Goal: Task Accomplishment & Management: Complete application form

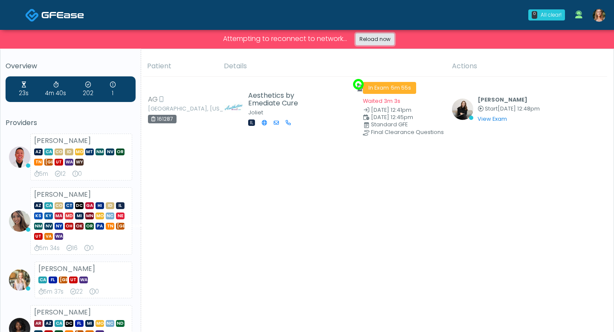
click at [379, 41] on link "Reload now" at bounding box center [375, 39] width 39 height 12
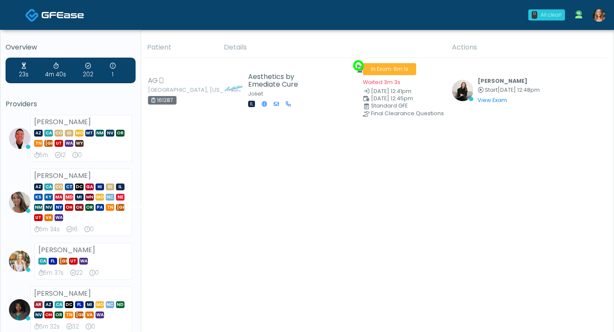
click at [547, 14] on div "All clear!" at bounding box center [551, 15] width 21 height 8
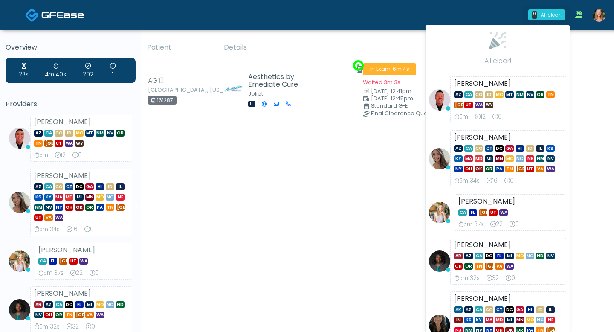
click at [592, 44] on th "Actions" at bounding box center [527, 47] width 160 height 21
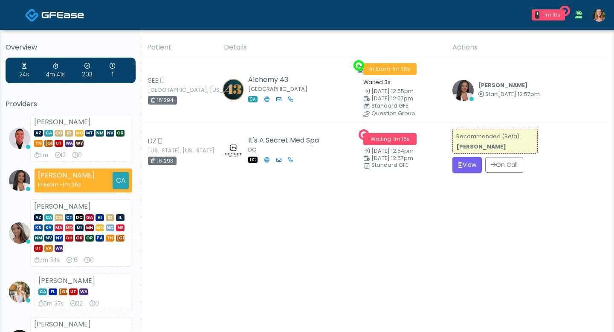
click at [596, 15] on img at bounding box center [599, 15] width 13 height 13
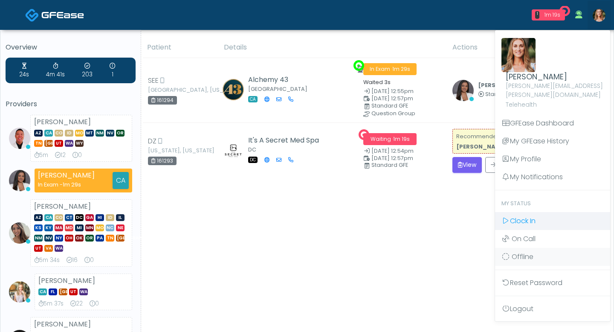
click at [526, 216] on span "Clock In" at bounding box center [523, 221] width 26 height 10
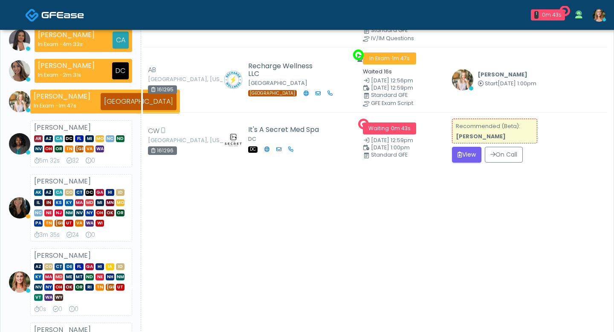
click at [90, 196] on span "DC" at bounding box center [89, 192] width 9 height 7
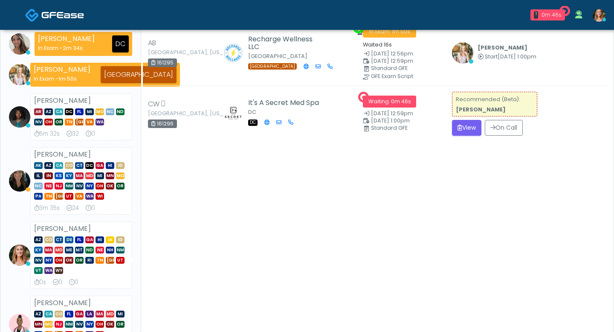
scroll to position [33, 0]
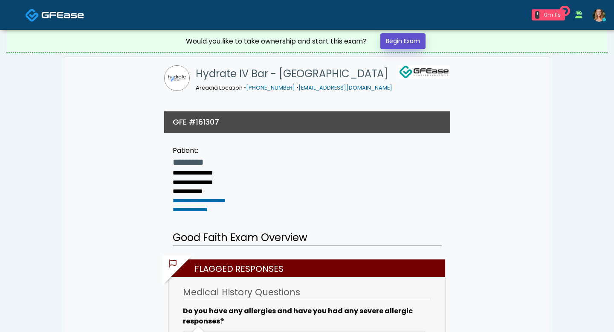
click at [396, 44] on link "Begin Exam" at bounding box center [403, 41] width 45 height 16
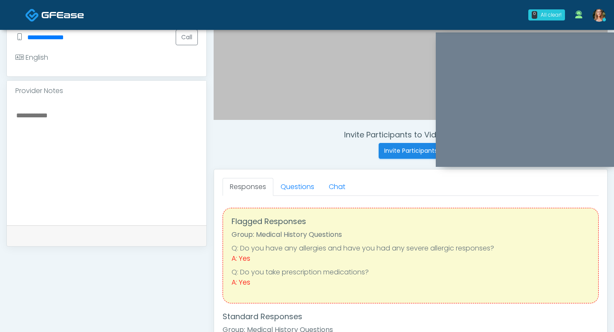
scroll to position [244, 0]
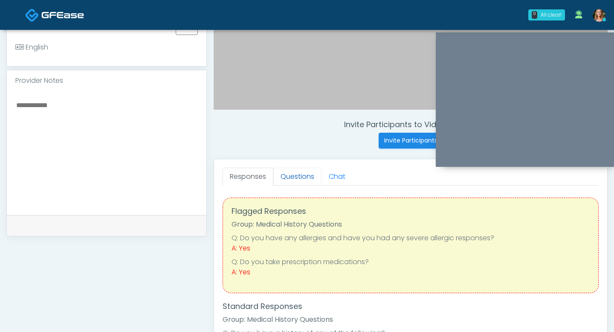
click at [301, 173] on link "Questions" at bounding box center [297, 177] width 48 height 18
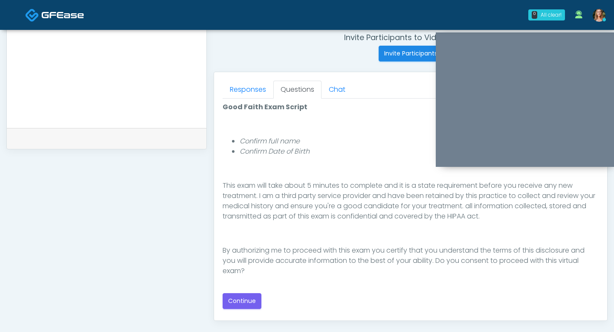
scroll to position [337, 0]
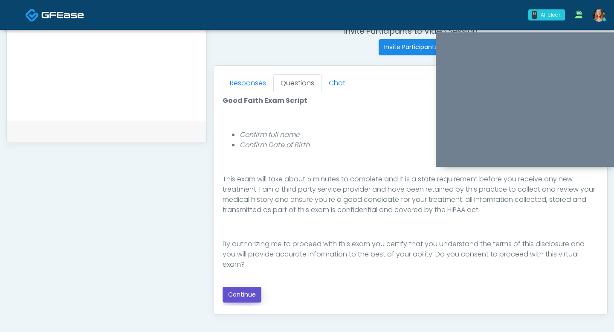
click at [252, 290] on button "Continue" at bounding box center [242, 295] width 39 height 16
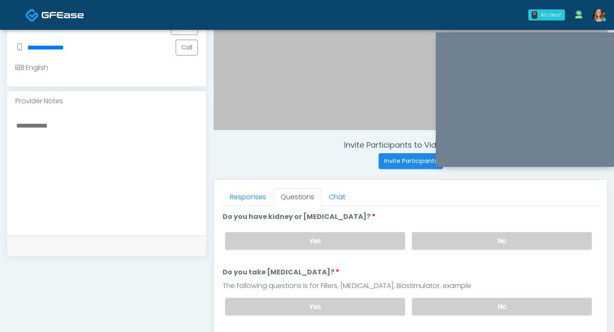
scroll to position [230, 0]
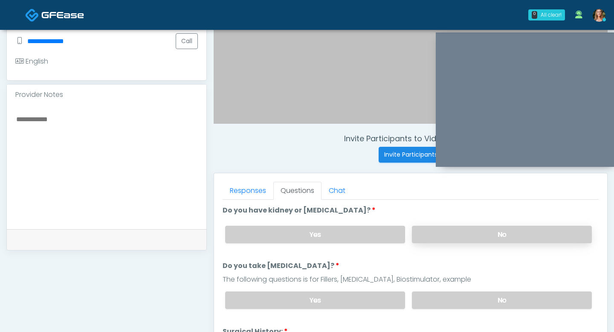
click at [423, 230] on label "No" at bounding box center [502, 234] width 180 height 17
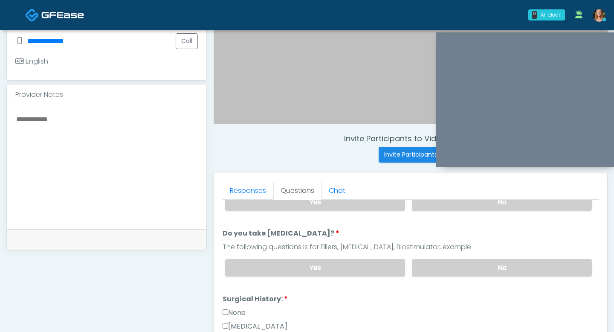
scroll to position [39, 0]
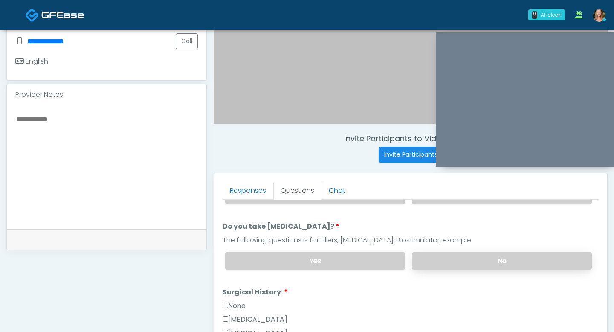
click at [443, 258] on label "No" at bounding box center [502, 260] width 180 height 17
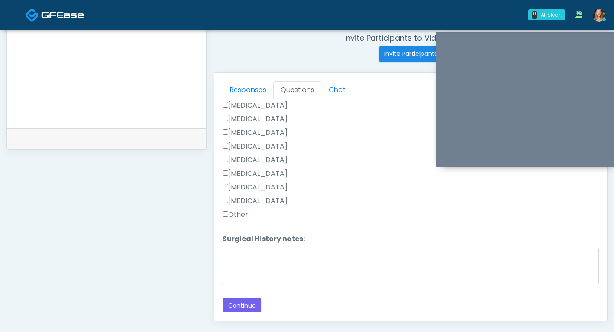
scroll to position [334, 0]
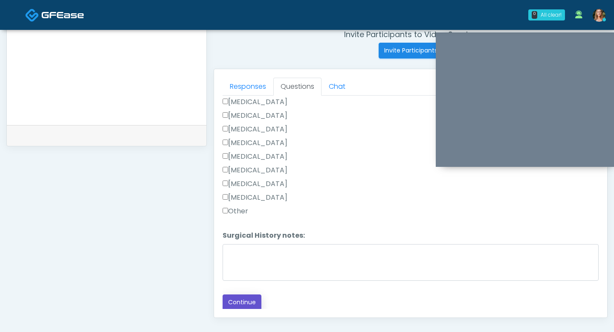
click at [244, 301] on button "Continue" at bounding box center [242, 302] width 39 height 16
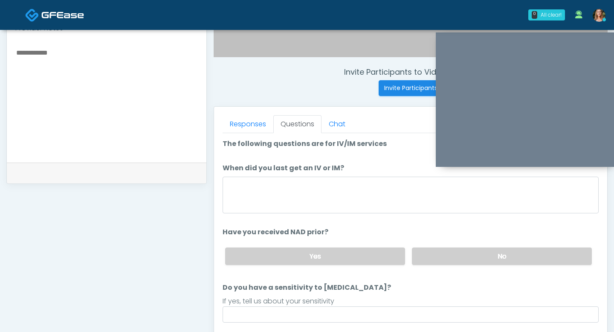
scroll to position [300, 0]
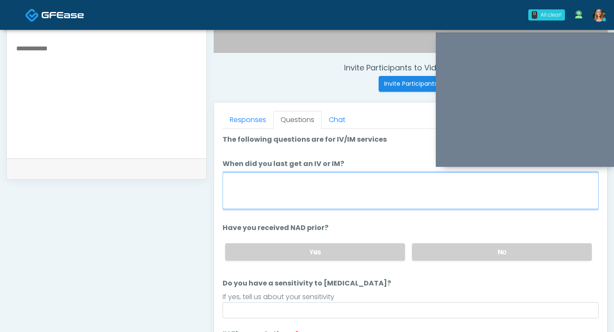
click at [281, 179] on textarea "When did you last get an IV or IM?" at bounding box center [411, 190] width 376 height 37
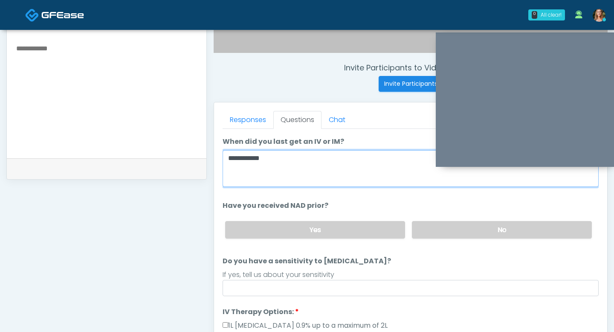
scroll to position [51, 0]
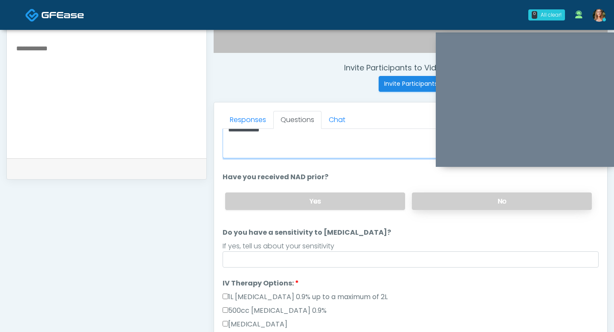
type textarea "**********"
click at [437, 204] on label "No" at bounding box center [502, 200] width 180 height 17
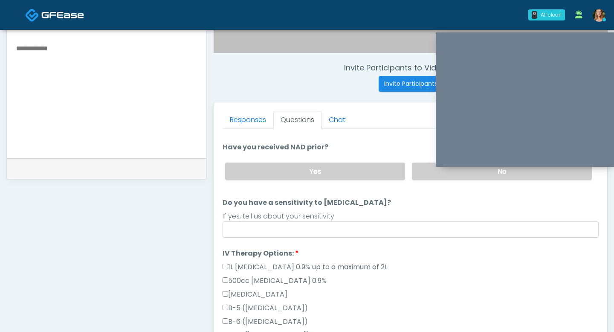
scroll to position [85, 0]
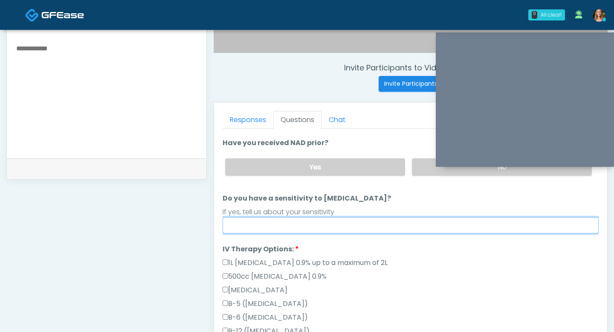
click at [332, 230] on input "Do you have a sensitivity to Niacin?" at bounding box center [411, 225] width 376 height 16
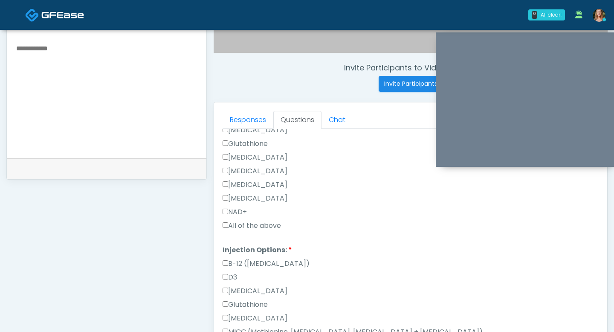
scroll to position [353, 0]
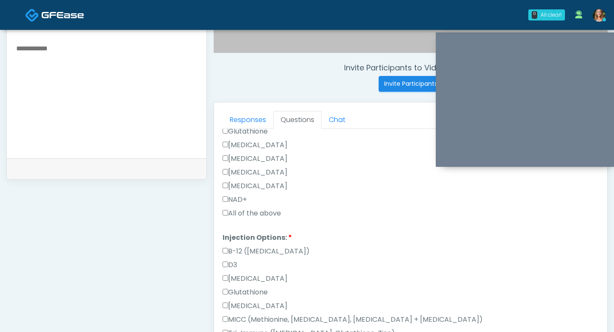
type input "**"
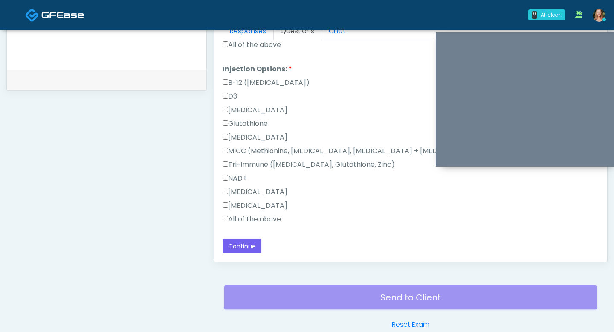
scroll to position [398, 0]
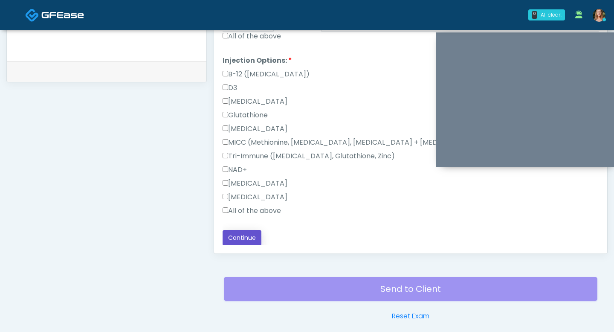
click at [242, 233] on button "Continue" at bounding box center [242, 238] width 39 height 16
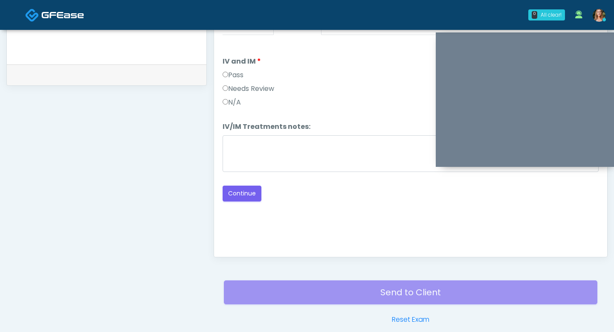
scroll to position [398, 0]
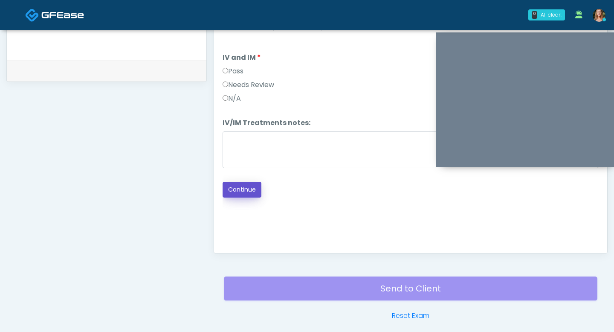
click at [237, 191] on button "Continue" at bounding box center [242, 190] width 39 height 16
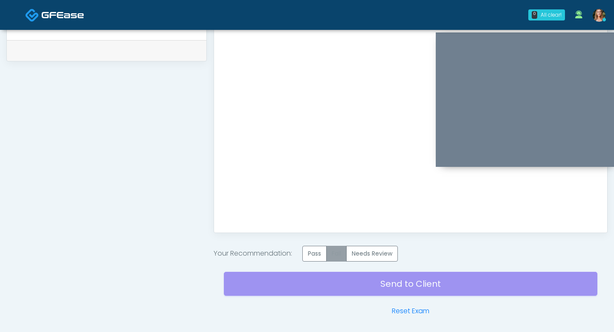
scroll to position [440, 0]
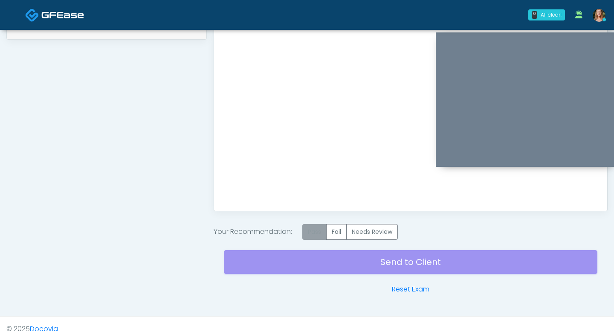
click at [311, 233] on label "Pass" at bounding box center [314, 232] width 24 height 16
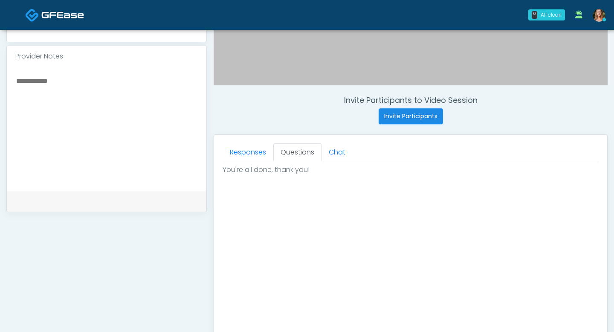
scroll to position [269, 0]
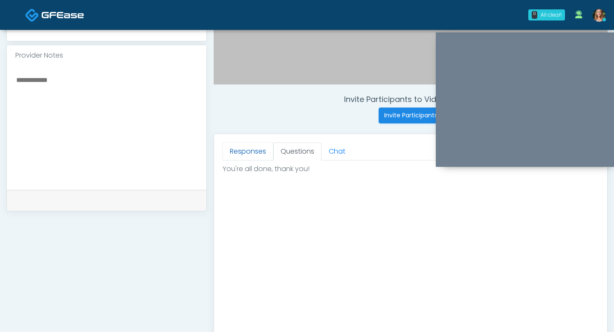
click at [260, 146] on link "Responses" at bounding box center [248, 151] width 51 height 18
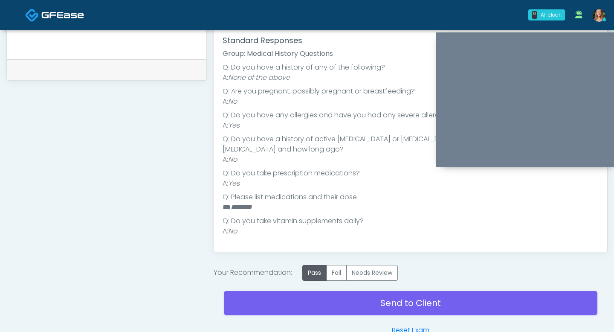
scroll to position [417, 0]
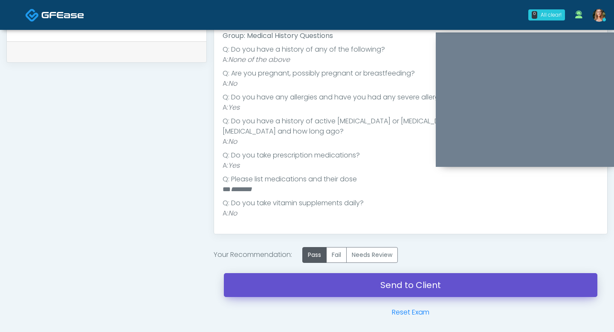
click at [329, 282] on link "Send to Client" at bounding box center [411, 285] width 374 height 24
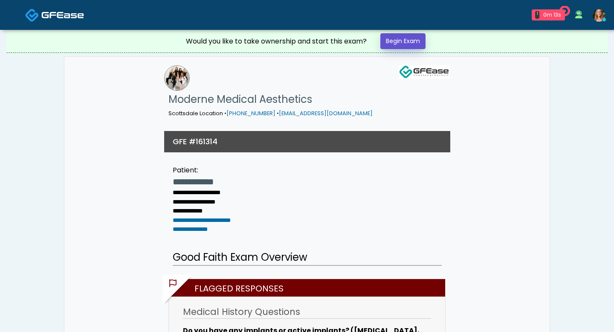
click at [400, 41] on link "Begin Exam" at bounding box center [403, 41] width 45 height 16
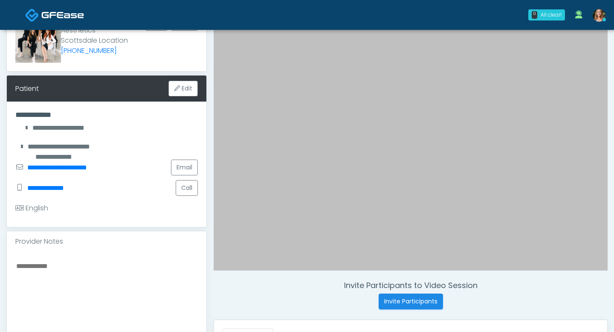
scroll to position [88, 0]
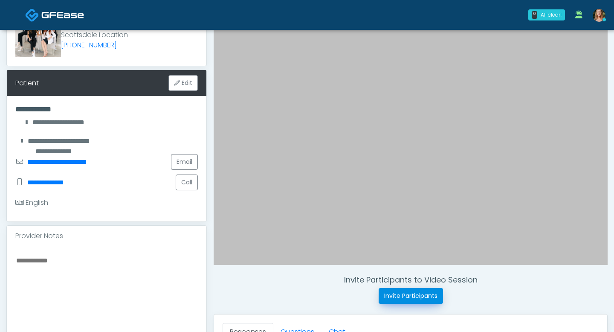
click at [406, 291] on button "Invite Participants" at bounding box center [411, 296] width 64 height 16
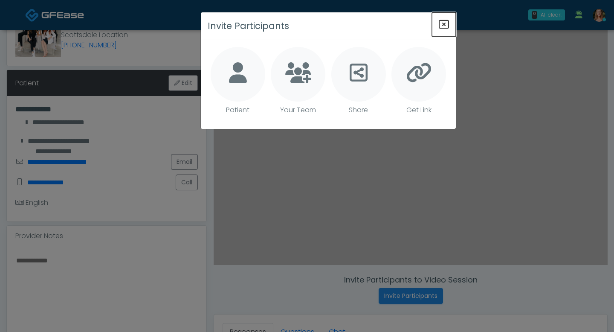
click at [448, 28] on icon "Close" at bounding box center [444, 24] width 10 height 10
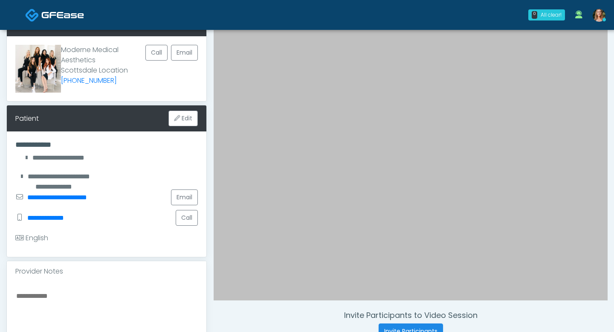
scroll to position [65, 0]
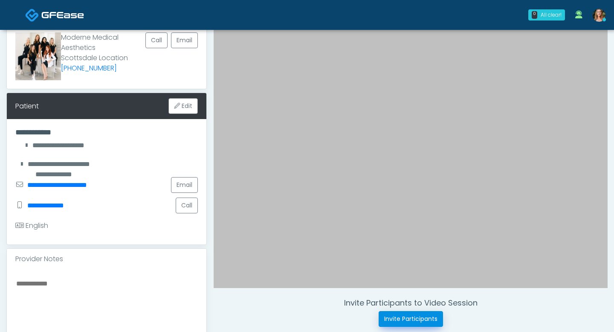
click at [390, 319] on button "Invite Participants" at bounding box center [411, 319] width 64 height 16
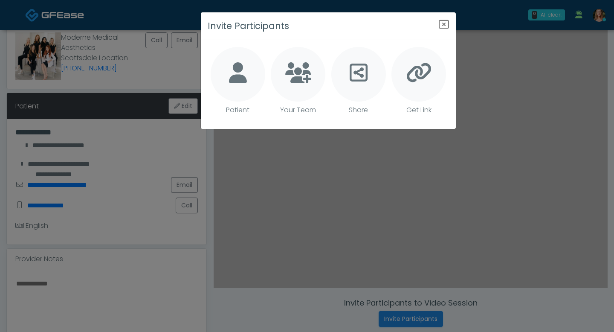
click at [230, 72] on icon at bounding box center [238, 72] width 18 height 20
type textarea "**********"
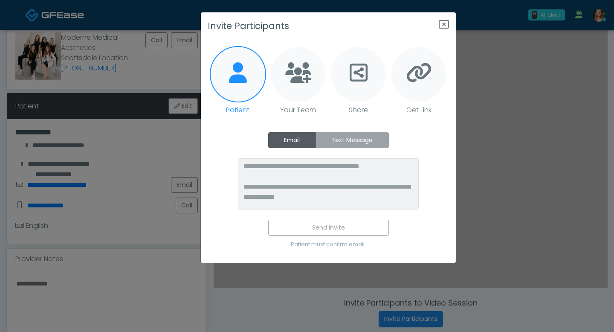
click at [332, 140] on label "Text Message" at bounding box center [352, 140] width 73 height 16
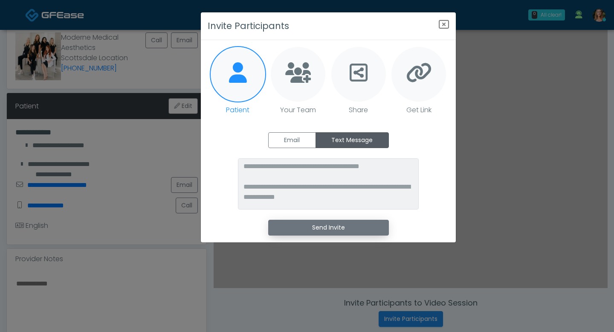
click at [327, 230] on button "Send Invite" at bounding box center [328, 228] width 121 height 16
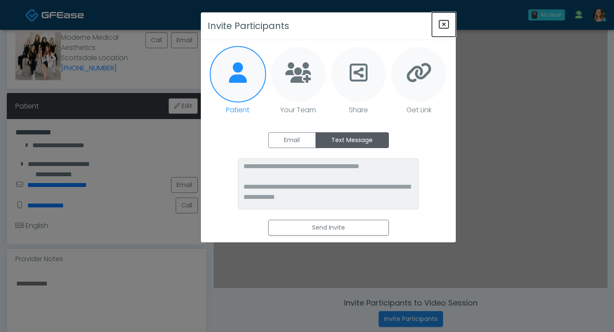
click at [442, 25] on icon "Close" at bounding box center [444, 24] width 10 height 10
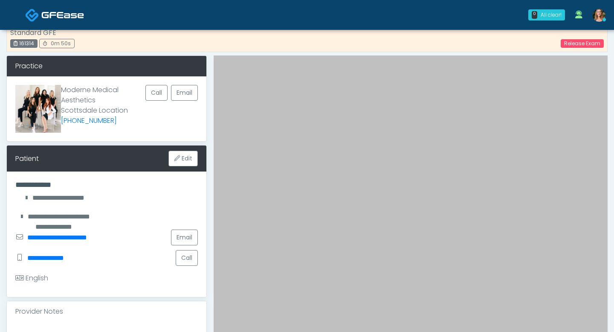
scroll to position [12, 0]
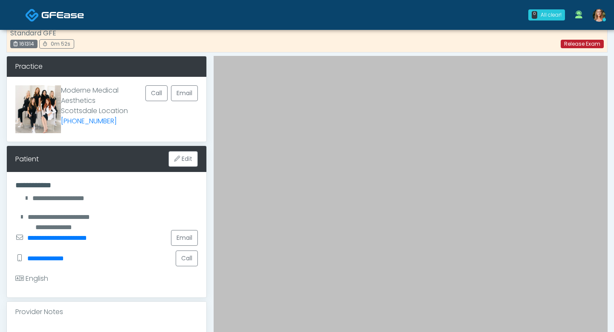
click at [572, 44] on link "Release Exam" at bounding box center [582, 44] width 43 height 9
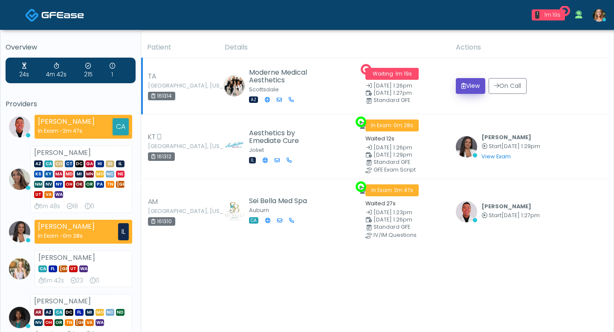
click at [466, 86] on button "View" at bounding box center [470, 86] width 29 height 16
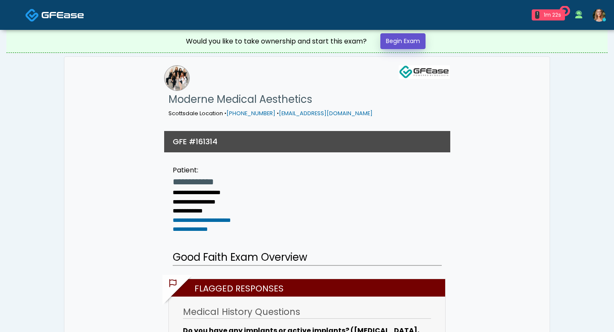
click at [406, 46] on link "Begin Exam" at bounding box center [403, 41] width 45 height 16
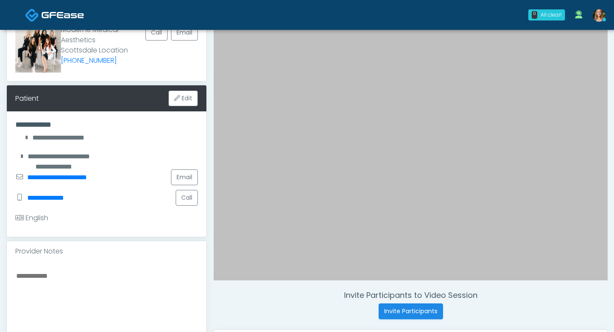
scroll to position [91, 0]
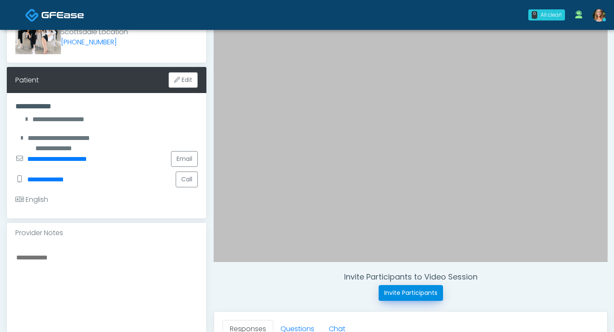
click at [390, 291] on button "Invite Participants" at bounding box center [411, 293] width 64 height 16
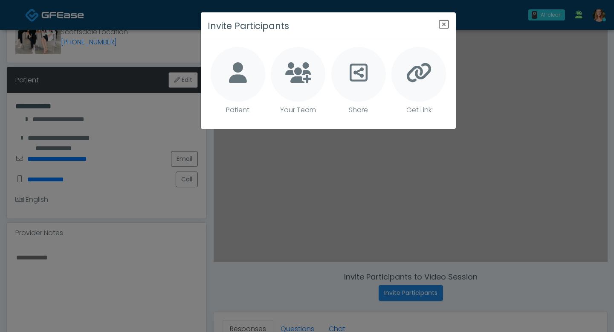
click at [233, 74] on icon at bounding box center [238, 72] width 18 height 20
type textarea "**********"
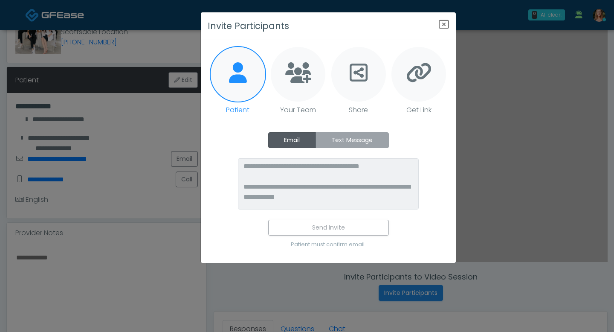
click at [328, 135] on label "Text Message" at bounding box center [352, 140] width 73 height 16
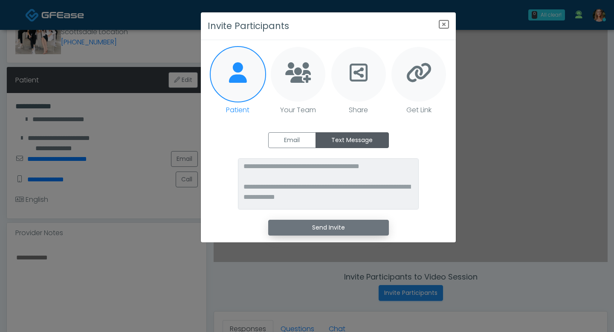
click at [321, 228] on button "Send Invite" at bounding box center [328, 228] width 121 height 16
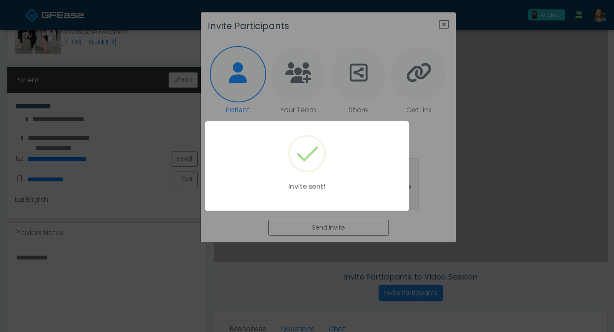
click at [354, 262] on div "Invite sent!" at bounding box center [307, 166] width 614 height 332
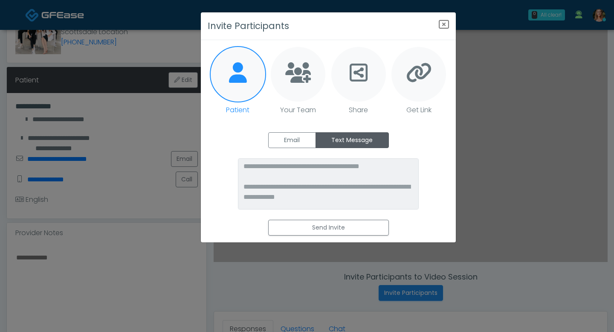
click at [354, 262] on div "**********" at bounding box center [307, 166] width 614 height 332
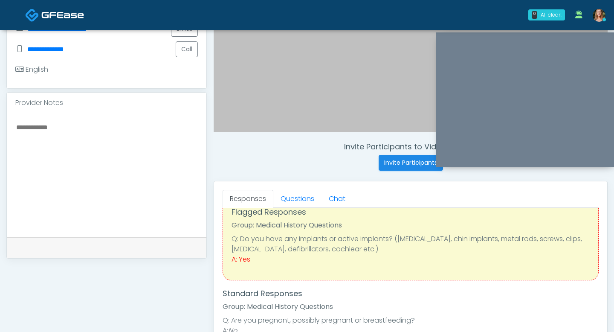
scroll to position [213, 0]
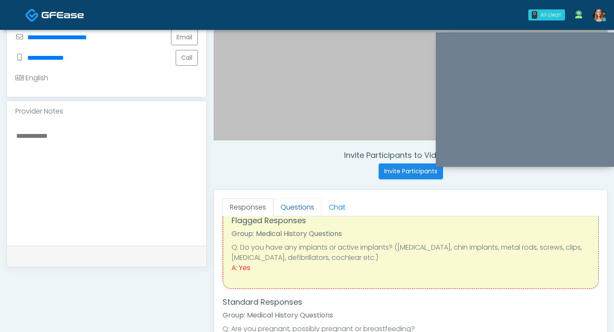
click at [288, 210] on link "Questions" at bounding box center [297, 207] width 48 height 18
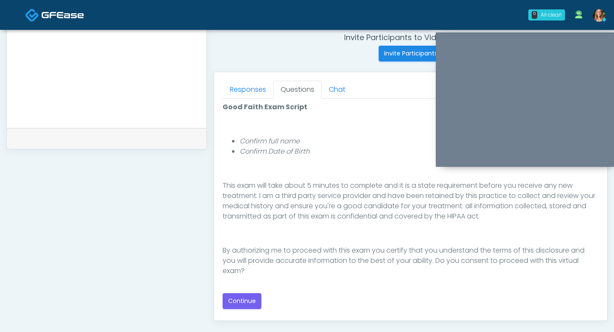
scroll to position [349, 0]
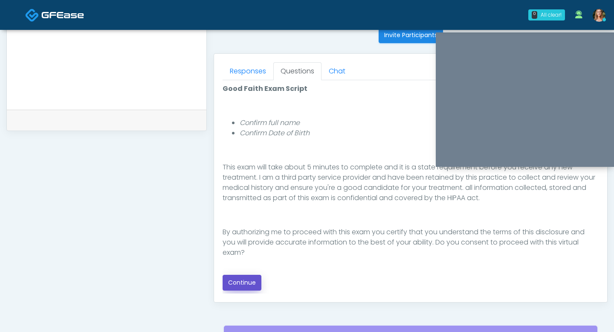
click at [233, 289] on button "Continue" at bounding box center [242, 283] width 39 height 16
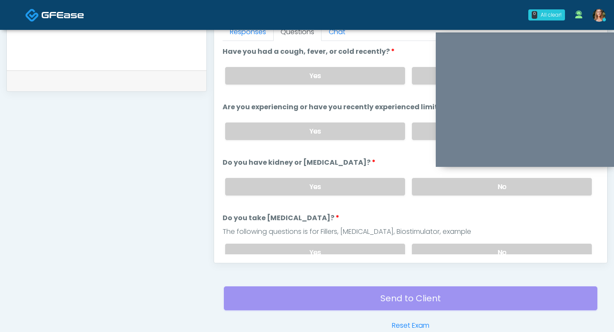
scroll to position [384, 0]
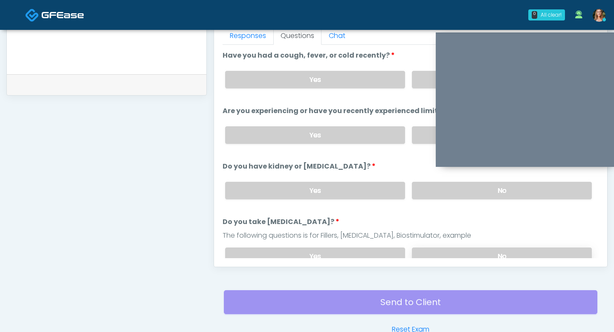
click at [425, 252] on label "No" at bounding box center [502, 255] width 180 height 17
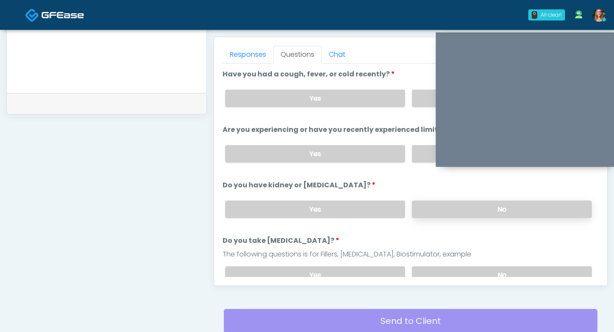
click at [422, 212] on label "No" at bounding box center [502, 209] width 180 height 17
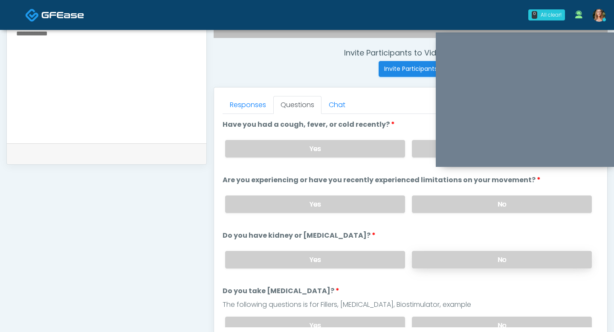
scroll to position [295, 0]
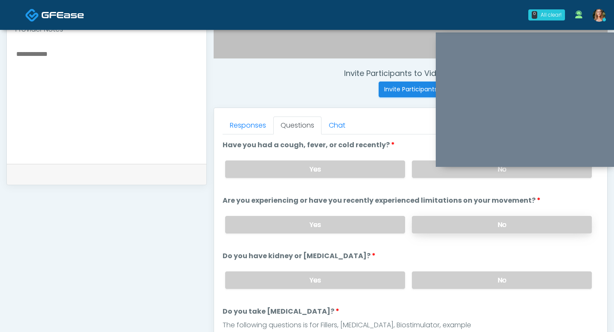
click at [462, 229] on label "No" at bounding box center [502, 224] width 180 height 17
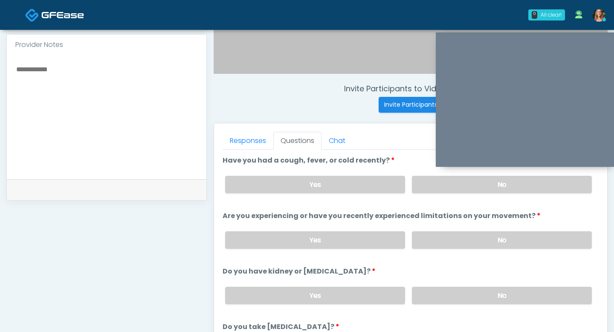
scroll to position [278, 0]
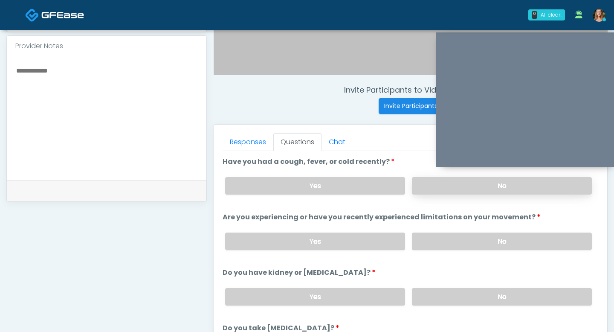
click at [445, 186] on label "No" at bounding box center [502, 185] width 180 height 17
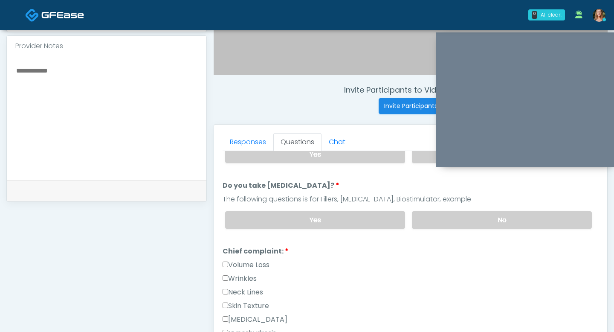
click at [445, 186] on li "Do you take blood thinners? Do you take blood thinners? The following questions…" at bounding box center [411, 207] width 376 height 55
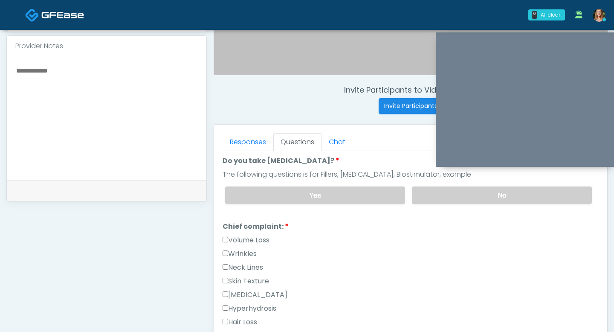
scroll to position [201, 0]
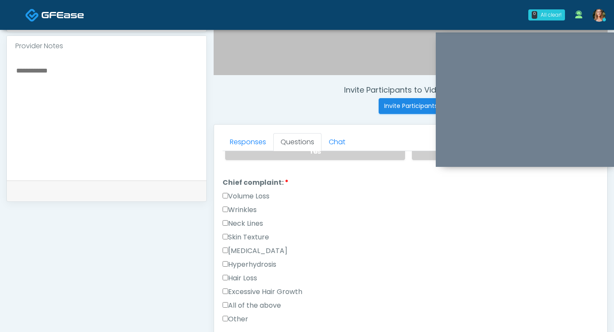
click at [275, 256] on div "Hyperpigmentation" at bounding box center [411, 253] width 376 height 14
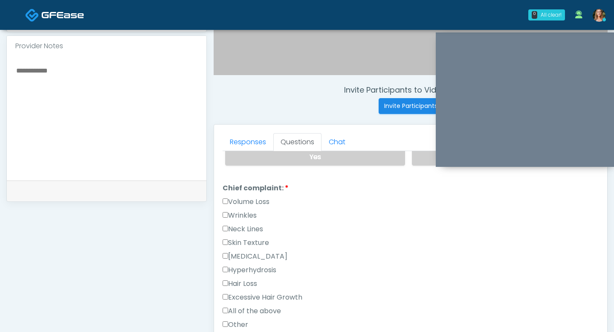
scroll to position [215, 0]
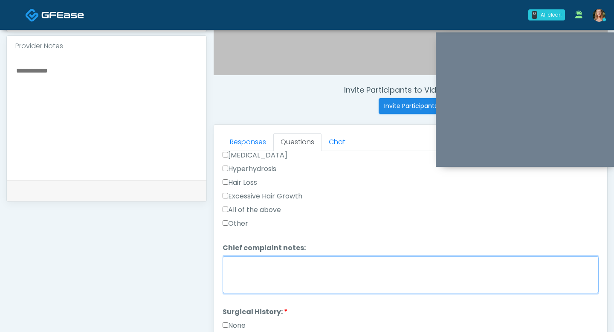
click at [298, 276] on textarea "Chief complaint notes:" at bounding box center [411, 274] width 376 height 37
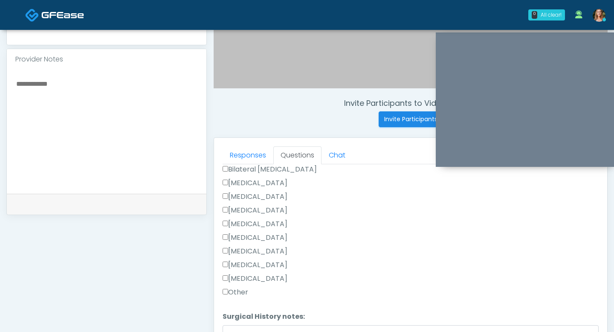
scroll to position [529, 0]
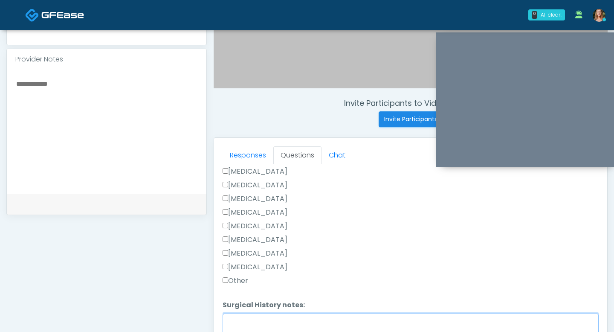
click at [264, 317] on textarea "Surgical History notes:" at bounding box center [411, 332] width 376 height 37
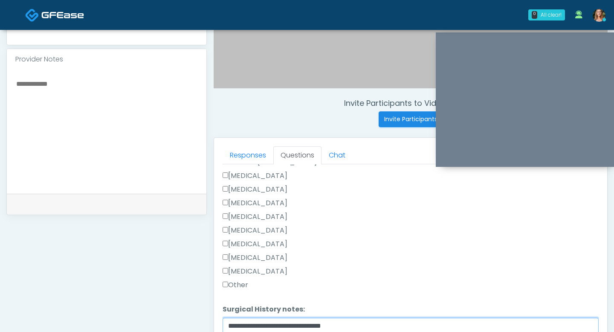
type textarea "**********"
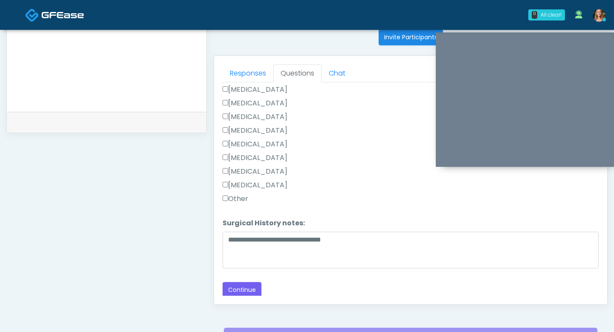
scroll to position [369, 0]
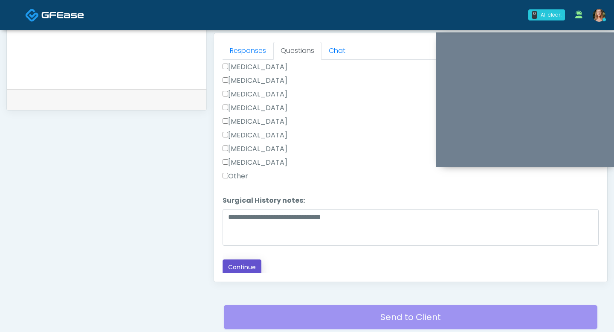
click at [230, 264] on button "Continue" at bounding box center [242, 267] width 39 height 16
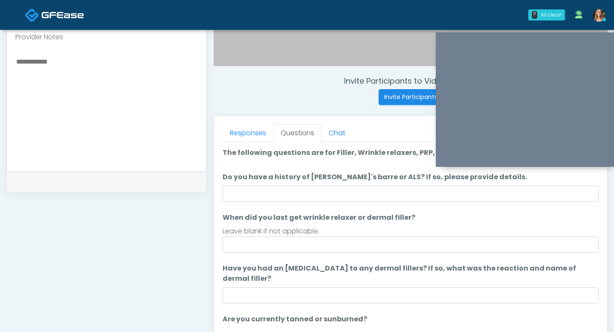
scroll to position [285, 0]
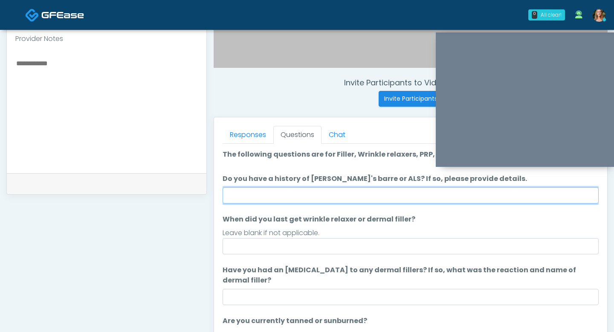
click at [297, 195] on input "Do you have a history of Guillain's barre or ALS? If so, please provide details." at bounding box center [411, 195] width 376 height 16
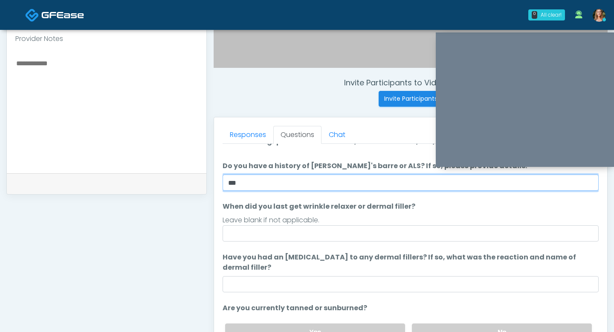
scroll to position [27, 0]
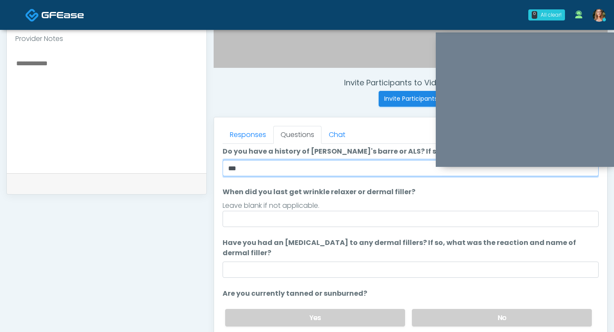
type input "**"
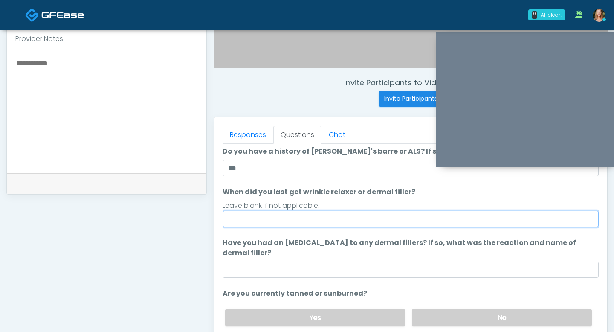
click at [294, 224] on input "When did you last get wrinkle relaxer or dermal filler?" at bounding box center [411, 219] width 376 height 16
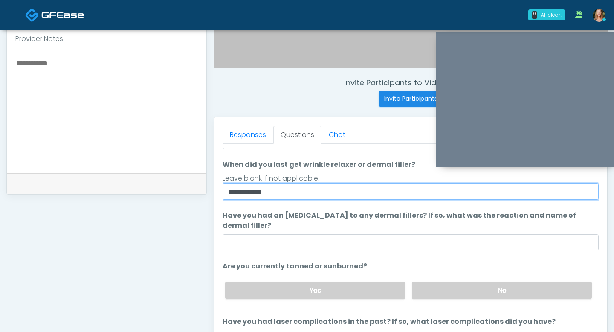
scroll to position [61, 0]
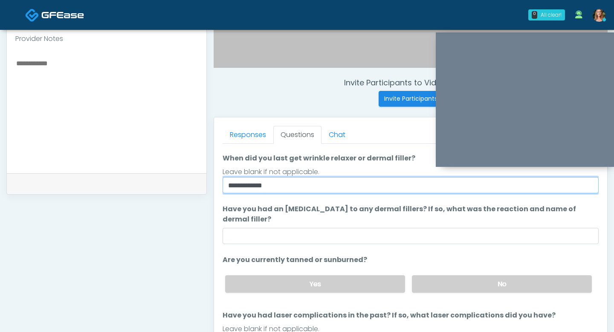
type input "**********"
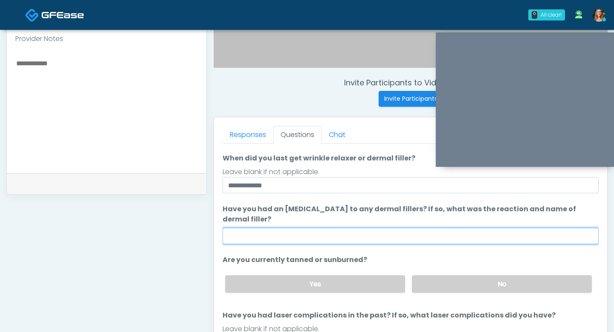
click at [312, 236] on input "Have you had an allergic response to any dermal fillers? If so, what was the re…" at bounding box center [411, 236] width 376 height 16
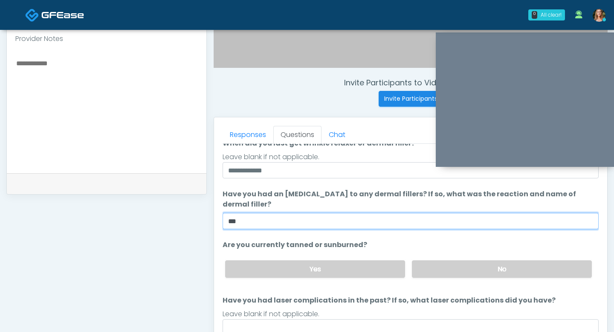
scroll to position [80, 0]
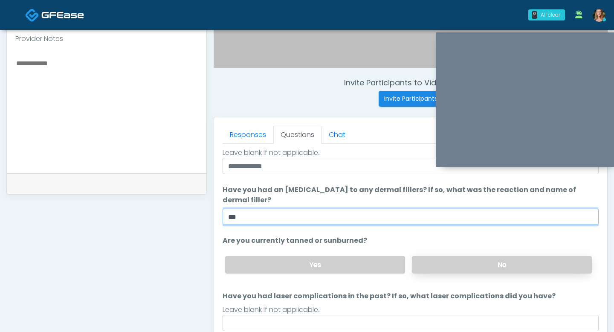
type input "**"
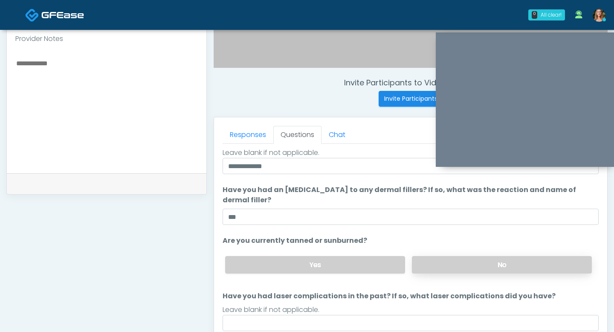
click at [437, 257] on label "No" at bounding box center [502, 264] width 180 height 17
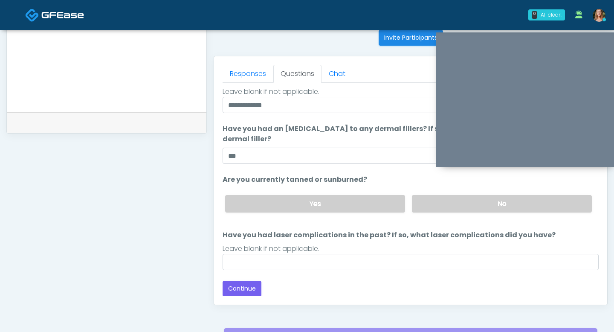
scroll to position [347, 0]
click at [318, 201] on label "Yes" at bounding box center [315, 203] width 180 height 17
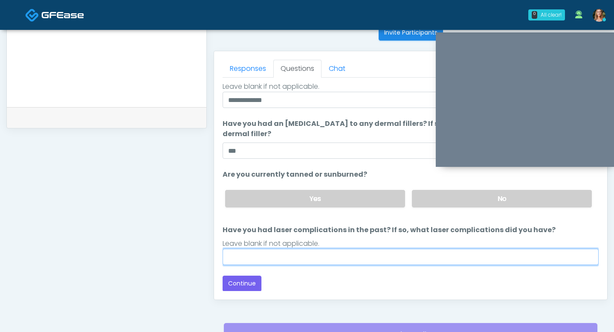
click at [292, 259] on input "Have you had laser complications in the past? If so, what laser complications d…" at bounding box center [411, 257] width 376 height 16
type input "**"
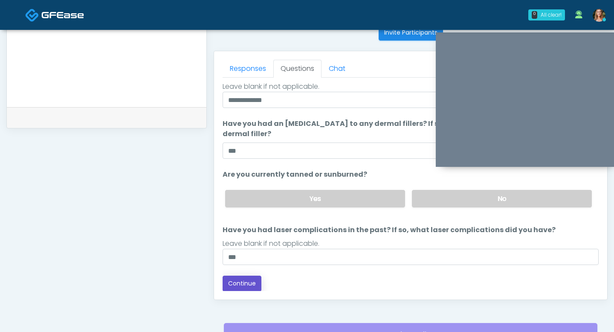
click at [242, 280] on button "Continue" at bounding box center [242, 284] width 39 height 16
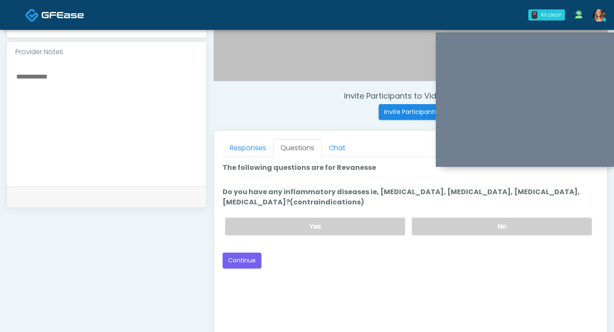
scroll to position [269, 0]
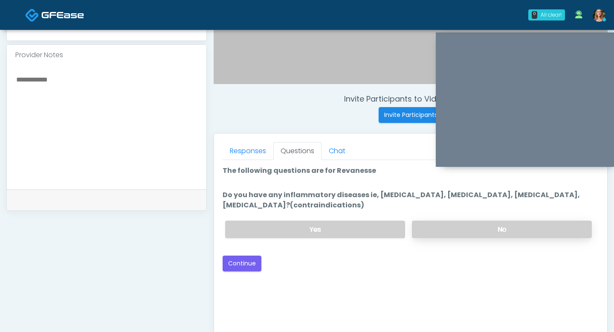
click at [437, 228] on label "No" at bounding box center [502, 229] width 180 height 17
click at [240, 256] on button "Continue" at bounding box center [242, 264] width 39 height 16
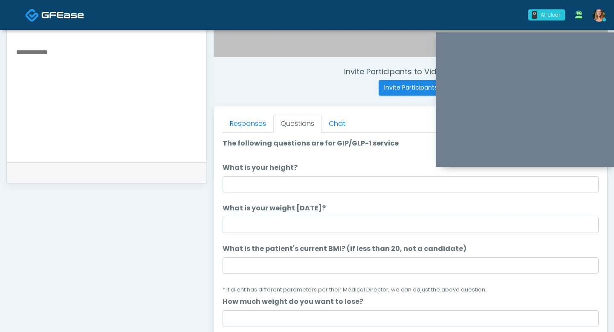
scroll to position [284, 0]
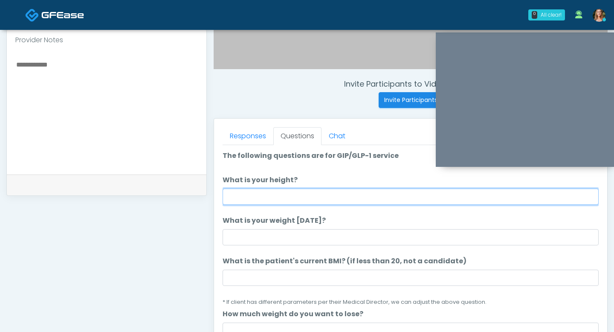
click at [275, 200] on input "What is your height?" at bounding box center [411, 197] width 376 height 16
type input "***"
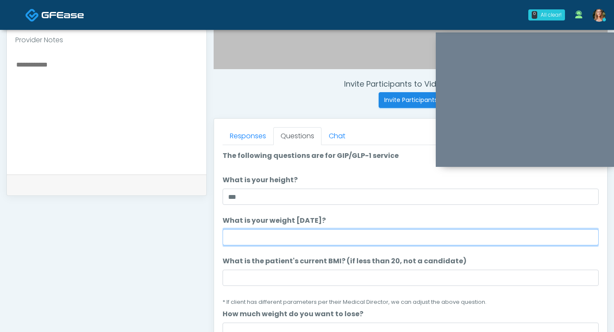
click at [277, 237] on input "What is your weight today?" at bounding box center [411, 237] width 376 height 16
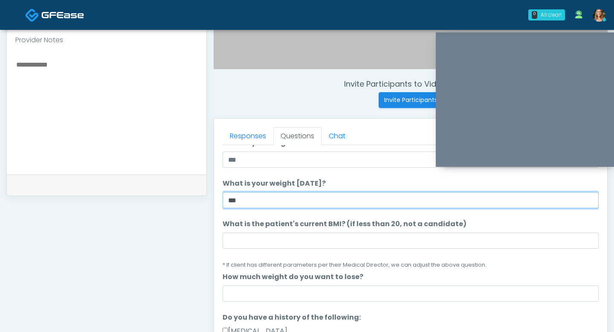
scroll to position [36, 0]
type input "***"
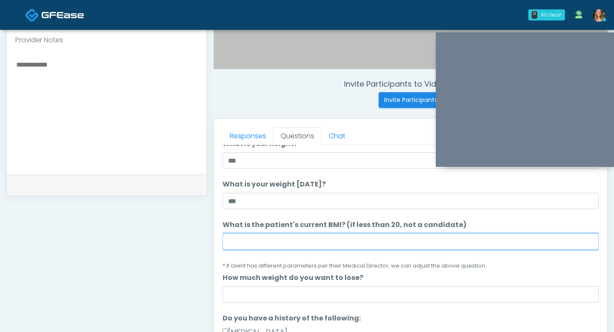
click at [255, 239] on input "What is the patient's current BMI? (if less than 20, not a candidate)" at bounding box center [411, 241] width 376 height 16
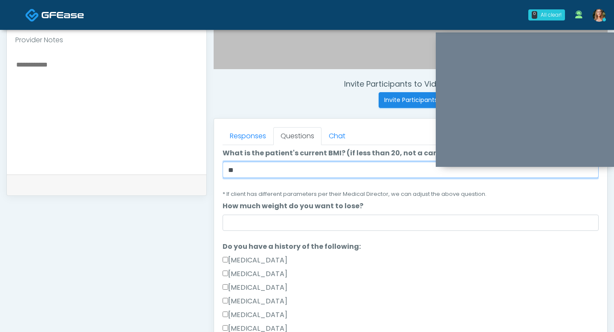
scroll to position [114, 0]
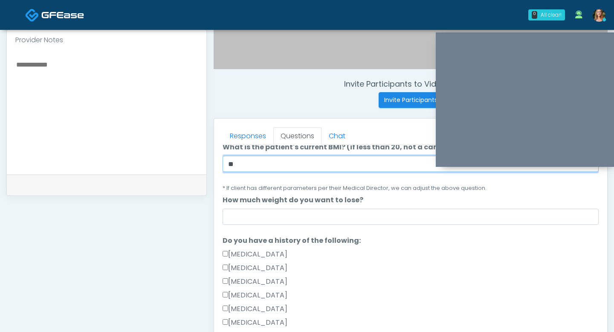
type input "**"
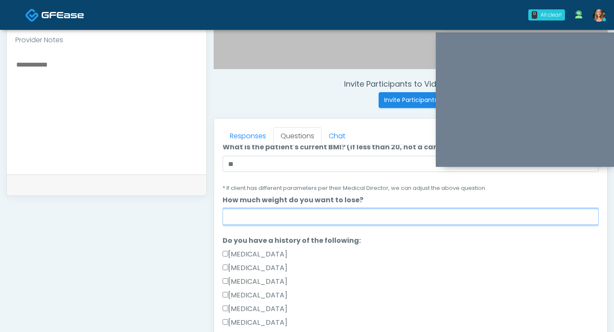
click at [257, 218] on input "How much weight do you want to lose?" at bounding box center [411, 217] width 376 height 16
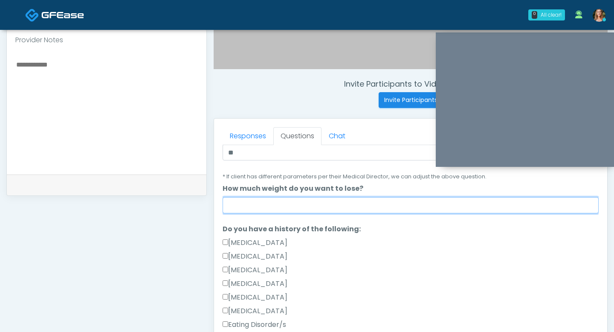
scroll to position [124, 0]
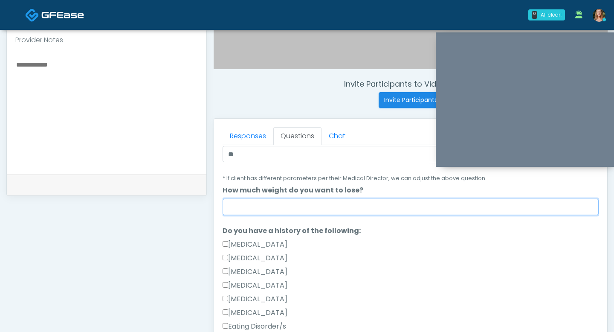
click at [257, 212] on input "How much weight do you want to lose?" at bounding box center [411, 207] width 376 height 16
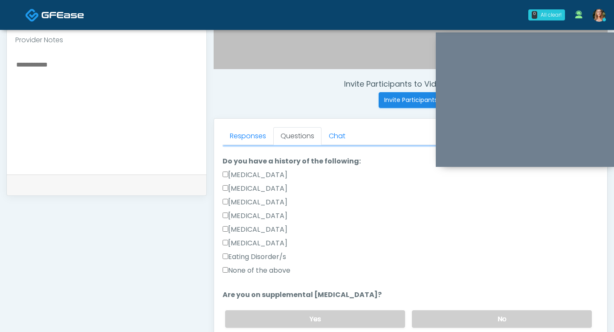
scroll to position [195, 0]
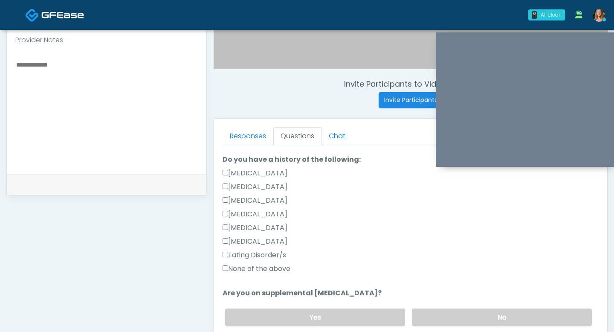
type input "*****"
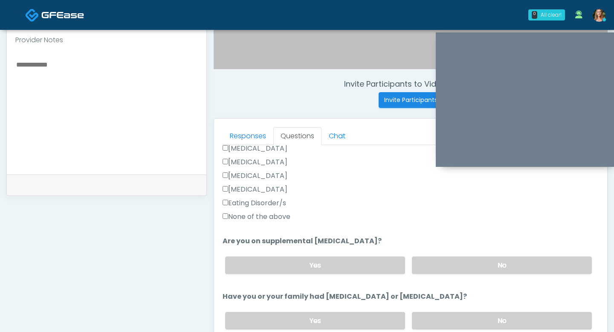
scroll to position [268, 0]
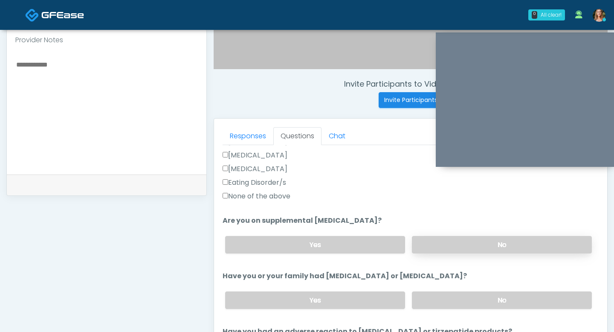
click at [430, 244] on label "No" at bounding box center [502, 244] width 180 height 17
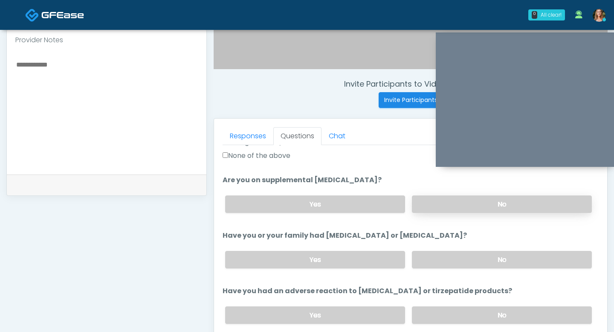
scroll to position [324, 0]
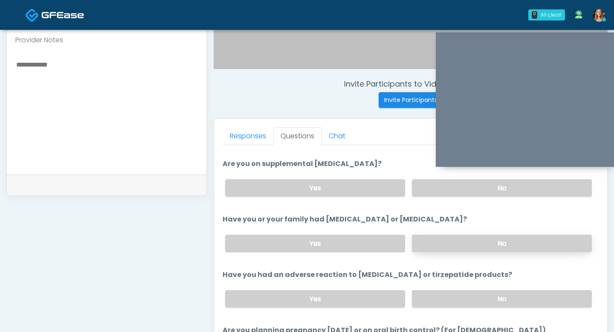
click at [427, 240] on label "No" at bounding box center [502, 243] width 180 height 17
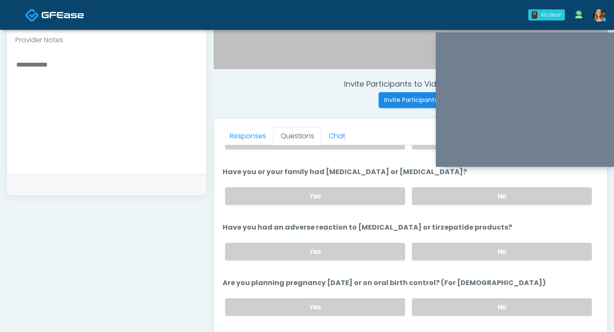
scroll to position [375, 0]
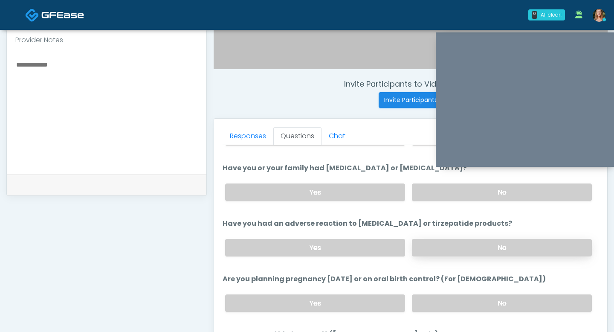
click at [440, 250] on label "No" at bounding box center [502, 247] width 180 height 17
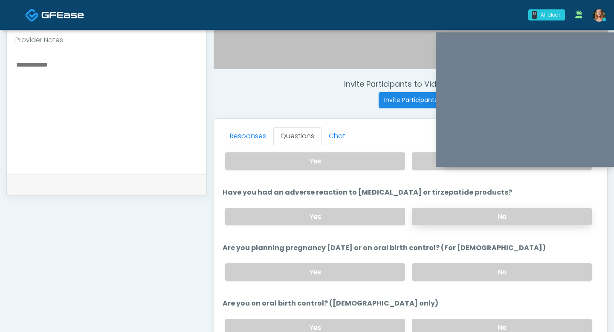
scroll to position [419, 0]
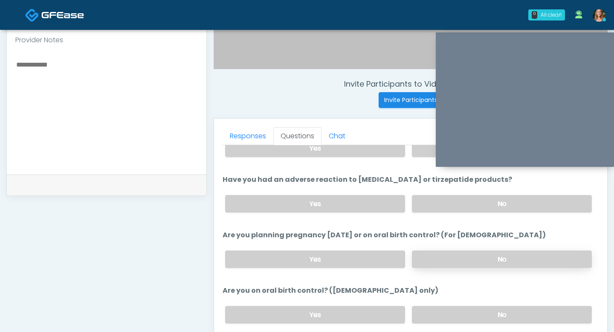
click at [437, 258] on label "No" at bounding box center [502, 258] width 180 height 17
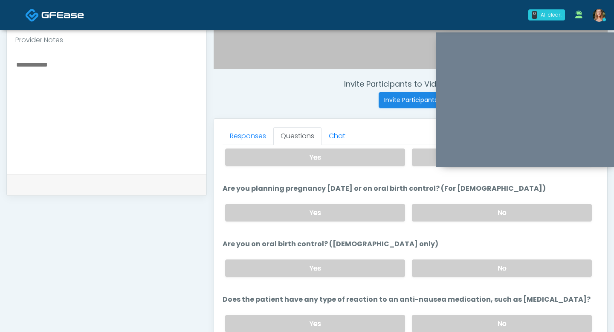
scroll to position [471, 0]
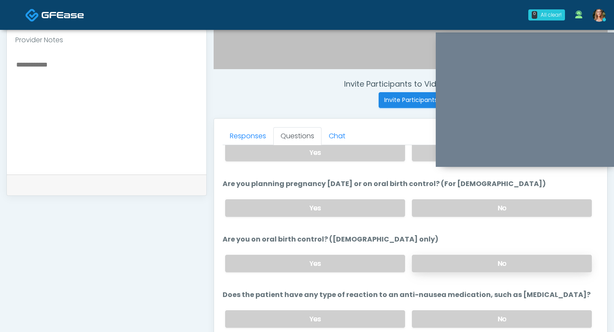
click at [470, 256] on label "No" at bounding box center [502, 263] width 180 height 17
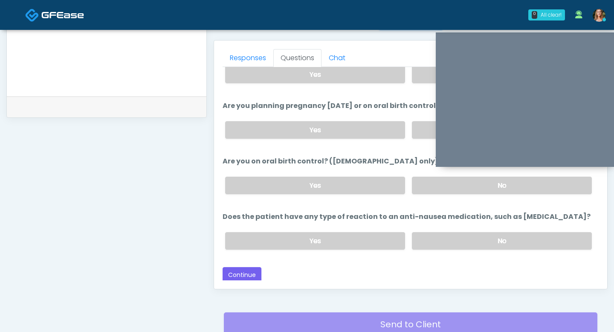
scroll to position [364, 0]
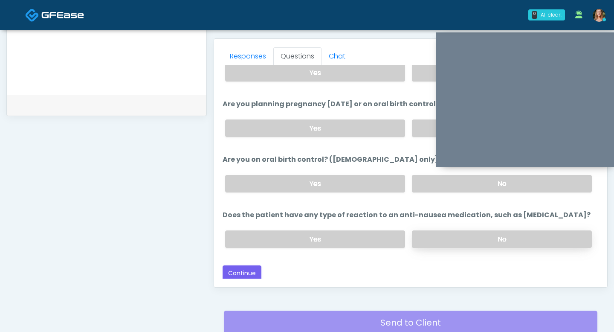
click at [453, 236] on label "No" at bounding box center [502, 238] width 180 height 17
click at [254, 273] on button "Continue" at bounding box center [242, 273] width 39 height 16
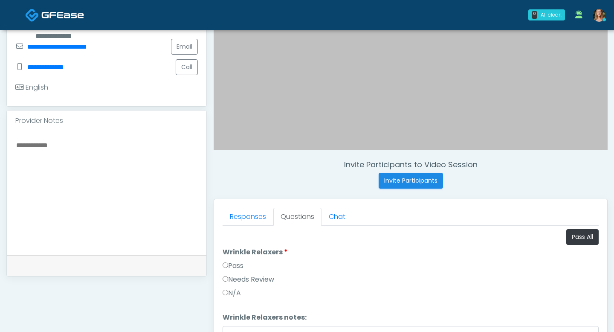
scroll to position [206, 0]
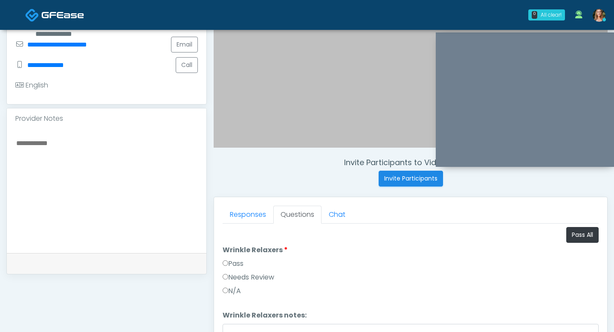
click at [55, 146] on textarea at bounding box center [106, 189] width 183 height 104
click at [17, 144] on textarea "******" at bounding box center [106, 189] width 183 height 104
type textarea "**********"
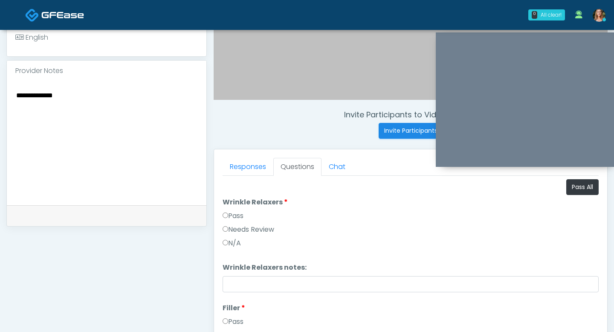
scroll to position [268, 0]
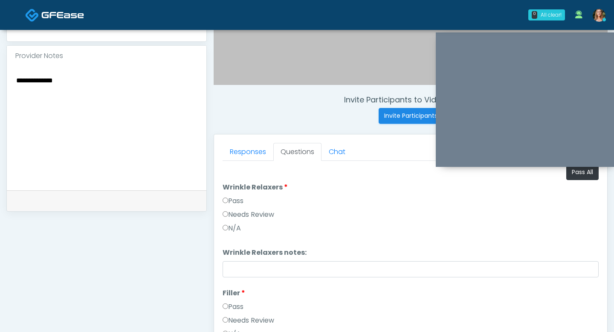
click at [223, 197] on label "Pass" at bounding box center [233, 201] width 21 height 10
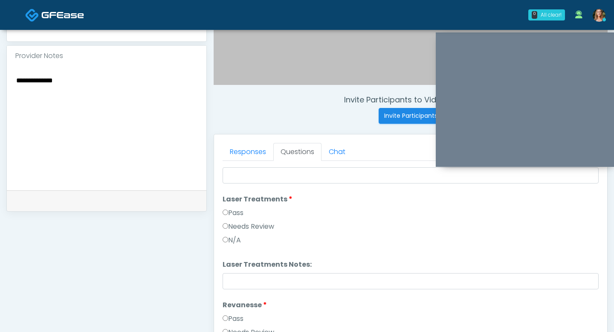
scroll to position [420, 0]
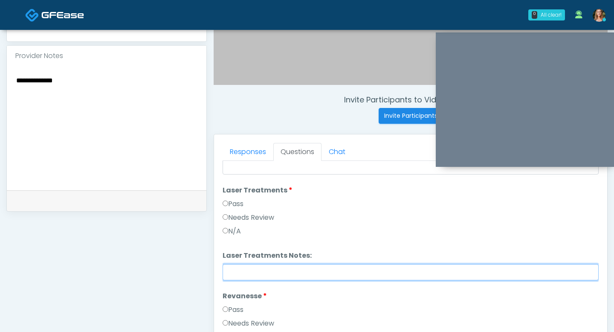
click at [235, 273] on input "Laser Treatments Notes:" at bounding box center [411, 272] width 376 height 16
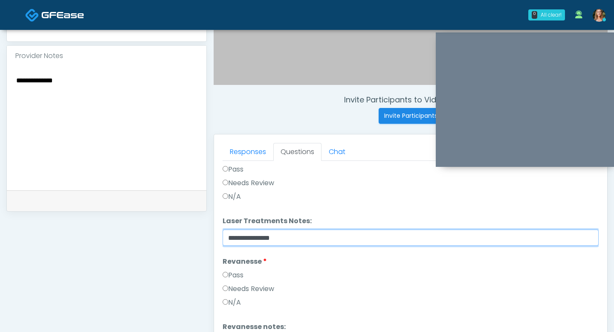
scroll to position [464, 0]
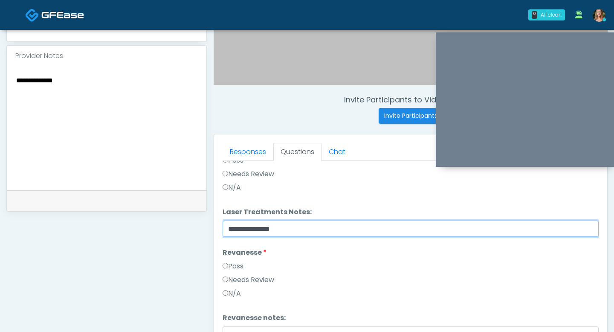
type input "**********"
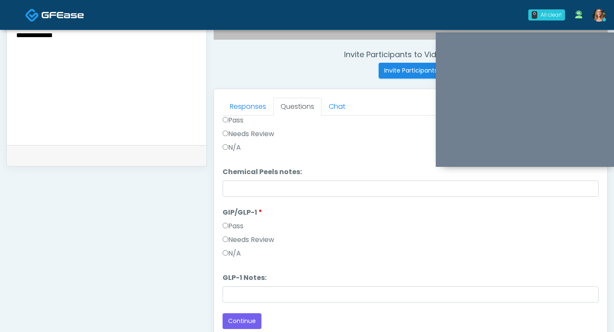
scroll to position [320, 0]
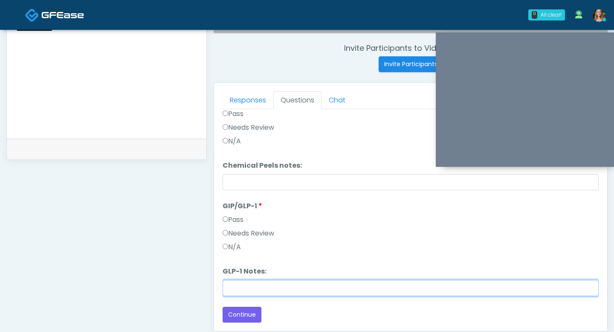
click at [229, 282] on input "GLP-1 Notes:" at bounding box center [411, 288] width 376 height 16
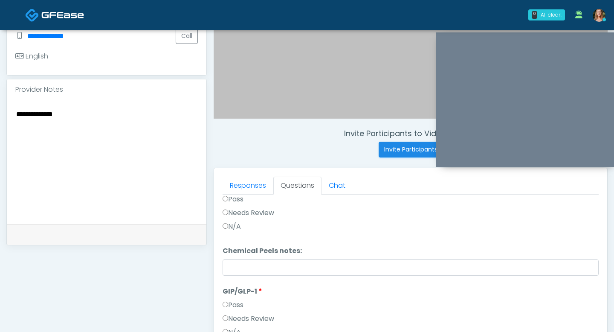
scroll to position [159, 0]
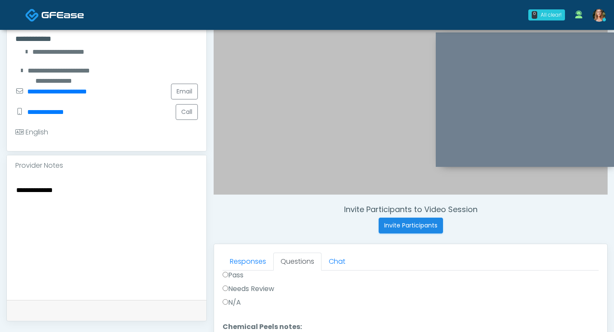
type input "******"
click at [86, 193] on textarea "**********" at bounding box center [106, 236] width 183 height 104
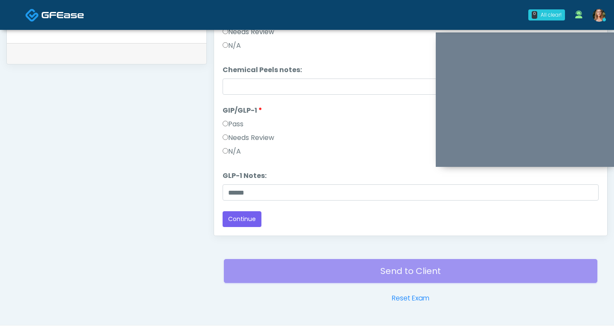
scroll to position [434, 0]
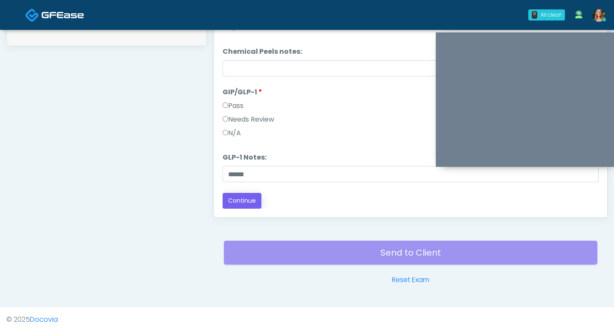
type textarea "**********"
click at [243, 204] on button "Continue" at bounding box center [242, 201] width 39 height 16
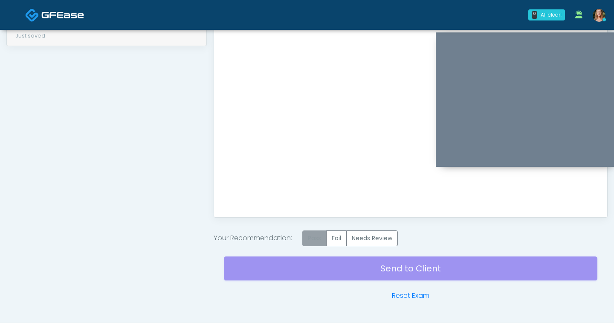
click at [325, 237] on label "Pass" at bounding box center [314, 238] width 24 height 16
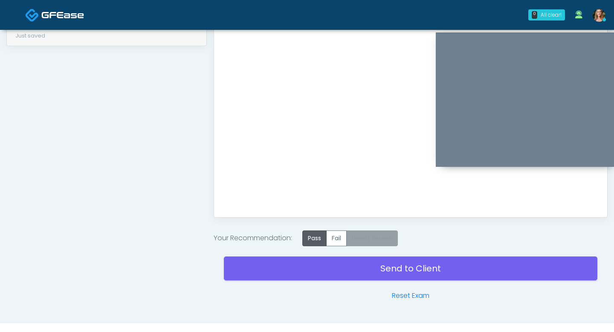
click at [372, 238] on label "Needs Review" at bounding box center [372, 238] width 52 height 16
click at [320, 238] on label "Pass" at bounding box center [314, 238] width 24 height 16
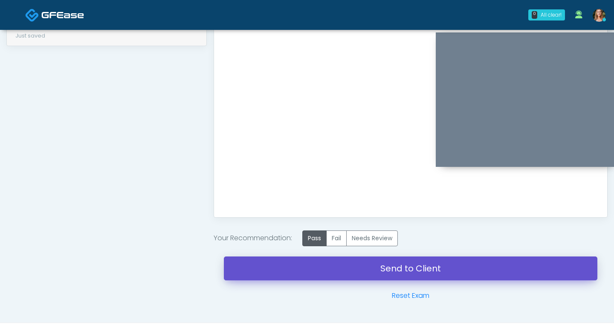
click at [324, 267] on link "Send to Client" at bounding box center [411, 268] width 374 height 24
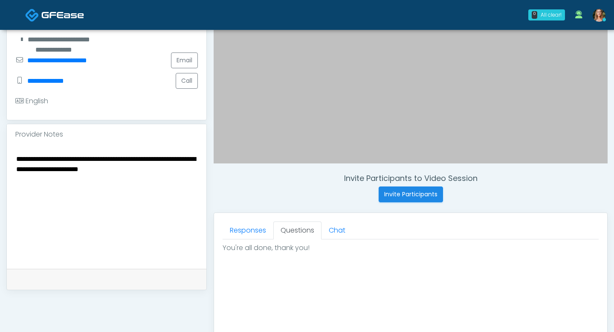
scroll to position [203, 0]
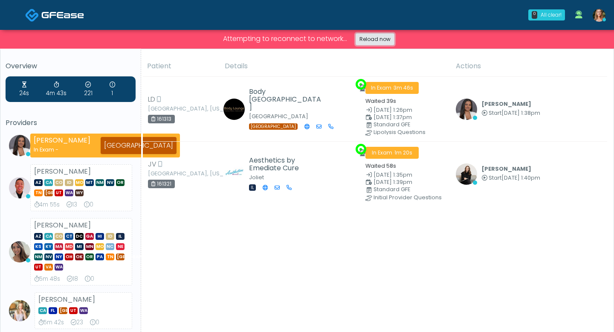
click at [376, 39] on link "Reload now" at bounding box center [375, 39] width 39 height 12
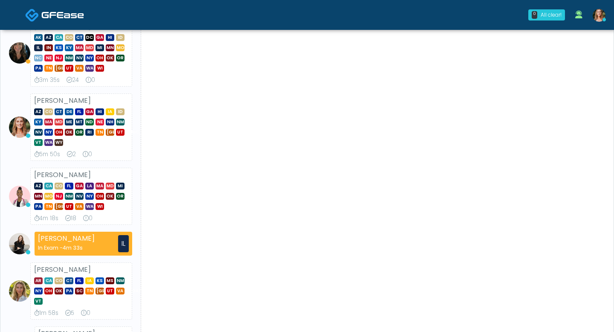
scroll to position [396, 0]
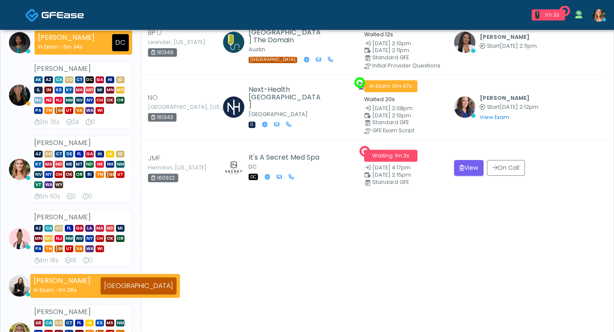
scroll to position [246, 0]
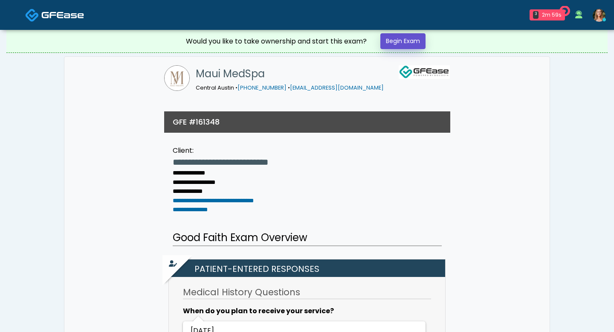
click at [403, 36] on link "Begin Exam" at bounding box center [403, 41] width 45 height 16
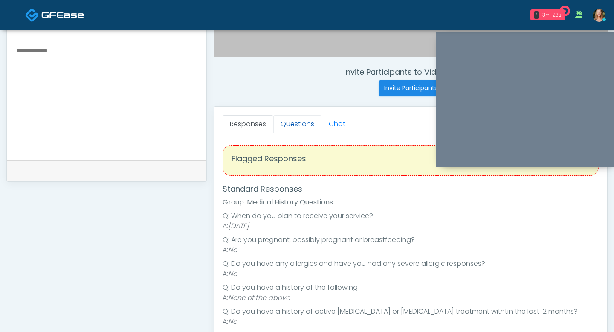
click at [292, 119] on link "Questions" at bounding box center [297, 124] width 48 height 18
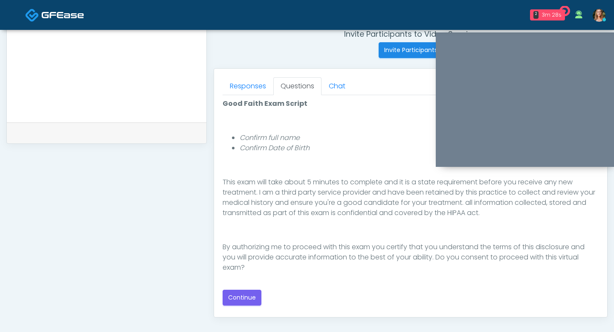
scroll to position [346, 0]
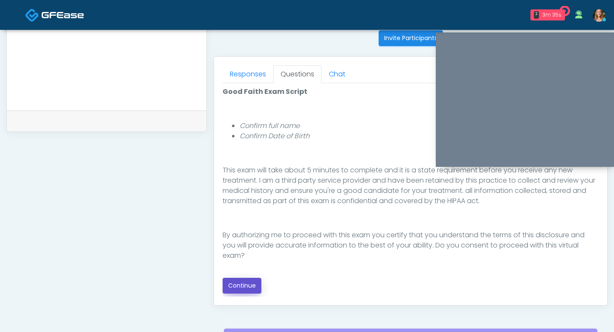
click at [250, 284] on button "Continue" at bounding box center [242, 286] width 39 height 16
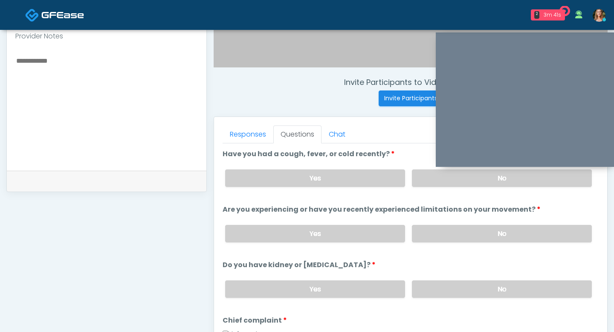
scroll to position [279, 0]
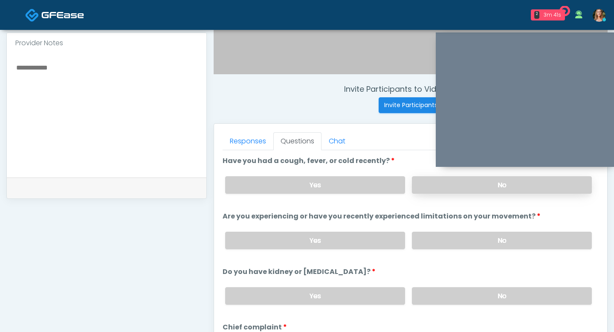
click at [449, 183] on label "No" at bounding box center [502, 184] width 180 height 17
click at [449, 233] on label "No" at bounding box center [502, 240] width 180 height 17
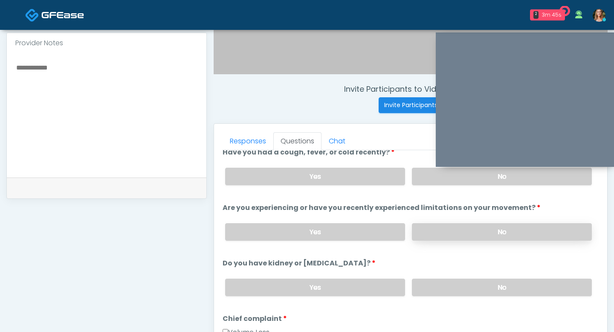
scroll to position [17, 0]
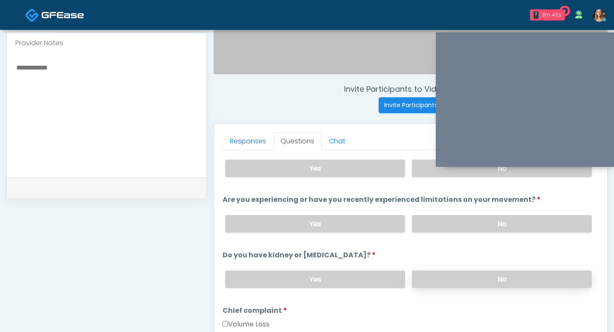
click at [454, 277] on label "No" at bounding box center [502, 278] width 180 height 17
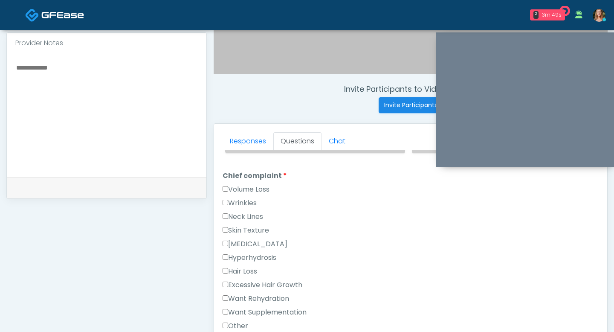
scroll to position [158, 0]
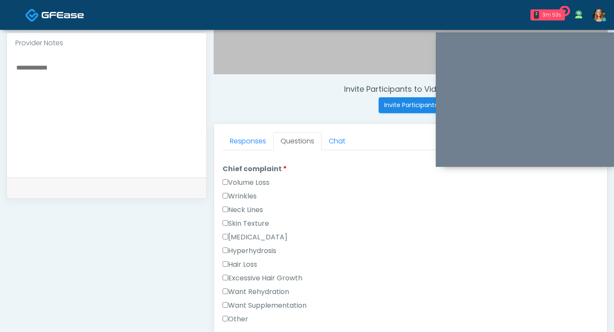
click at [222, 192] on div "Responses Questions Chat Good Faith Exam Script Good Faith Exam Script INTRODUC…" at bounding box center [410, 248] width 393 height 248
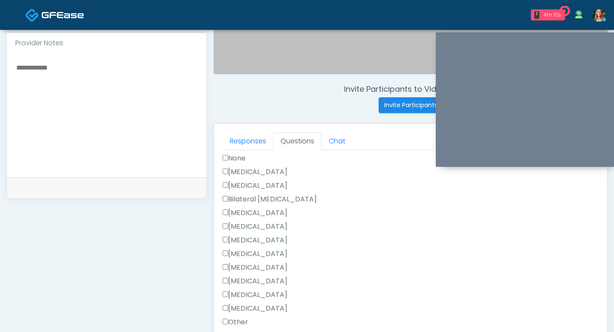
scroll to position [428, 0]
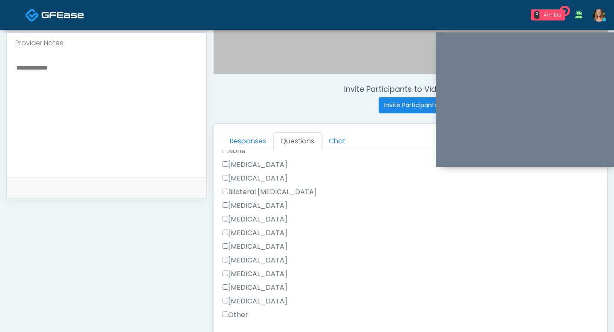
click at [266, 265] on div "Vasectomy" at bounding box center [411, 262] width 376 height 14
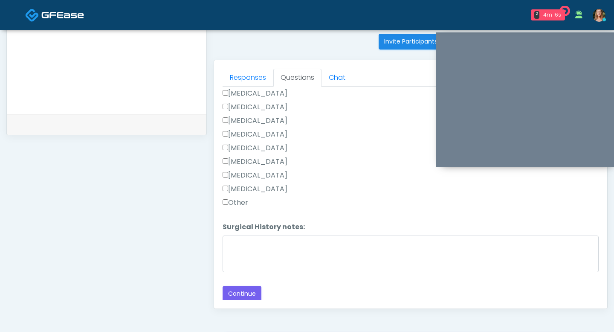
scroll to position [369, 0]
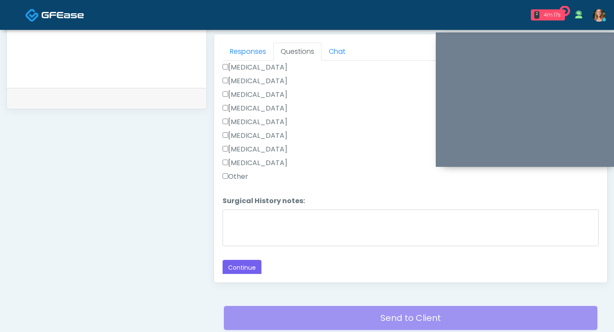
click at [241, 263] on button "Continue" at bounding box center [242, 268] width 39 height 16
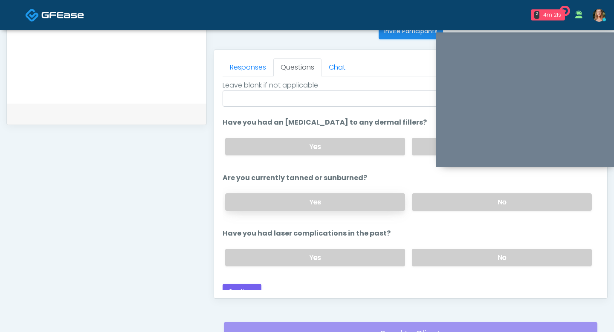
scroll to position [81, 0]
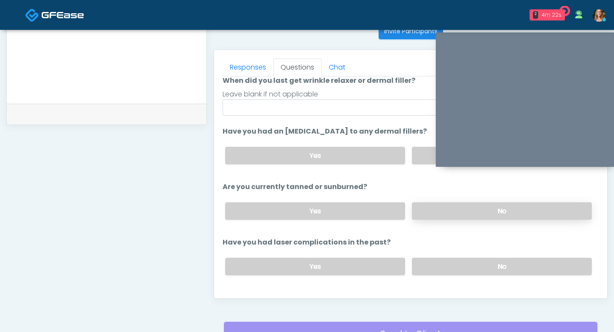
click at [429, 212] on label "No" at bounding box center [502, 210] width 180 height 17
click at [353, 217] on label "Yes" at bounding box center [315, 210] width 180 height 17
click at [433, 208] on label "No" at bounding box center [502, 210] width 180 height 17
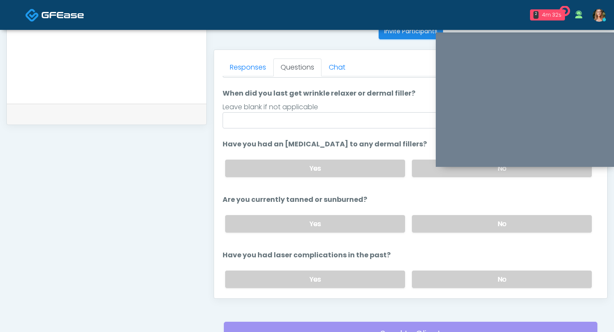
scroll to position [68, 0]
click at [442, 276] on label "No" at bounding box center [502, 279] width 180 height 17
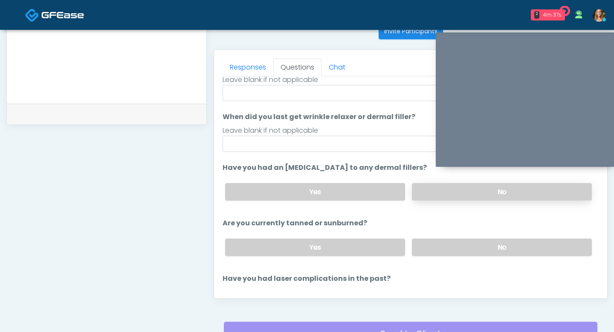
click at [442, 191] on label "No" at bounding box center [502, 191] width 180 height 17
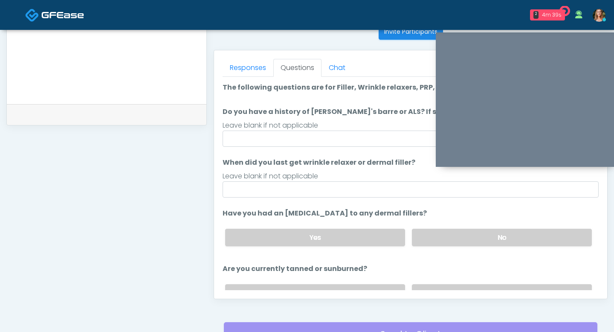
scroll to position [335, 0]
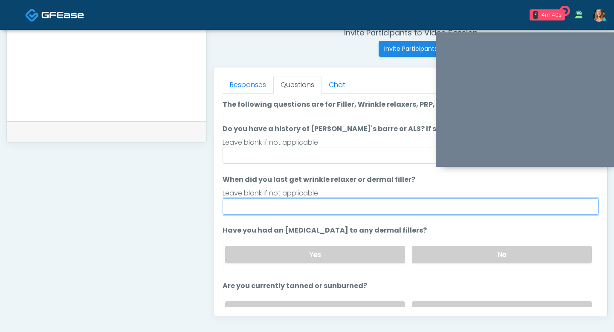
click at [373, 208] on input "When did you last get wrinkle relaxer or dermal filler?" at bounding box center [411, 206] width 376 height 16
click at [295, 207] on input "**********" at bounding box center [411, 206] width 376 height 16
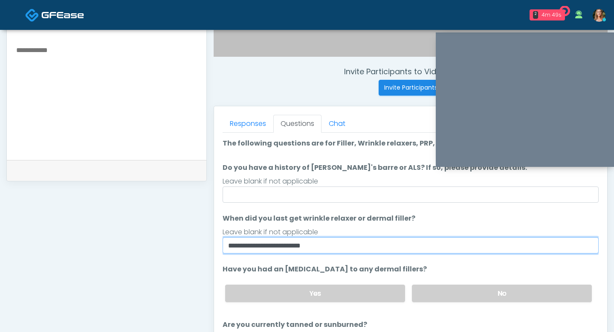
scroll to position [288, 0]
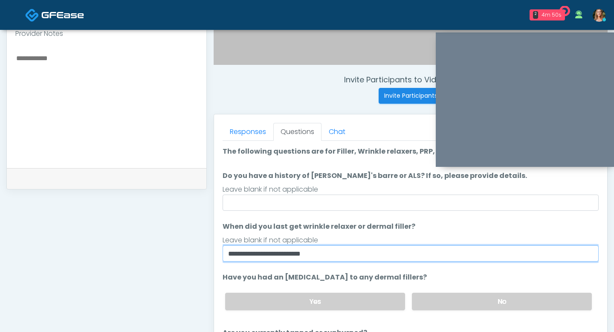
type input "**********"
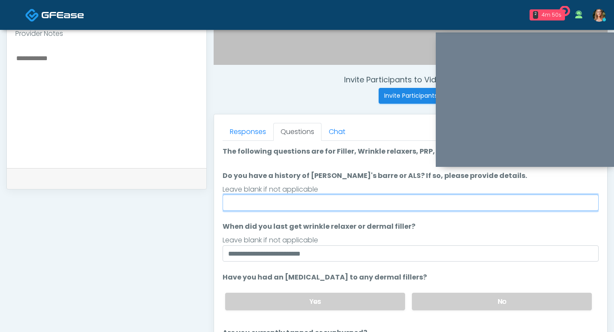
click at [336, 207] on input "Do you have a history of Guillain's barre or ALS? If so, please provide details." at bounding box center [411, 203] width 376 height 16
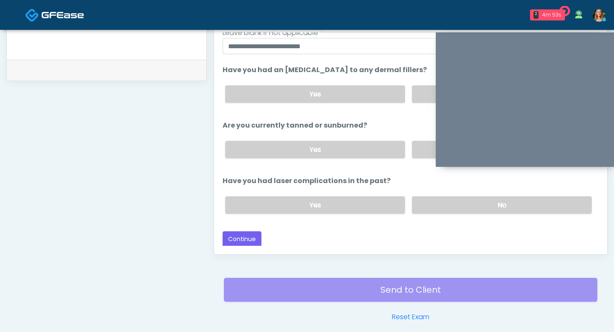
scroll to position [409, 0]
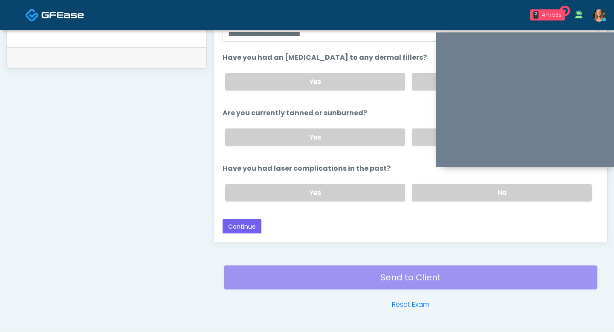
type input "**"
click at [364, 273] on div "Send to Client Reset Exam" at bounding box center [411, 282] width 374 height 55
click at [250, 227] on button "Continue" at bounding box center [242, 227] width 39 height 16
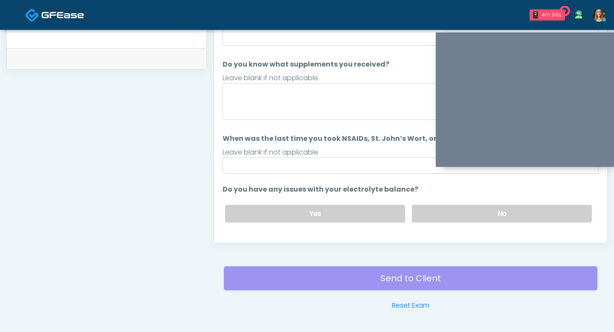
scroll to position [44, 0]
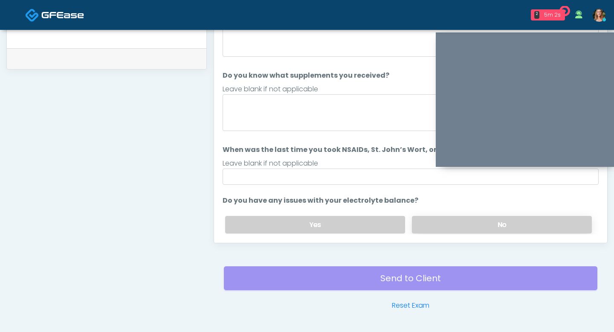
click at [420, 220] on label "No" at bounding box center [502, 224] width 180 height 17
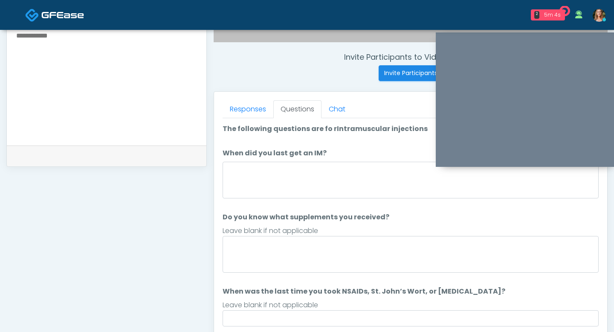
scroll to position [307, 0]
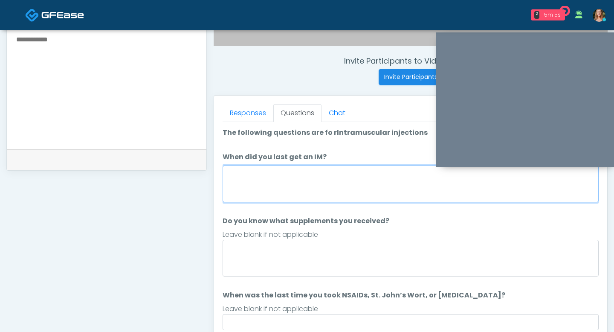
click at [309, 182] on textarea "When did you last get an IM?" at bounding box center [411, 184] width 376 height 37
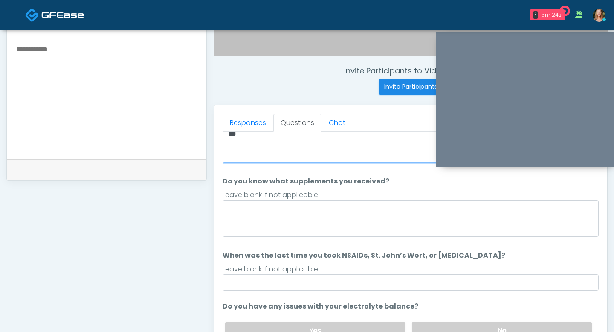
scroll to position [52, 0]
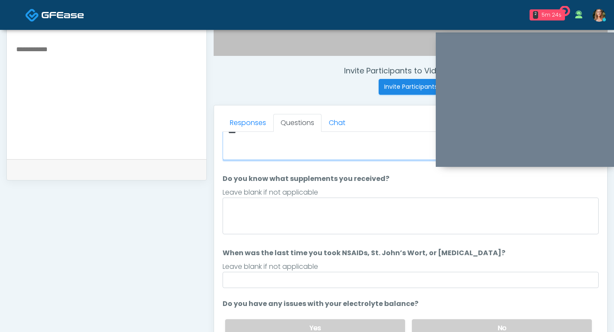
type textarea "**"
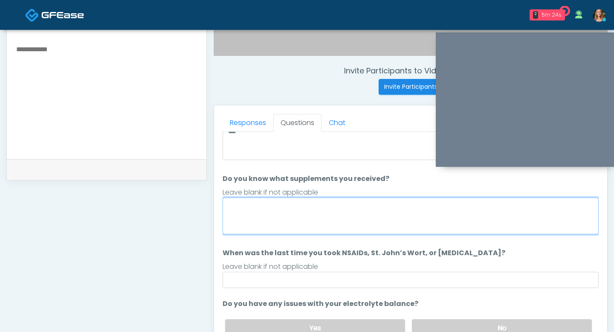
click at [316, 220] on textarea "Do you know what supplements you received?" at bounding box center [411, 216] width 376 height 37
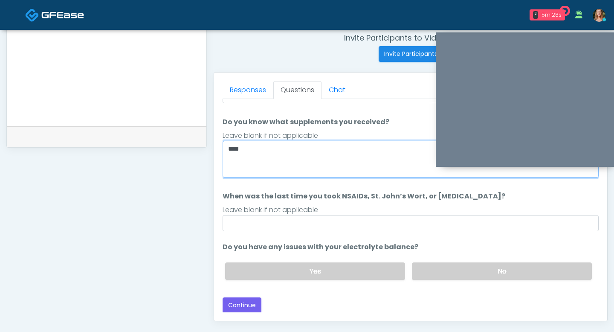
scroll to position [340, 0]
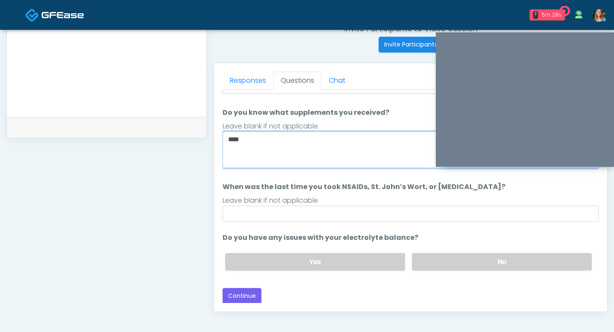
type textarea "***"
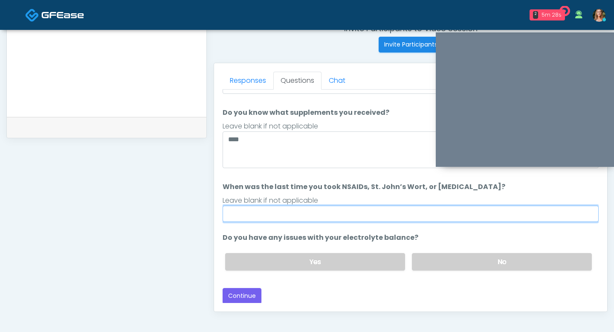
click at [292, 220] on input "When was the last time you took NSAIDs, St. John’s Wort, or Vitamin E?" at bounding box center [411, 214] width 376 height 16
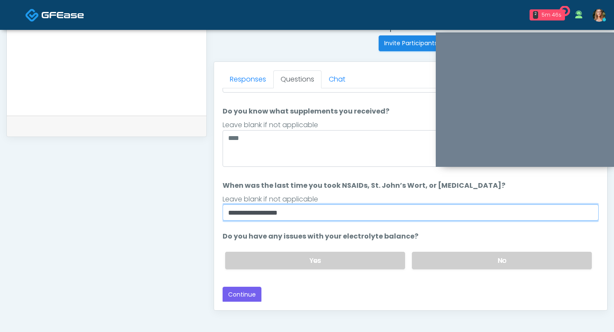
scroll to position [372, 0]
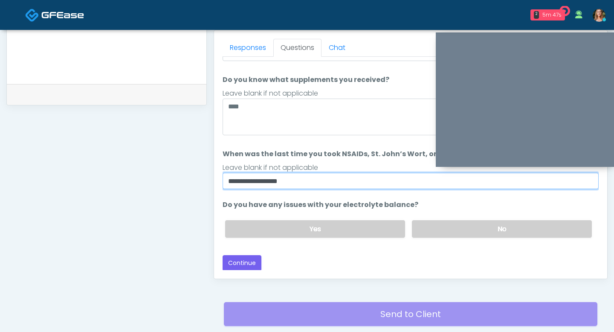
type input "**********"
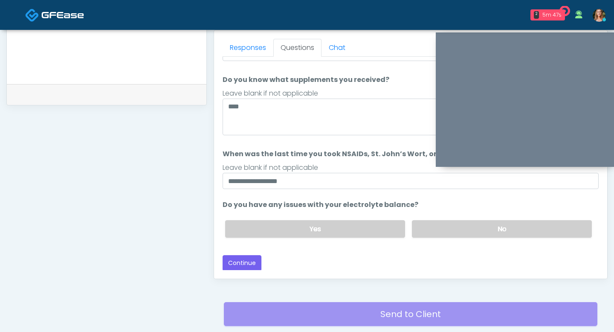
click at [363, 207] on label "Do you have any issues with your electrolyte balance?" at bounding box center [321, 205] width 196 height 10
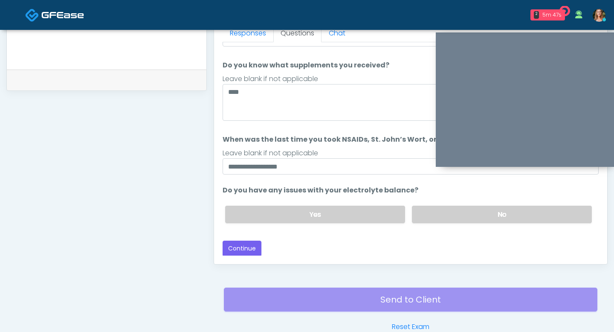
scroll to position [400, 0]
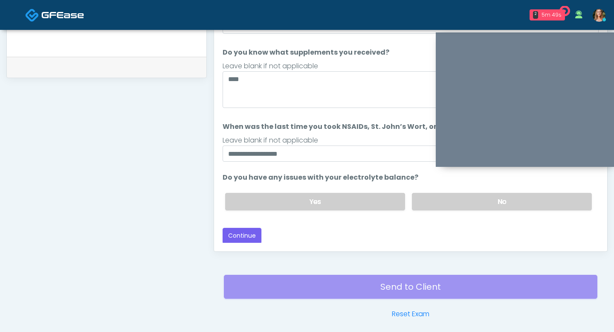
click at [337, 225] on div "Loading... Connecting to your agent... Please wait while we prepare your person…" at bounding box center [411, 101] width 376 height 285
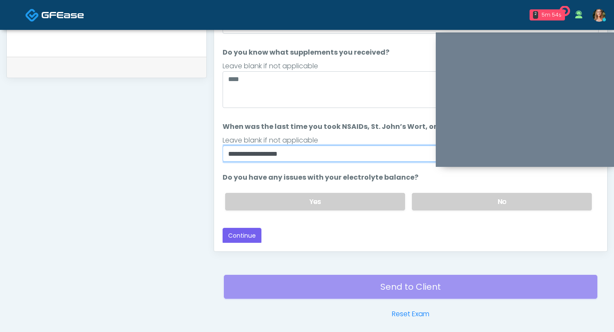
drag, startPoint x: 295, startPoint y: 153, endPoint x: 190, endPoint y: 153, distance: 105.4
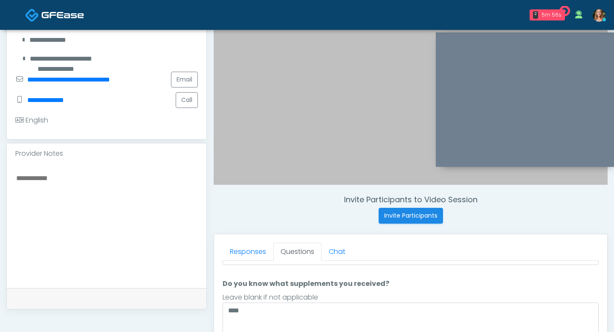
click at [51, 181] on textarea at bounding box center [106, 224] width 183 height 104
paste textarea "**********"
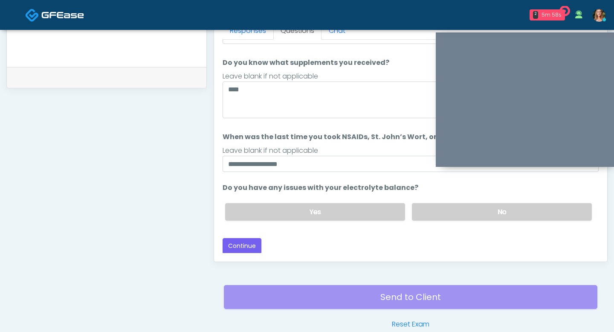
scroll to position [434, 0]
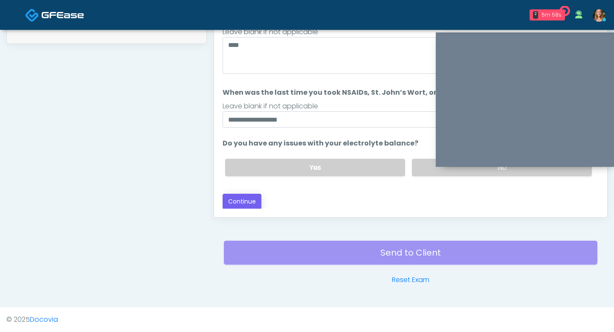
type textarea "**********"
click at [241, 197] on button "Continue" at bounding box center [242, 202] width 39 height 16
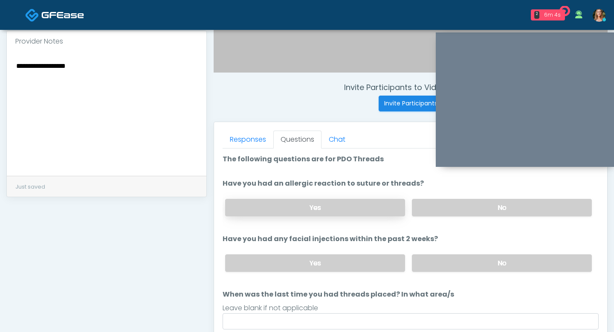
scroll to position [282, 0]
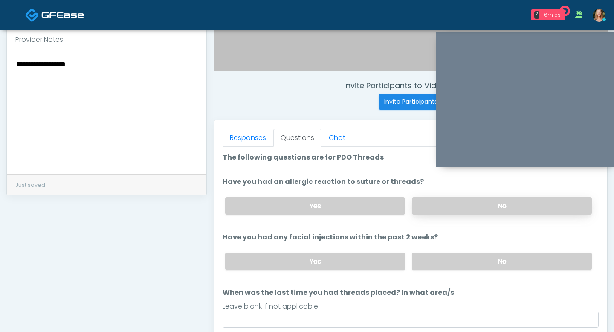
click at [445, 213] on label "No" at bounding box center [502, 205] width 180 height 17
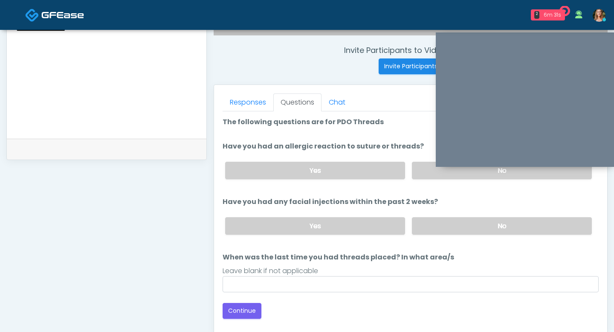
scroll to position [321, 0]
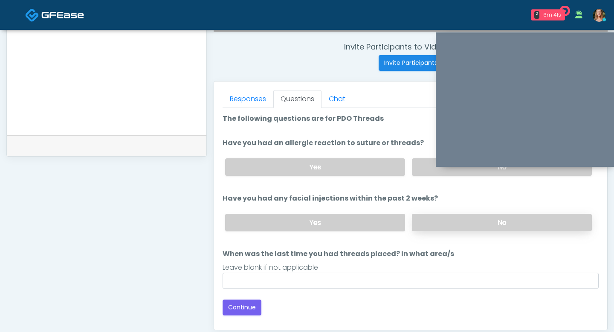
click at [431, 224] on label "No" at bounding box center [502, 222] width 180 height 17
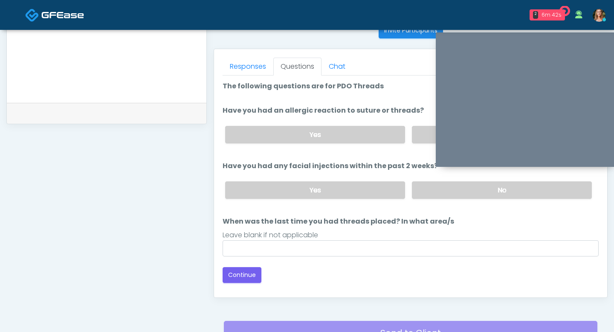
scroll to position [356, 0]
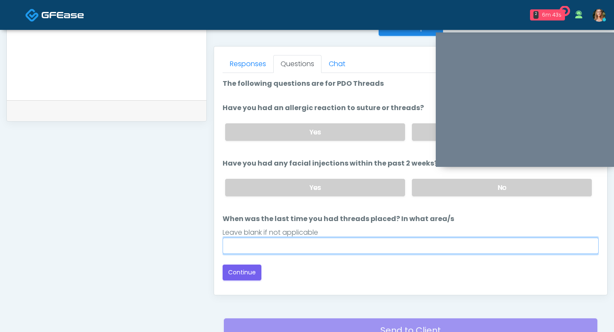
click at [309, 250] on input "When was the last time you had threads placed? In what area/s" at bounding box center [411, 246] width 376 height 16
type input "*********"
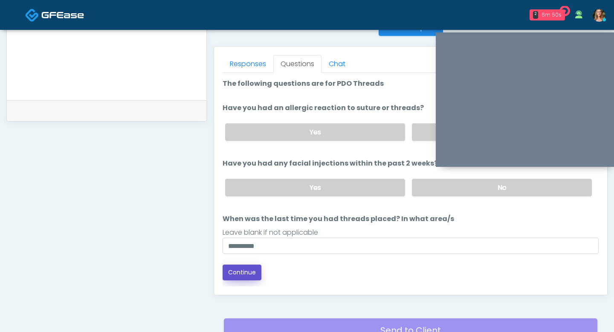
click at [256, 268] on button "Continue" at bounding box center [242, 273] width 39 height 16
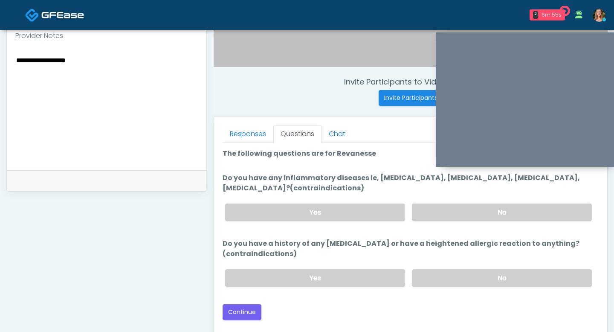
scroll to position [285, 0]
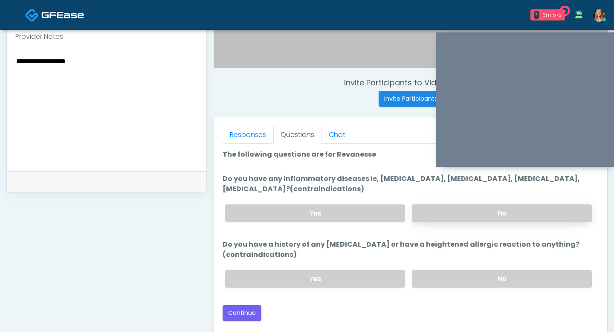
click at [452, 209] on label "No" at bounding box center [502, 212] width 180 height 17
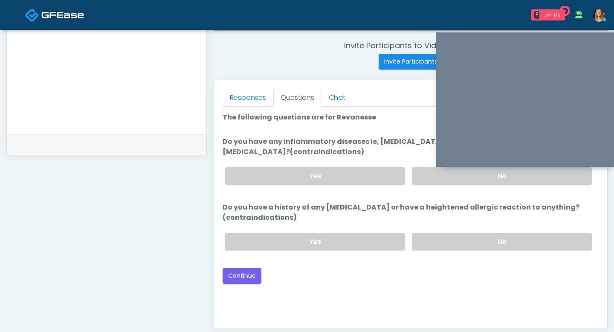
scroll to position [323, 0]
click at [451, 235] on label "No" at bounding box center [502, 240] width 180 height 17
click at [243, 273] on button "Continue" at bounding box center [242, 275] width 39 height 16
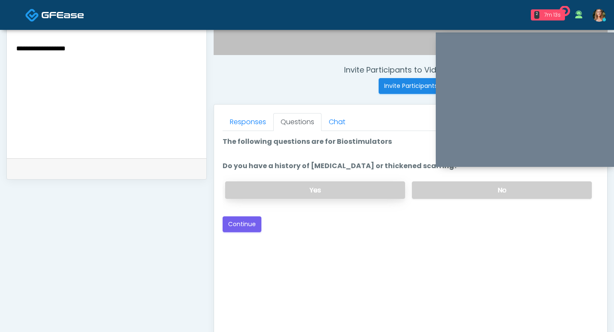
scroll to position [280, 0]
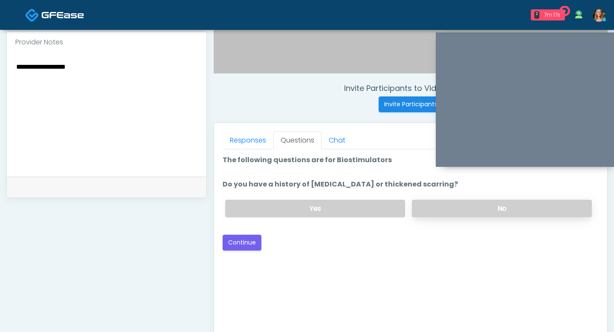
click at [443, 212] on label "No" at bounding box center [502, 208] width 180 height 17
click at [237, 242] on button "Continue" at bounding box center [242, 243] width 39 height 16
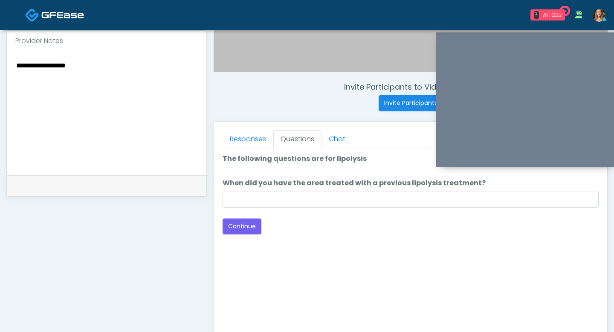
scroll to position [281, 0]
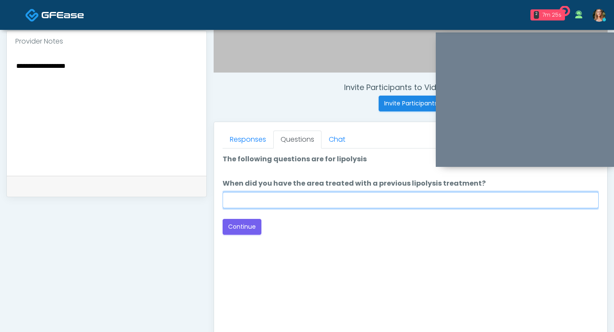
click at [250, 197] on input "When did you have the area treated with a previous lipolysis treatment?" at bounding box center [411, 200] width 376 height 16
type input "***"
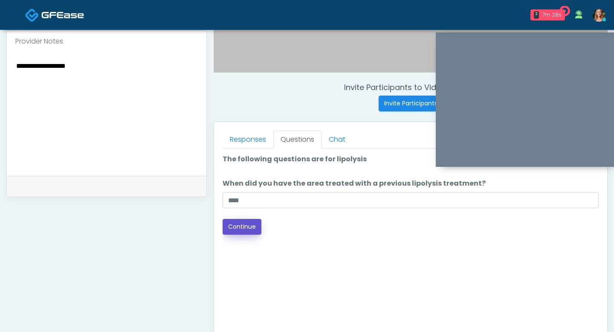
click at [228, 226] on button "Continue" at bounding box center [242, 227] width 39 height 16
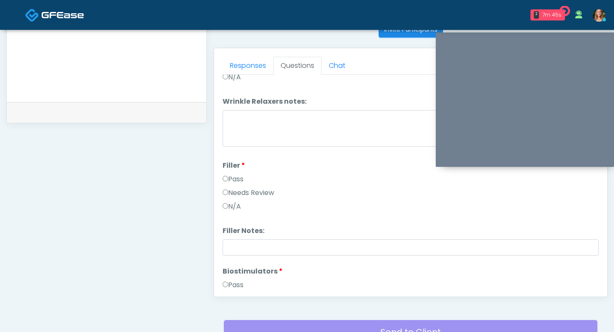
scroll to position [79, 0]
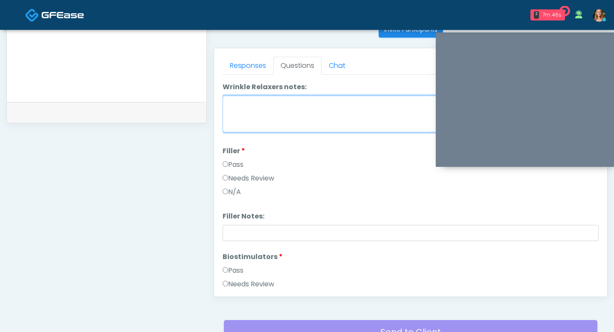
click at [237, 105] on textarea "Wrinkle Relaxers notes:" at bounding box center [411, 114] width 376 height 37
type textarea "*"
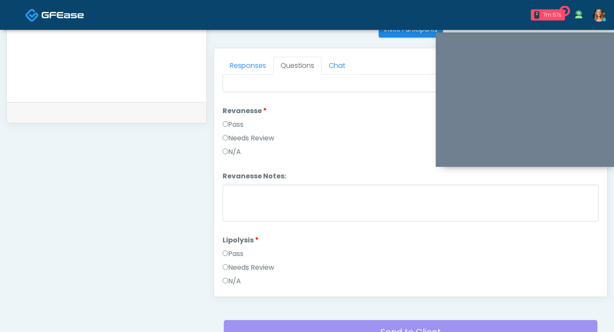
scroll to position [806, 0]
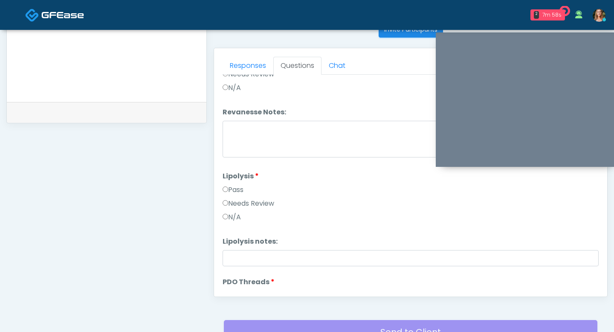
click at [225, 191] on label "Pass" at bounding box center [233, 190] width 21 height 10
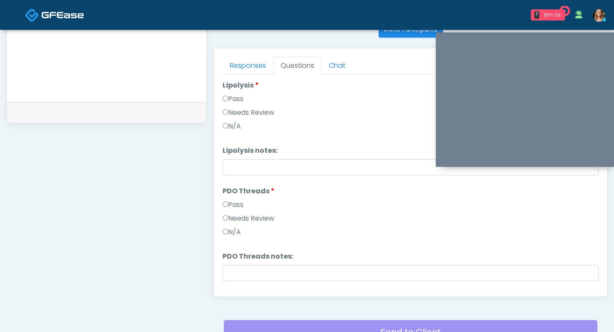
scroll to position [916, 0]
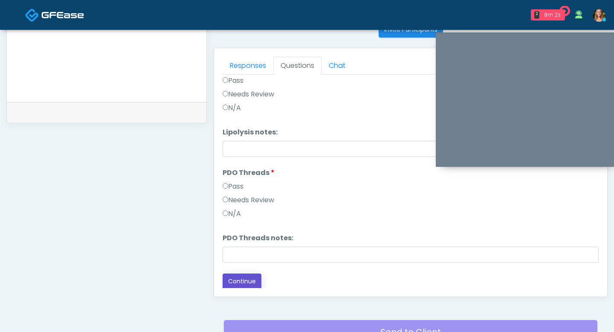
click at [246, 279] on button "Continue" at bounding box center [242, 281] width 39 height 16
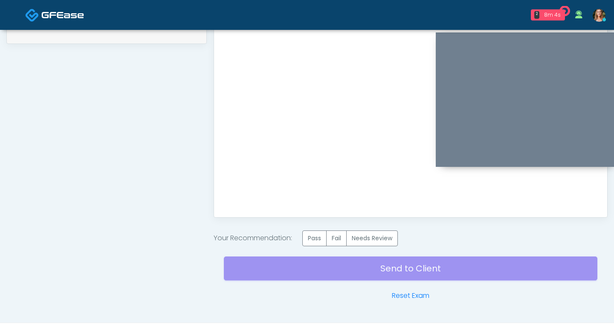
scroll to position [0, 0]
click at [323, 238] on label "Pass" at bounding box center [314, 238] width 24 height 16
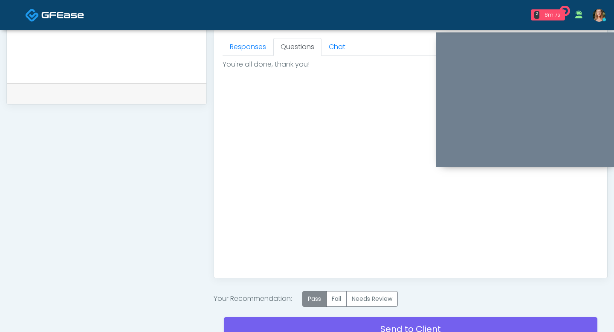
scroll to position [450, 0]
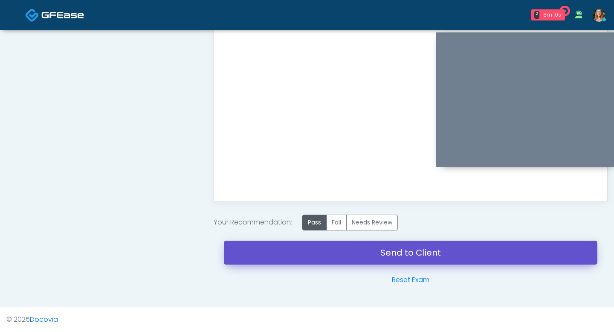
click at [294, 246] on link "Send to Client" at bounding box center [411, 253] width 374 height 24
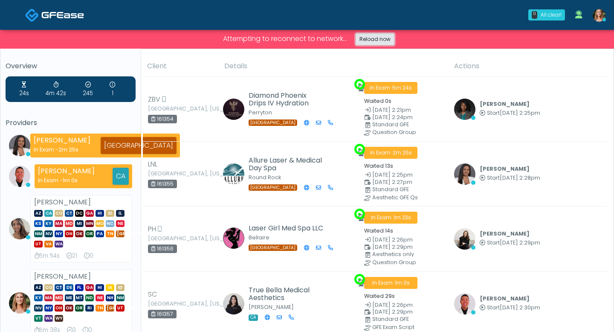
click at [372, 39] on link "Reload now" at bounding box center [375, 39] width 39 height 12
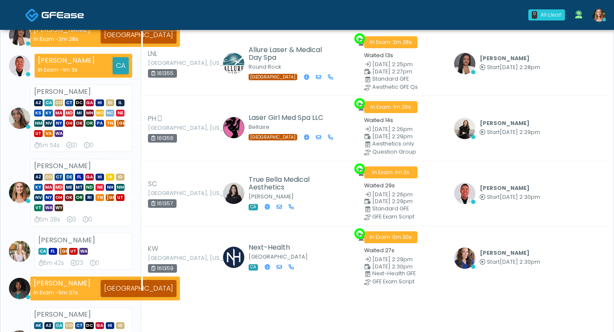
scroll to position [142, 0]
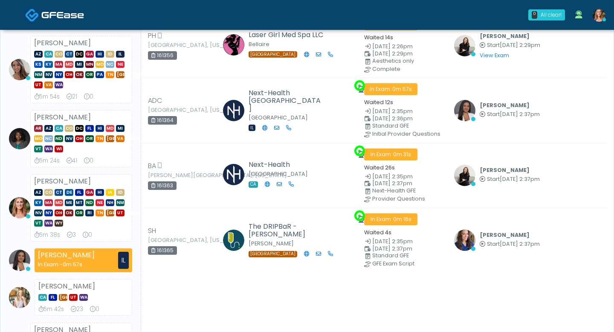
scroll to position [133, 0]
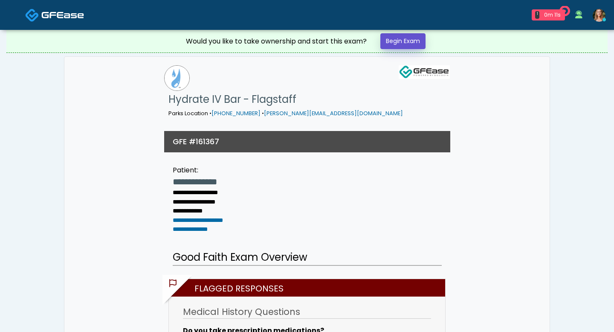
click at [403, 47] on link "Begin Exam" at bounding box center [403, 41] width 45 height 16
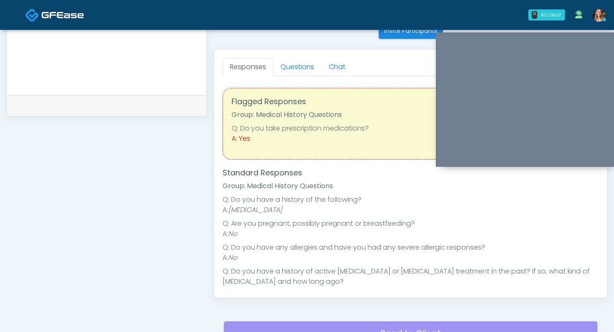
scroll to position [335, 0]
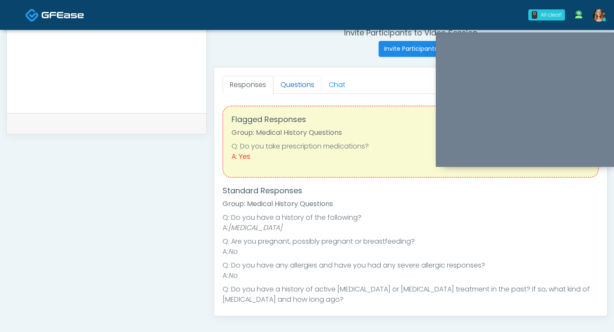
click at [296, 88] on link "Questions" at bounding box center [297, 85] width 48 height 18
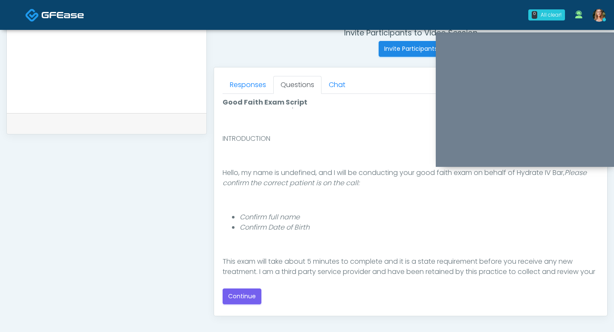
scroll to position [10, 0]
click at [246, 300] on button "Continue" at bounding box center [242, 296] width 39 height 16
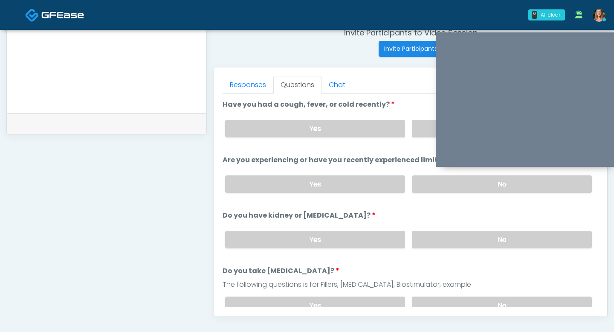
scroll to position [434, 0]
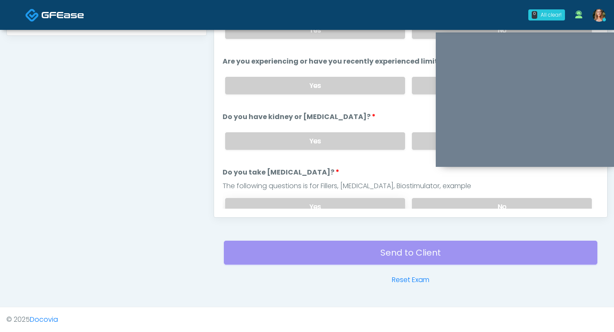
click at [381, 202] on label "Yes" at bounding box center [315, 206] width 180 height 17
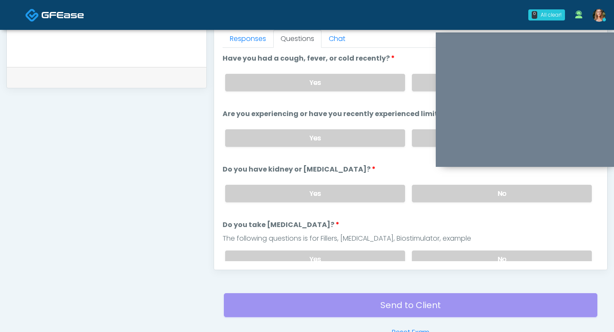
scroll to position [378, 0]
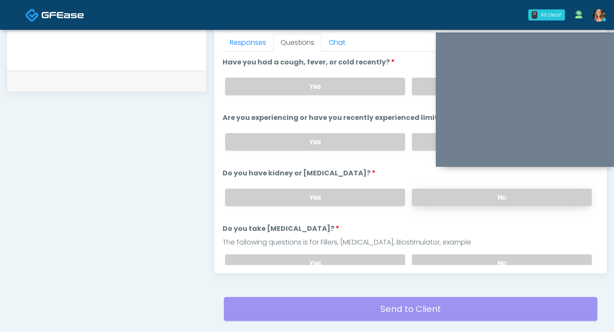
click at [427, 198] on label "No" at bounding box center [502, 197] width 180 height 17
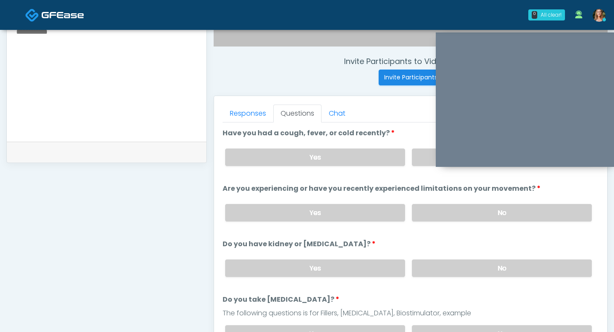
scroll to position [306, 0]
click at [431, 209] on label "No" at bounding box center [502, 212] width 180 height 17
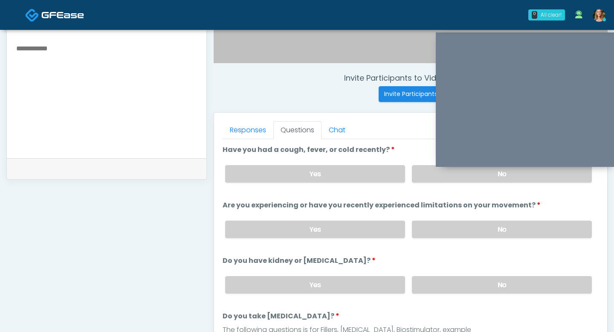
scroll to position [288, 0]
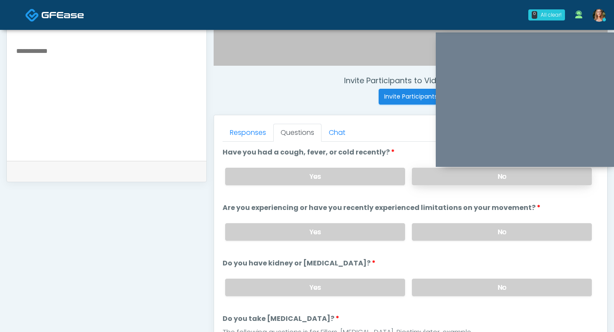
click at [433, 179] on label "No" at bounding box center [502, 176] width 180 height 17
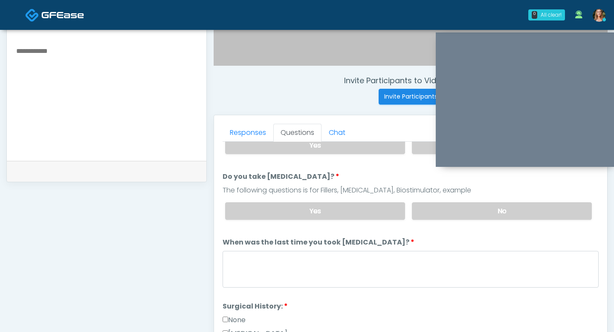
scroll to position [143, 0]
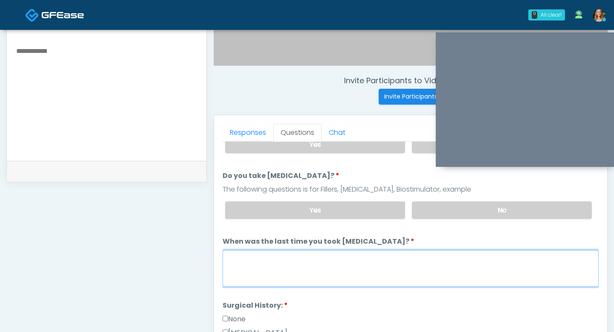
click at [397, 267] on textarea "When was the last time you took blood thinners?" at bounding box center [411, 268] width 376 height 37
click at [245, 258] on textarea "********" at bounding box center [411, 268] width 376 height 37
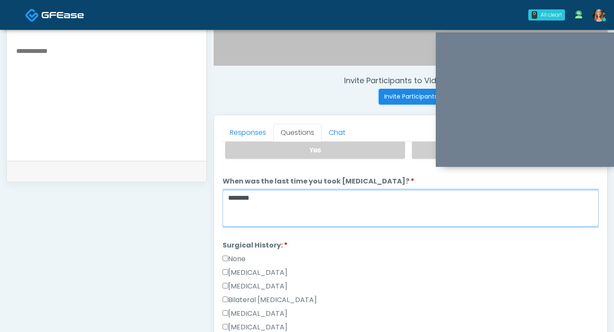
scroll to position [206, 0]
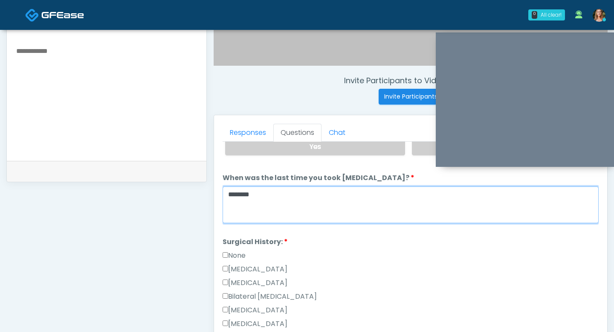
click at [279, 190] on textarea "*******" at bounding box center [411, 204] width 376 height 37
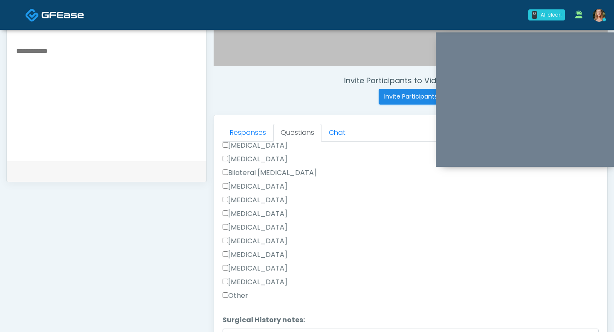
scroll to position [299, 0]
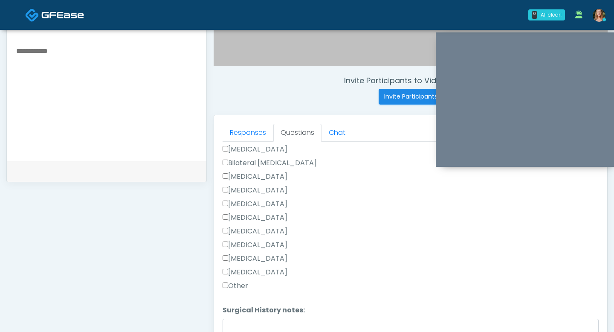
type textarea "**********"
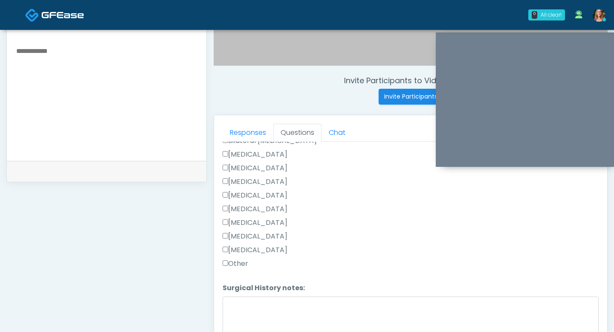
scroll to position [368, 0]
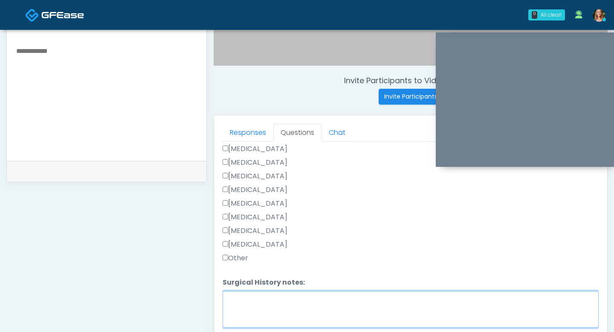
click at [238, 294] on textarea "Surgical History notes:" at bounding box center [411, 309] width 376 height 37
click at [227, 297] on textarea "********" at bounding box center [411, 309] width 376 height 37
click at [298, 300] on textarea "**********" at bounding box center [411, 309] width 376 height 37
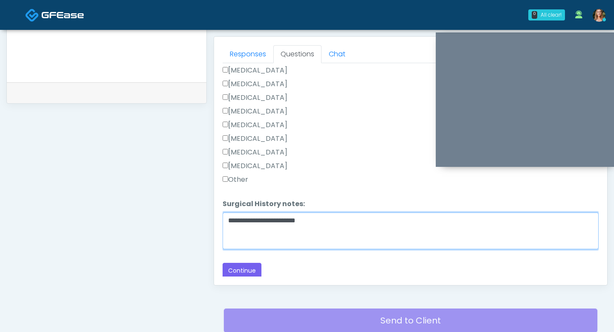
scroll to position [387, 0]
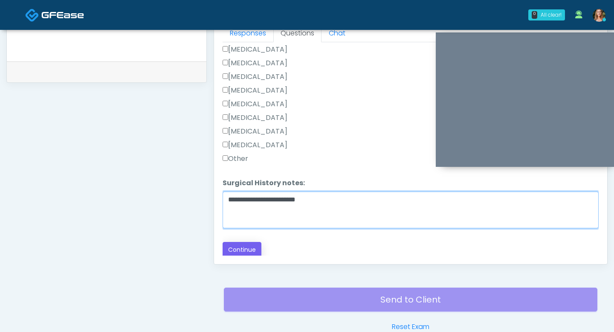
type textarea "**********"
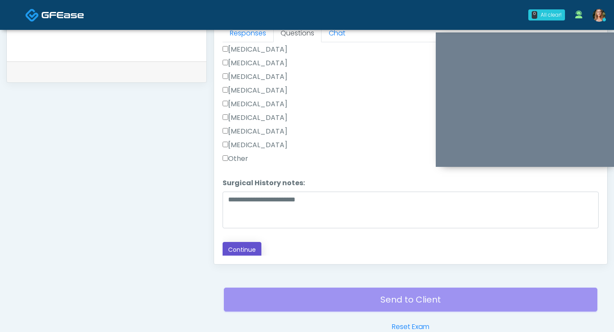
click at [256, 253] on button "Continue" at bounding box center [242, 250] width 39 height 16
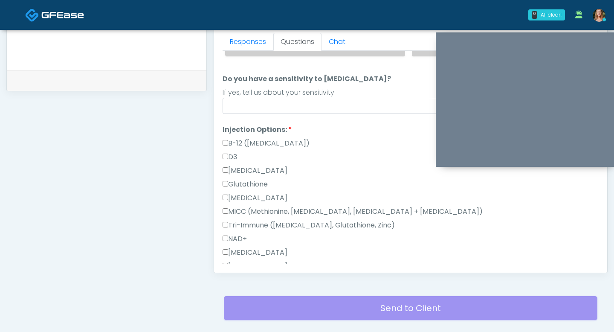
scroll to position [107, 0]
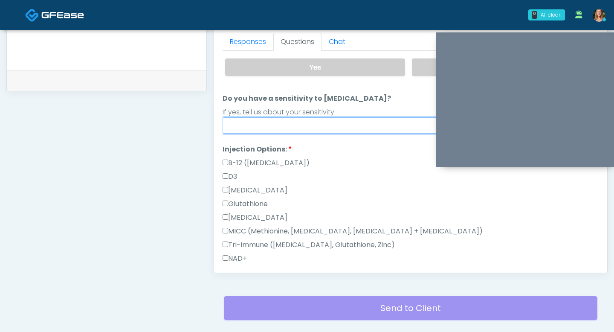
click at [240, 132] on input "Do you have a sensitivity to Niacin?" at bounding box center [411, 125] width 376 height 16
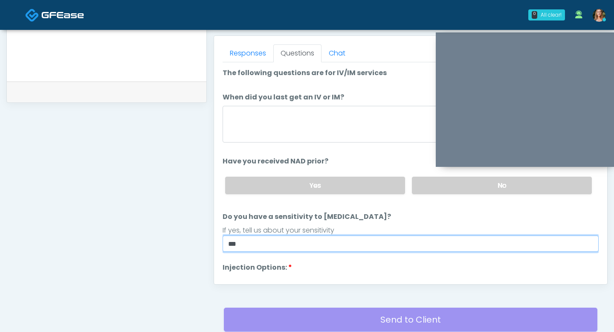
scroll to position [363, 0]
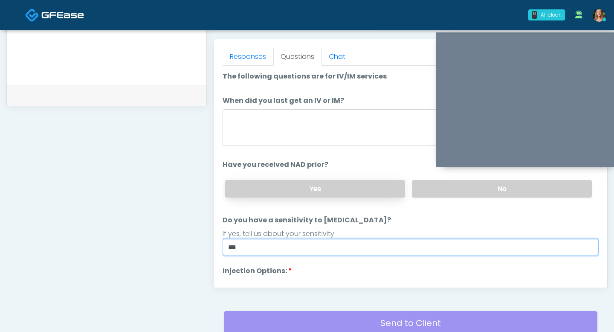
type input "**"
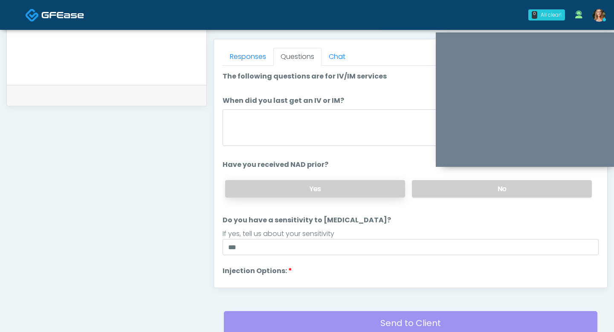
click at [396, 189] on label "Yes" at bounding box center [315, 188] width 180 height 17
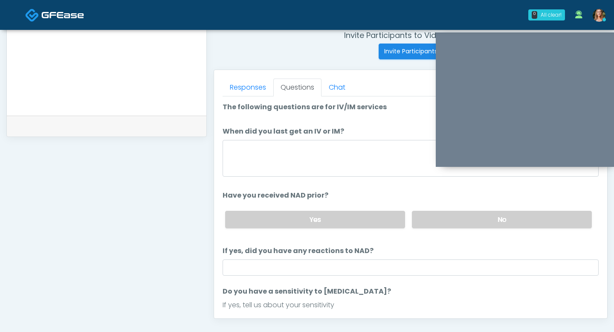
scroll to position [329, 0]
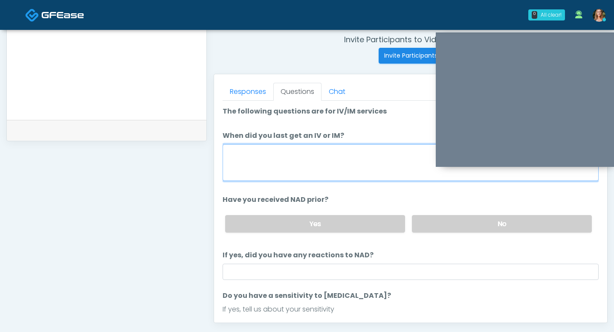
click at [343, 168] on textarea "When did you last get an IV or IM?" at bounding box center [411, 162] width 376 height 37
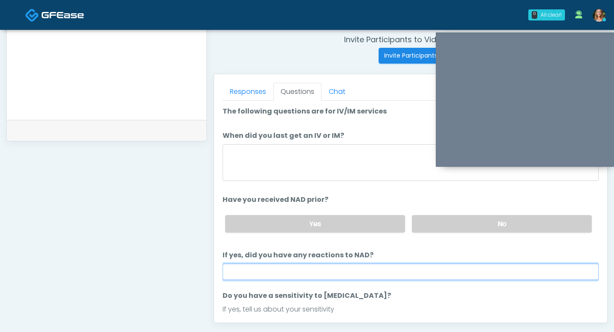
click at [294, 270] on input "If yes, did you have any reactions to NAD?" at bounding box center [411, 272] width 376 height 16
type input "**"
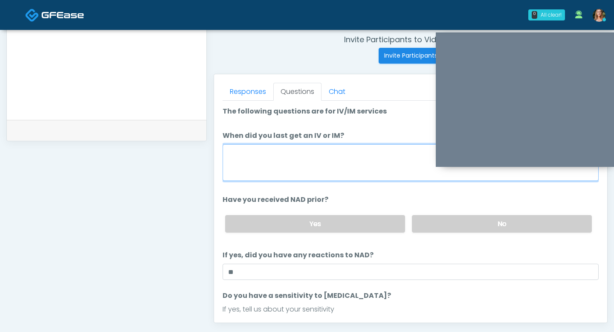
click at [265, 163] on textarea "When did you last get an IV or IM?" at bounding box center [411, 162] width 376 height 37
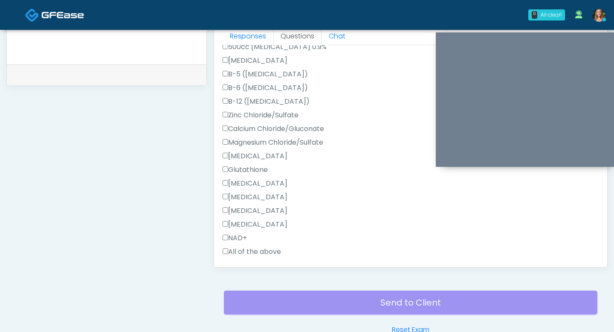
scroll to position [473, 0]
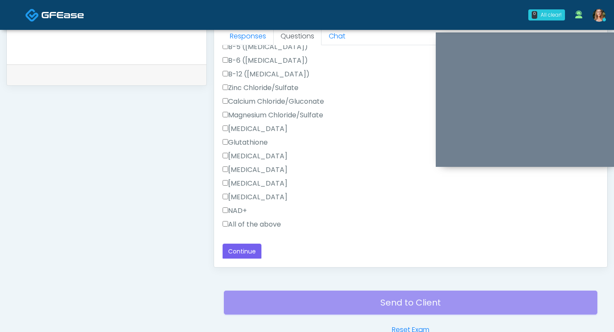
type textarea "**********"
click at [224, 219] on label "All of the above" at bounding box center [252, 224] width 58 height 10
click at [244, 244] on button "Continue" at bounding box center [242, 252] width 39 height 16
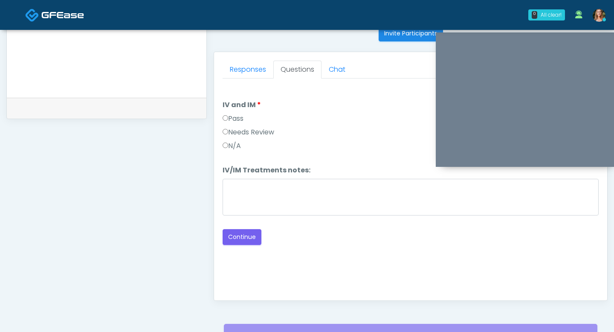
scroll to position [356, 0]
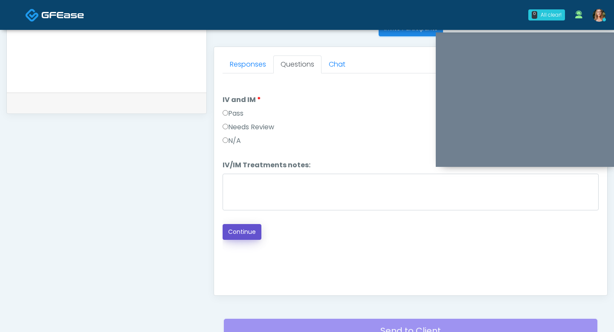
click at [244, 234] on button "Continue" at bounding box center [242, 232] width 39 height 16
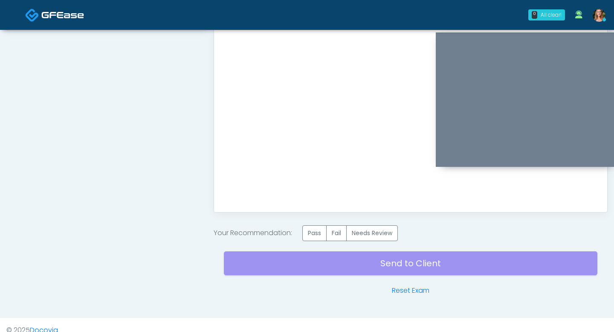
scroll to position [450, 0]
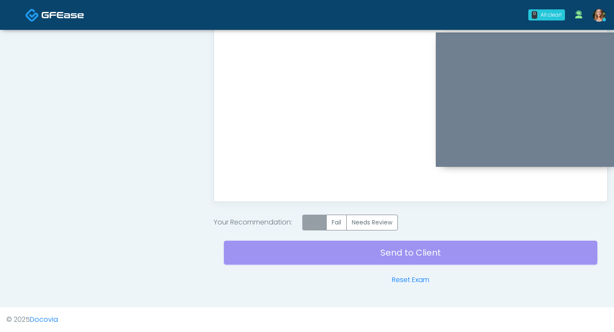
click at [313, 221] on label "Pass" at bounding box center [314, 223] width 24 height 16
click at [320, 257] on div "Send to Client Reset Exam" at bounding box center [411, 257] width 374 height 55
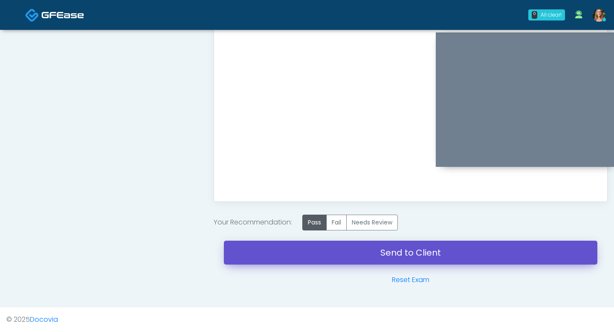
click at [346, 253] on link "Send to Client" at bounding box center [411, 253] width 374 height 24
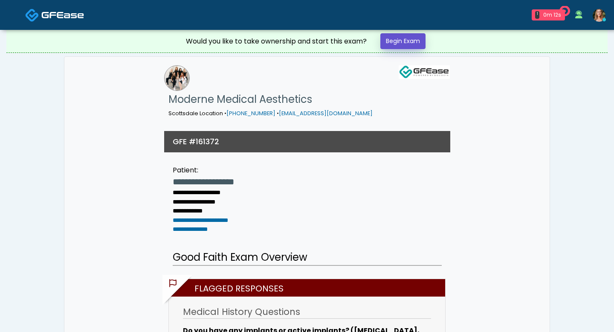
click at [405, 44] on link "Begin Exam" at bounding box center [403, 41] width 45 height 16
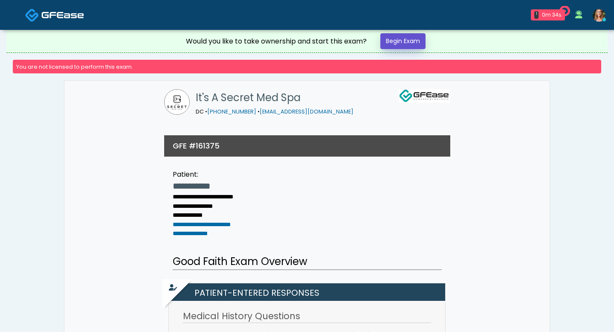
click at [404, 43] on link "Begin Exam" at bounding box center [403, 41] width 45 height 16
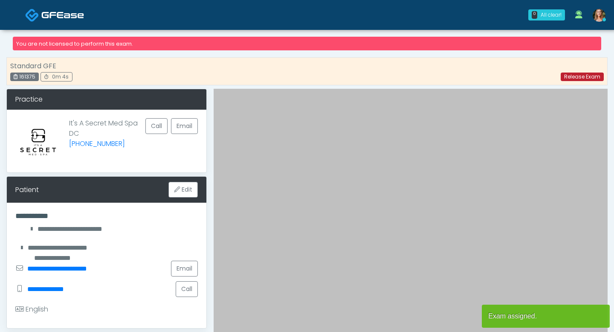
click at [570, 76] on link "Release Exam" at bounding box center [582, 77] width 43 height 9
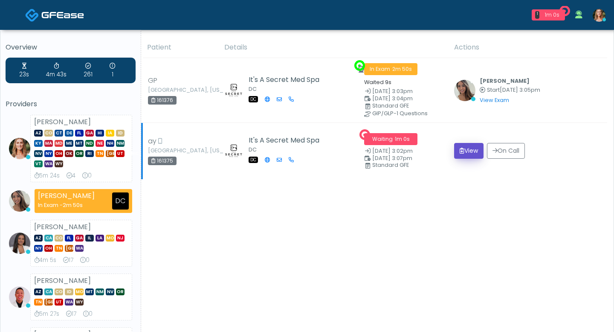
click at [461, 151] on button "View" at bounding box center [468, 151] width 29 height 16
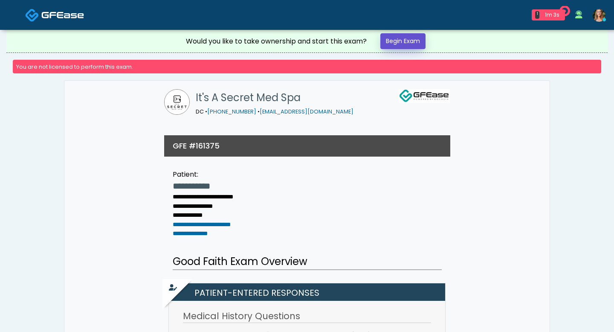
click at [408, 44] on link "Begin Exam" at bounding box center [403, 41] width 45 height 16
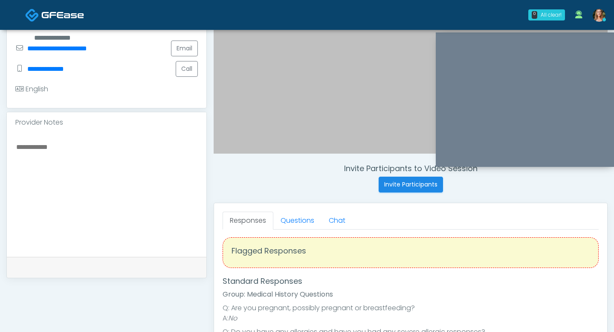
scroll to position [6, 0]
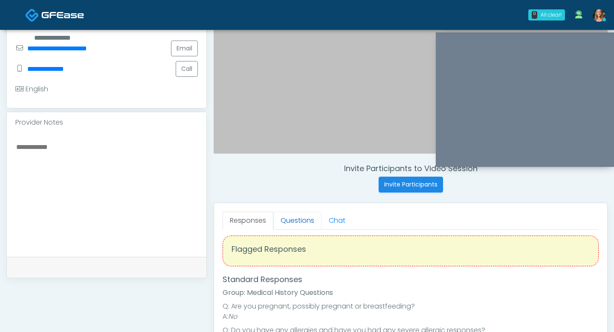
click at [290, 219] on link "Questions" at bounding box center [297, 221] width 48 height 18
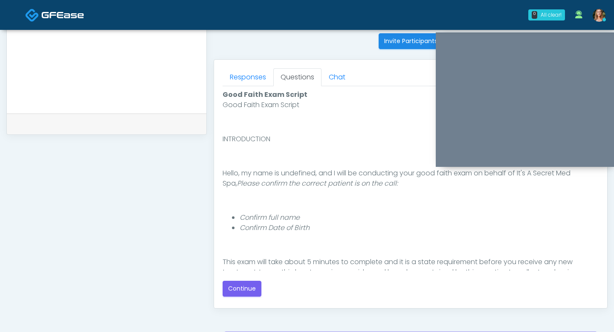
scroll to position [369, 0]
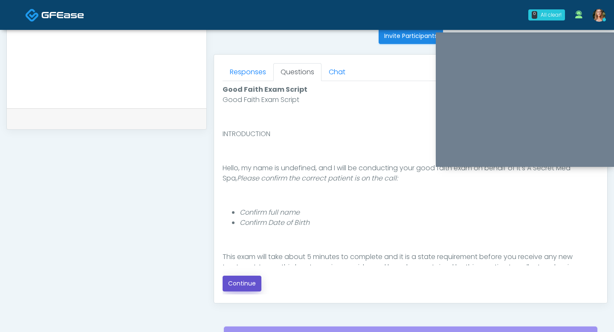
click at [251, 282] on button "Continue" at bounding box center [242, 284] width 39 height 16
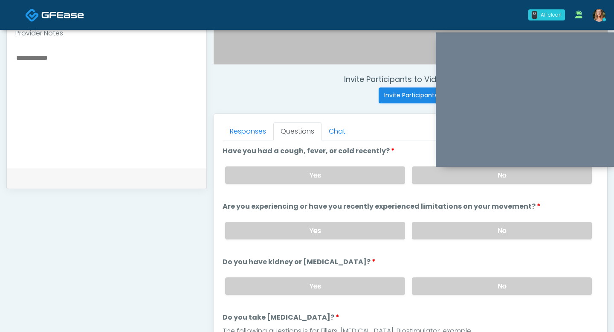
scroll to position [305, 0]
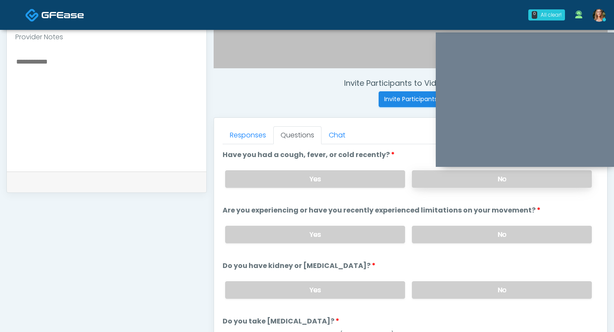
click at [454, 177] on label "No" at bounding box center [502, 178] width 180 height 17
click at [455, 234] on label "No" at bounding box center [502, 234] width 180 height 17
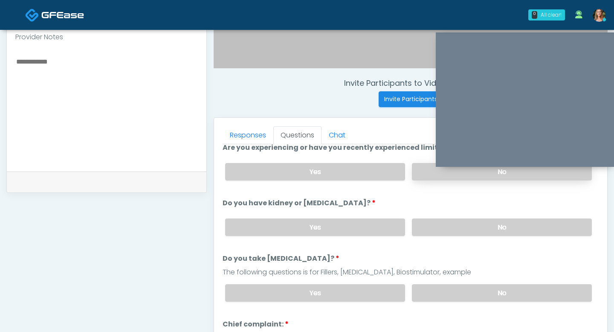
scroll to position [68, 0]
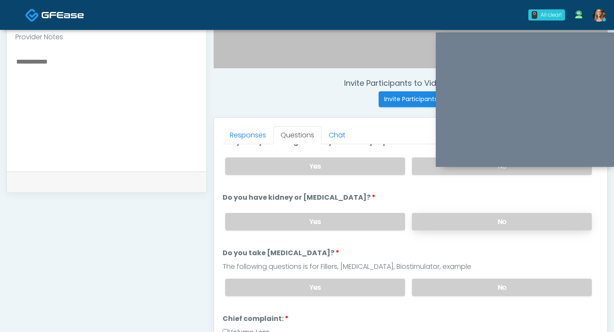
click at [457, 218] on label "No" at bounding box center [502, 221] width 180 height 17
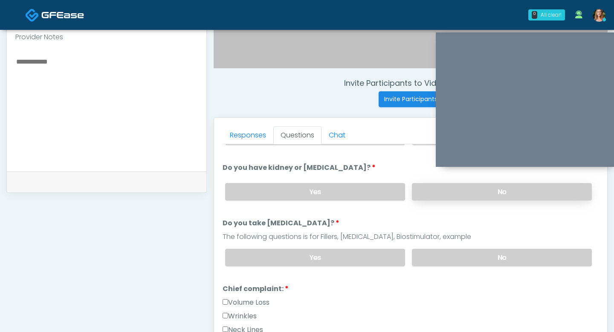
scroll to position [104, 0]
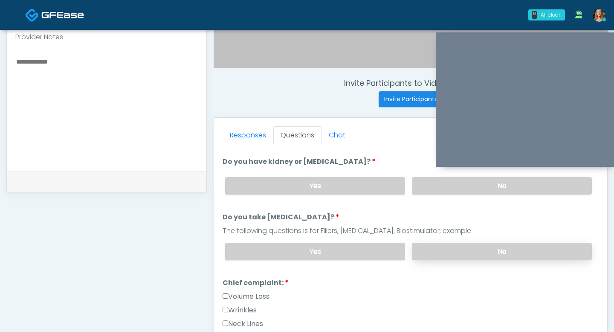
click at [452, 248] on label "No" at bounding box center [502, 251] width 180 height 17
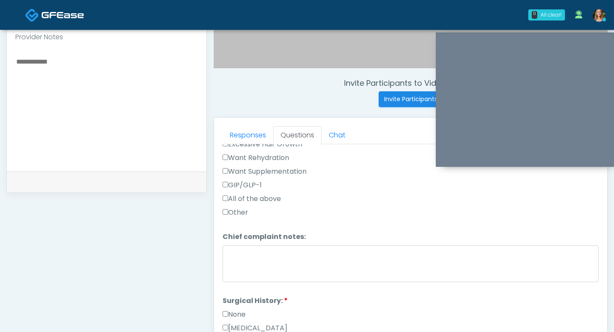
scroll to position [351, 0]
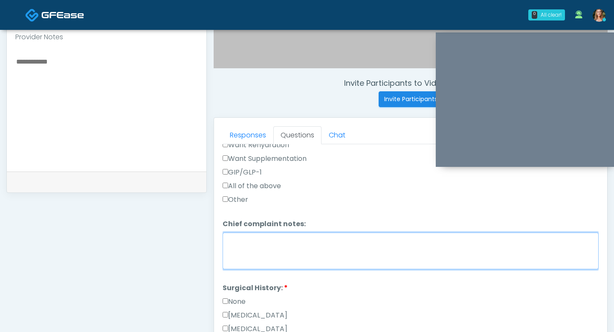
click at [368, 256] on textarea "Chief complaint notes:" at bounding box center [411, 251] width 376 height 37
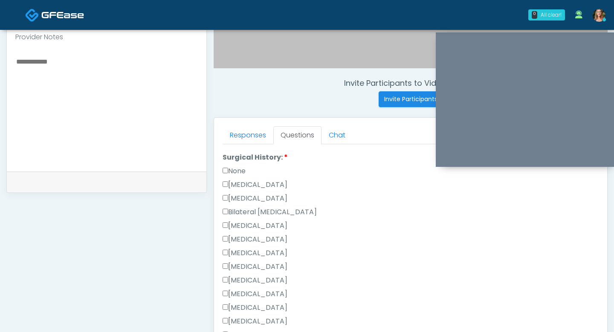
scroll to position [494, 0]
click at [224, 153] on label "None" at bounding box center [234, 158] width 23 height 10
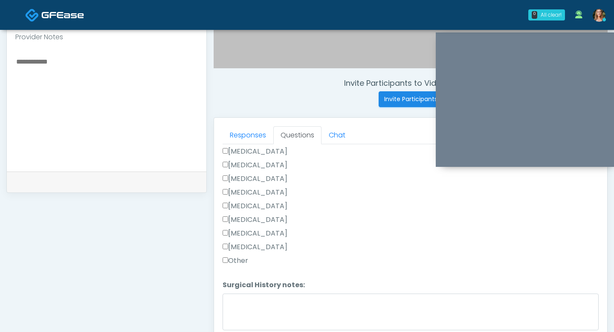
scroll to position [421, 0]
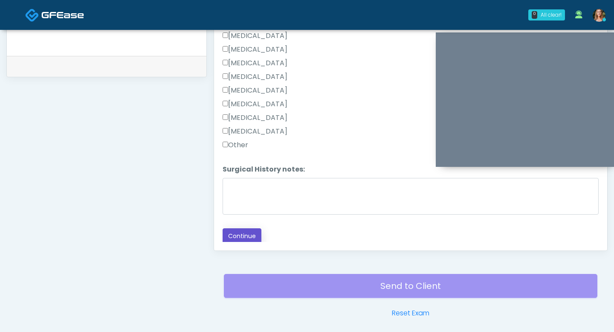
click at [239, 234] on button "Continue" at bounding box center [242, 236] width 39 height 16
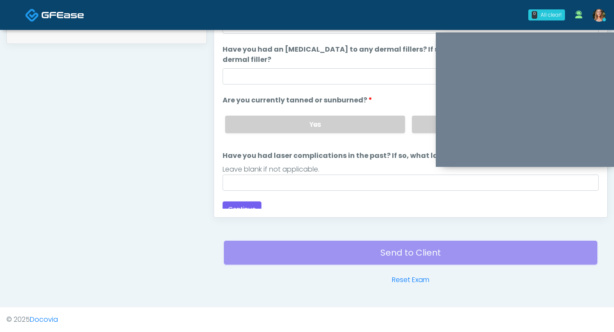
scroll to position [75, 0]
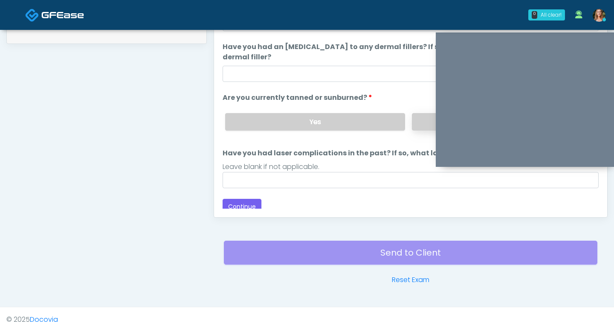
click at [419, 118] on label "No" at bounding box center [502, 121] width 180 height 17
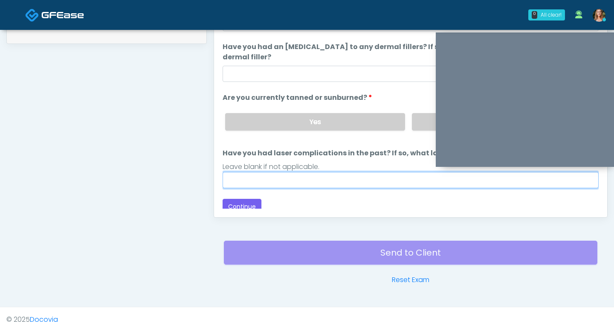
click at [311, 175] on input "Have you had laser complications in the past? If so, what laser complications d…" at bounding box center [411, 180] width 376 height 16
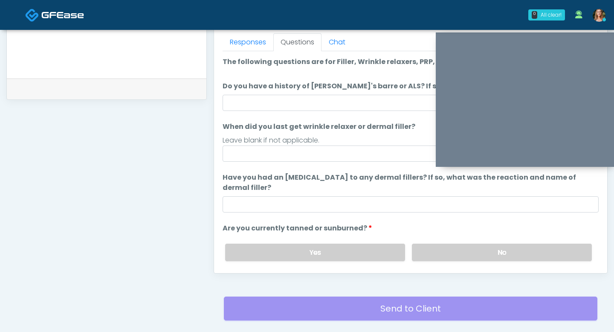
scroll to position [398, 0]
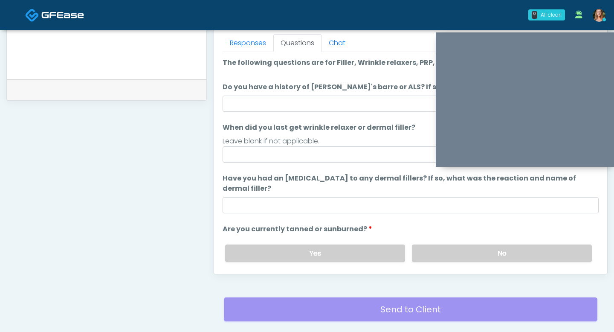
type input "**"
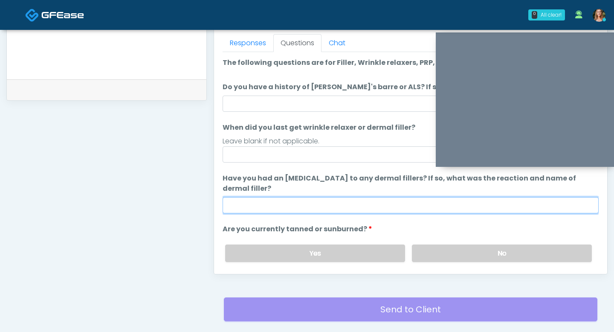
click at [320, 206] on input "Have you had an allergic response to any dermal fillers? If so, what was the re…" at bounding box center [411, 205] width 376 height 16
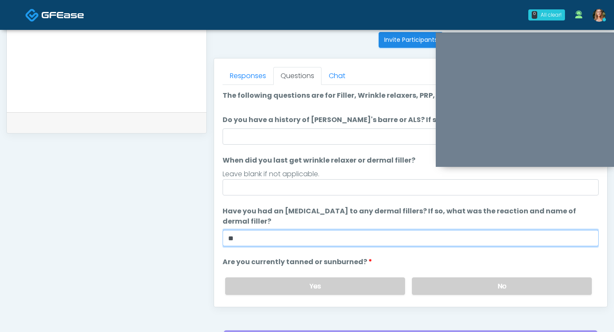
scroll to position [361, 0]
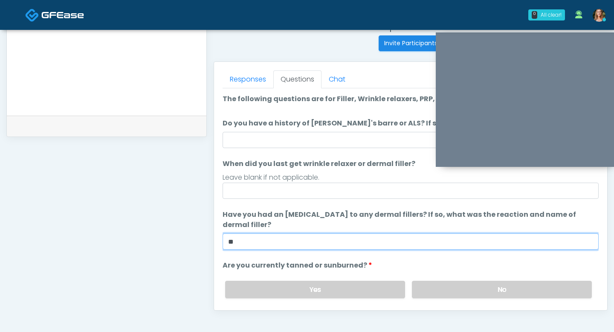
type input "**"
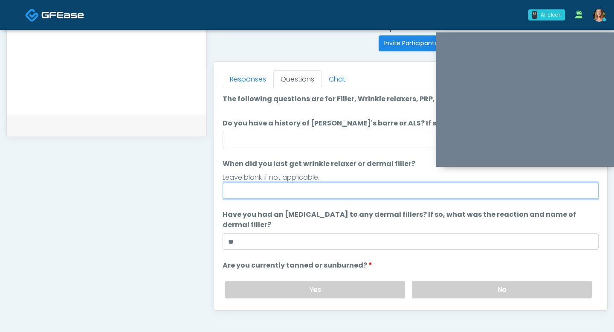
click at [328, 198] on input "When did you last get wrinkle relaxer or dermal filler?" at bounding box center [411, 191] width 376 height 16
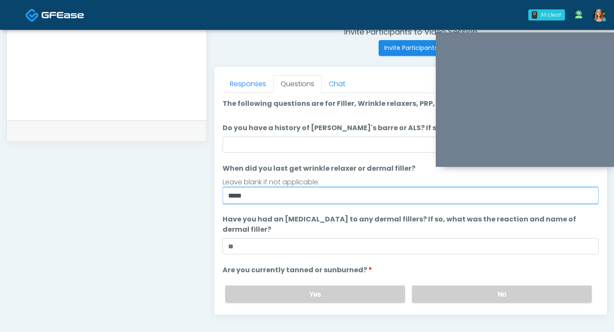
scroll to position [348, 0]
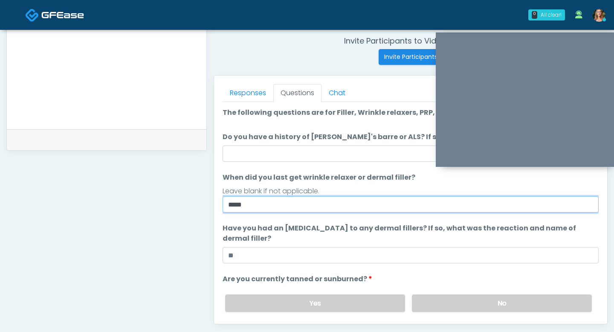
type input "*****"
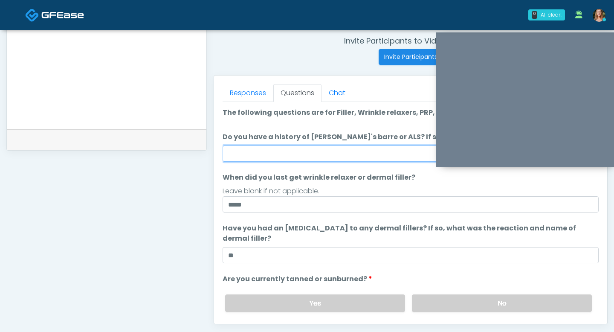
click at [333, 152] on input "Do you have a history of Guillain's barre or ALS? If so, please provide details." at bounding box center [411, 153] width 376 height 16
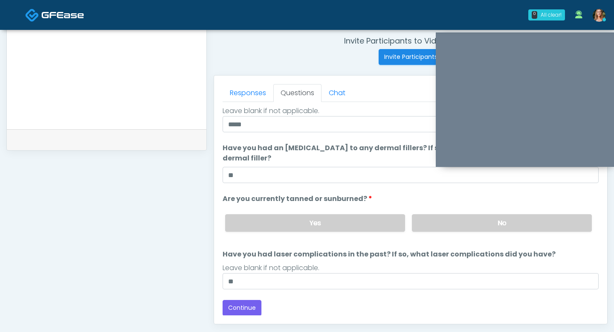
scroll to position [6, 0]
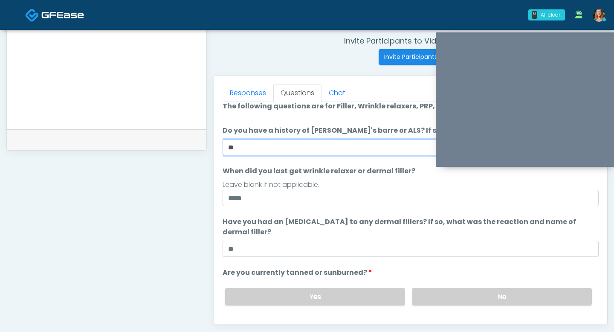
type input "*"
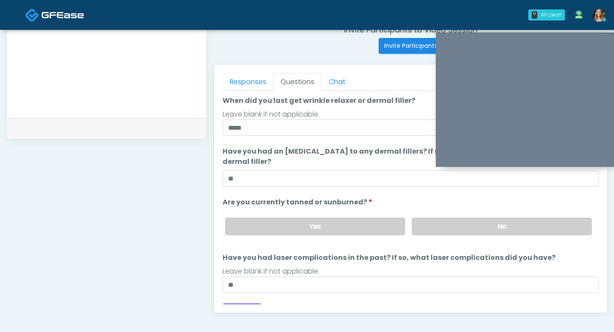
scroll to position [80, 0]
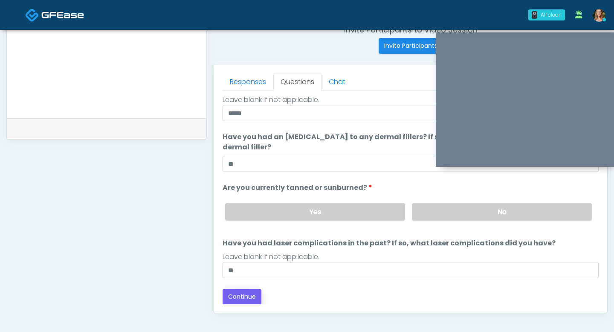
type input "**"
click at [259, 295] on button "Continue" at bounding box center [242, 297] width 39 height 16
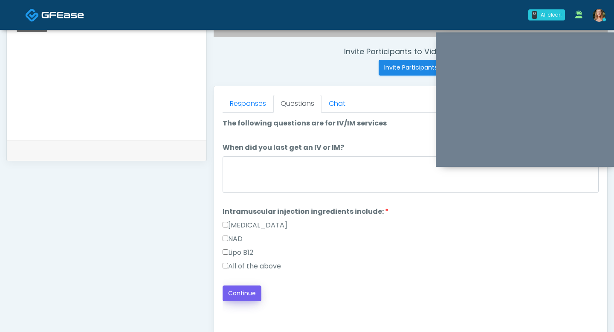
scroll to position [320, 0]
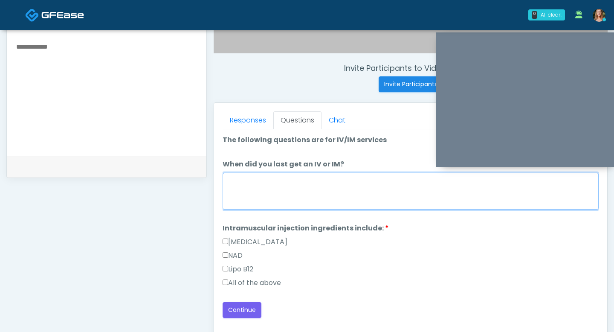
click at [267, 198] on textarea "When did you last get an IV or IM?" at bounding box center [411, 191] width 376 height 37
type textarea "**"
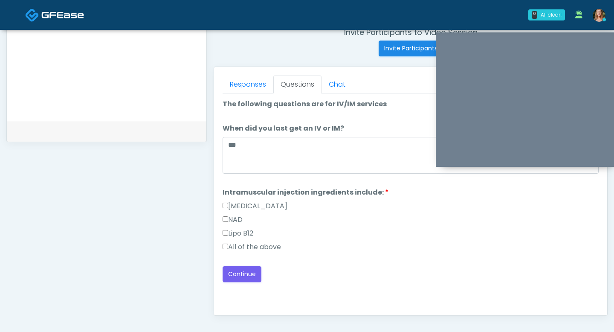
scroll to position [369, 0]
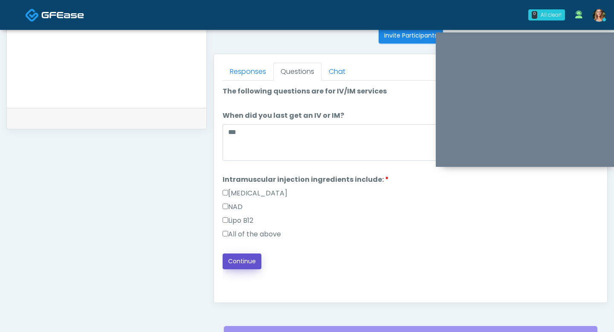
click at [246, 265] on button "Continue" at bounding box center [242, 261] width 39 height 16
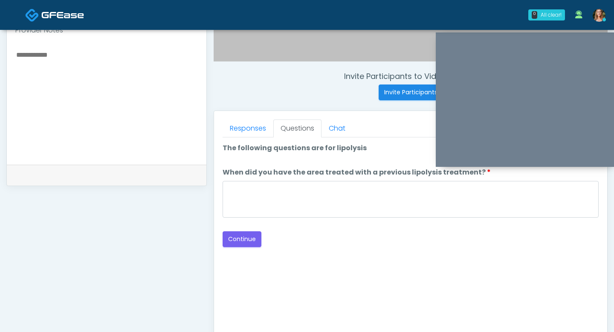
scroll to position [312, 0]
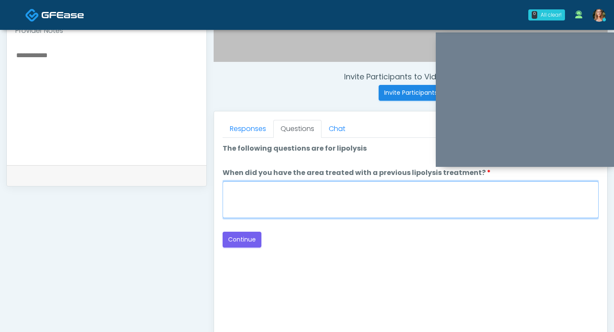
click at [270, 202] on textarea "When did you have the area treated with a previous lipolysis treatment?" at bounding box center [411, 199] width 376 height 37
type textarea "*****"
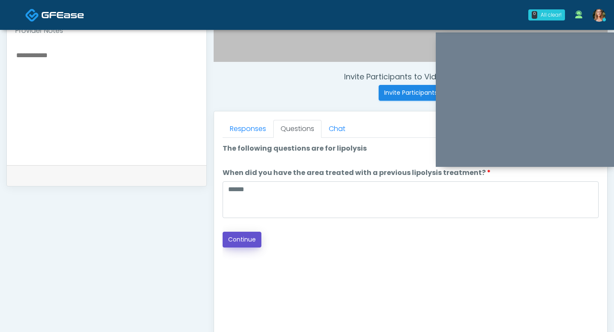
click at [249, 242] on button "Continue" at bounding box center [242, 240] width 39 height 16
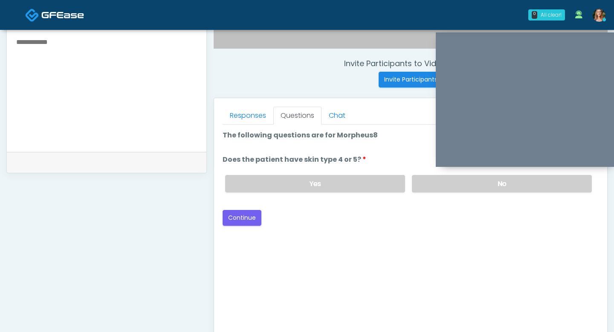
scroll to position [315, 0]
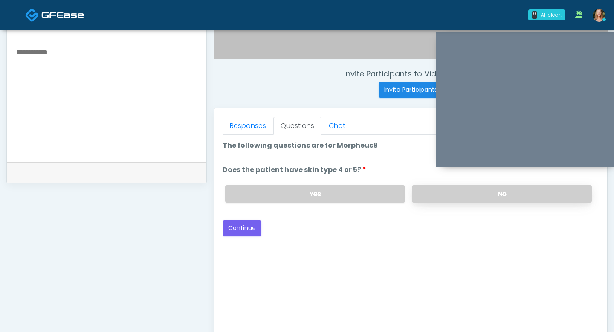
click at [459, 201] on label "No" at bounding box center [502, 193] width 180 height 17
click at [326, 194] on label "Yes" at bounding box center [315, 193] width 180 height 17
click at [251, 227] on button "Continue" at bounding box center [242, 228] width 39 height 16
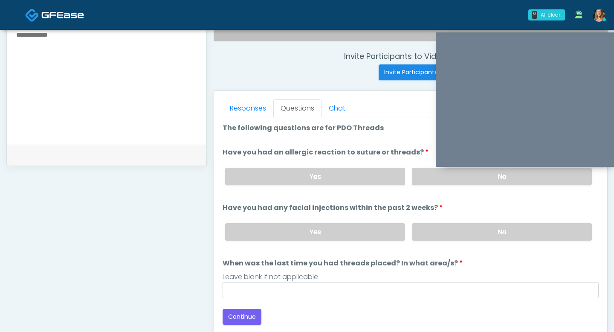
scroll to position [323, 0]
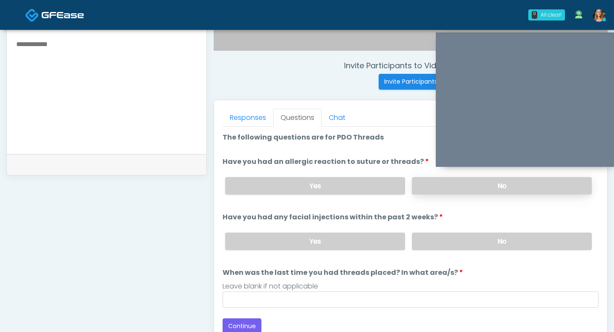
click at [448, 192] on label "No" at bounding box center [502, 185] width 180 height 17
click at [429, 235] on label "No" at bounding box center [502, 241] width 180 height 17
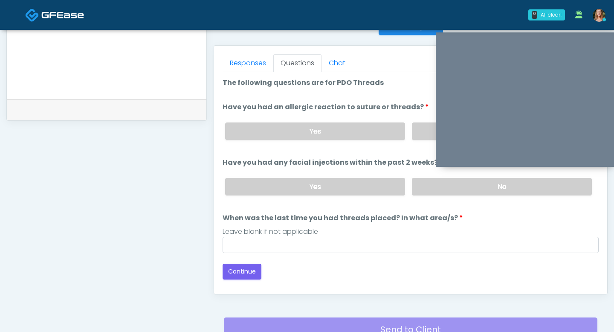
scroll to position [393, 0]
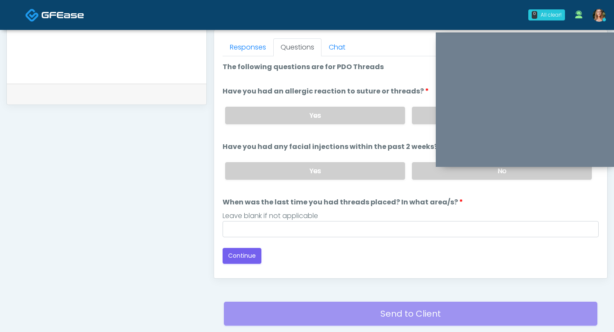
click at [300, 236] on div "Loading... Connecting to your agent... Please wait while we prepare your person…" at bounding box center [411, 163] width 376 height 202
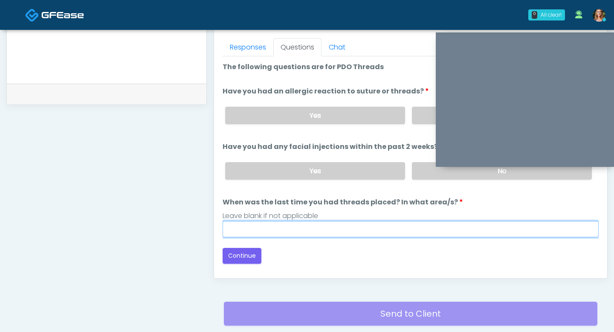
click at [295, 230] on input "When was the last time you had threads placed? In what area/s?" at bounding box center [411, 229] width 376 height 16
type input "***"
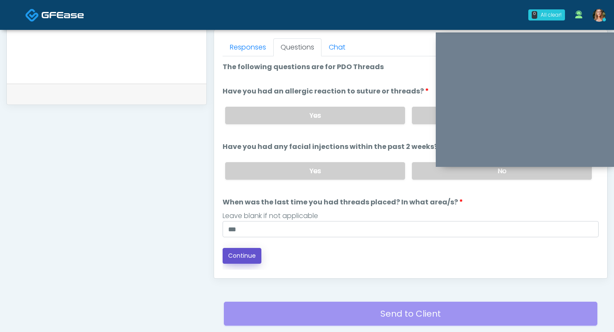
click at [236, 256] on button "Continue" at bounding box center [242, 256] width 39 height 16
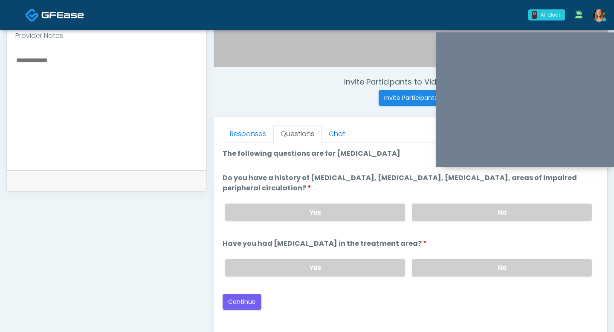
scroll to position [303, 0]
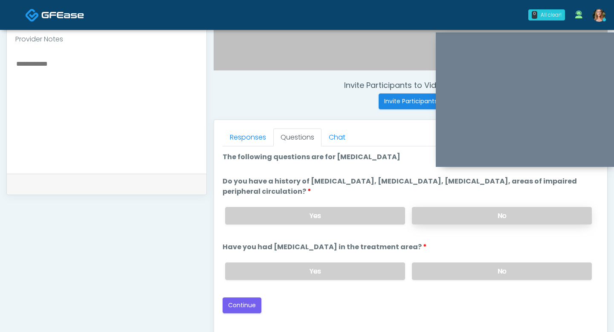
click at [442, 214] on label "No" at bounding box center [502, 215] width 180 height 17
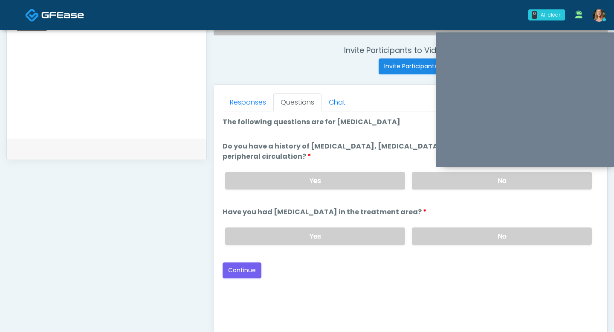
scroll to position [348, 0]
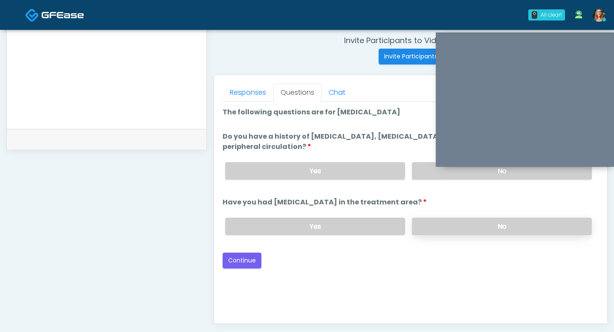
click at [426, 225] on label "No" at bounding box center [502, 226] width 180 height 17
click at [244, 262] on button "Continue" at bounding box center [242, 261] width 39 height 16
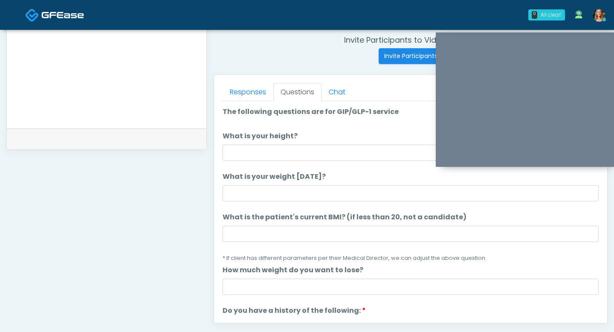
scroll to position [340, 0]
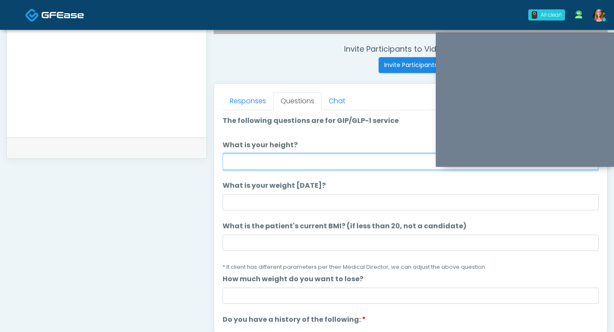
click at [274, 163] on input "What is your height?" at bounding box center [411, 162] width 376 height 16
type input "***"
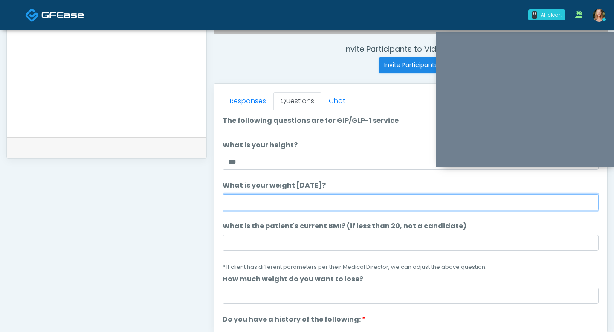
click at [268, 197] on input "What is your weight today?" at bounding box center [411, 202] width 376 height 16
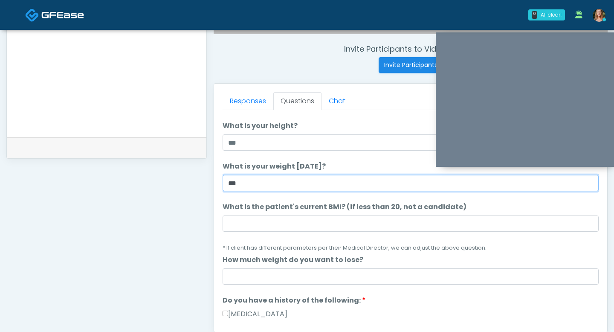
scroll to position [29, 0]
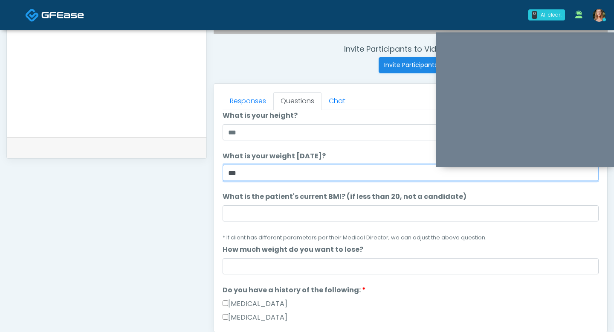
type input "***"
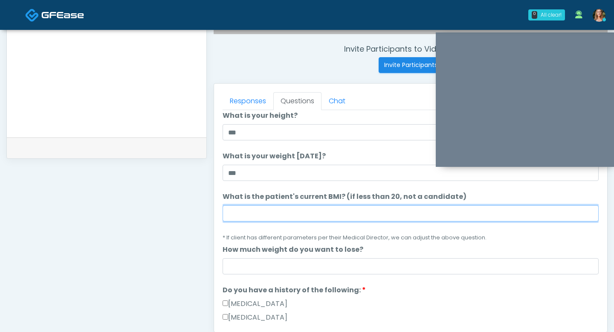
click at [281, 212] on input "What is the patient's current BMI? (if less than 20, not a candidate)" at bounding box center [411, 213] width 376 height 16
type input "****"
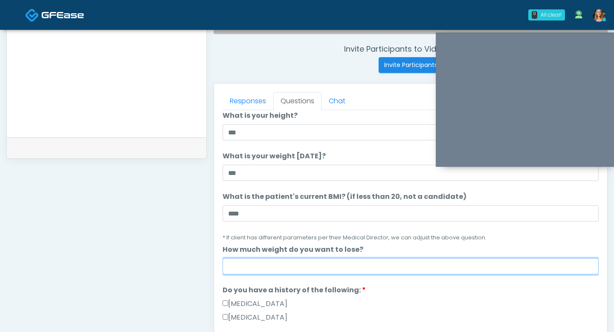
click at [233, 264] on input "How much weight do you want to lose?" at bounding box center [411, 266] width 376 height 16
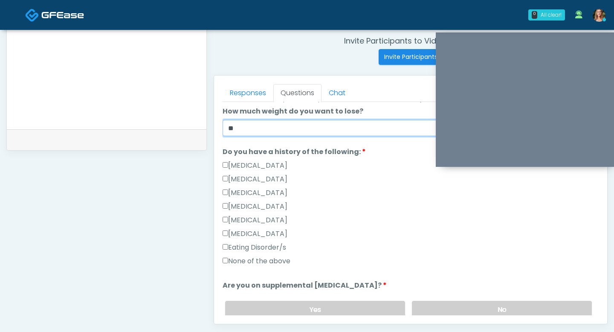
scroll to position [160, 0]
type input "**"
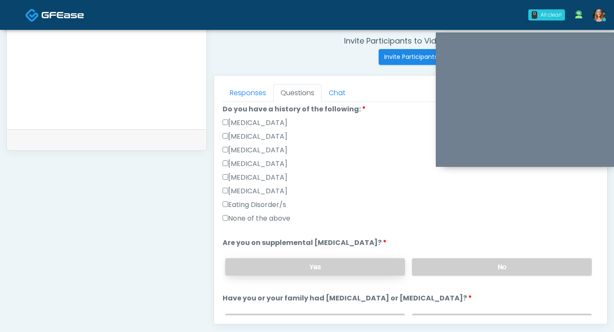
scroll to position [214, 0]
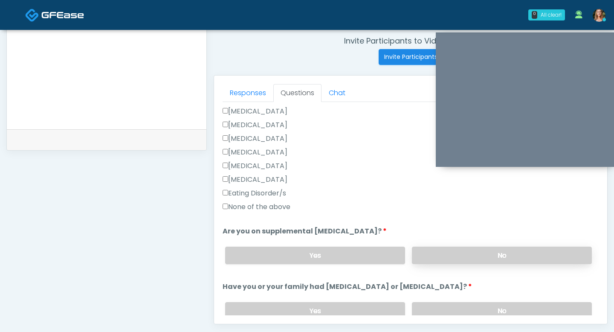
click at [437, 256] on label "No" at bounding box center [502, 255] width 180 height 17
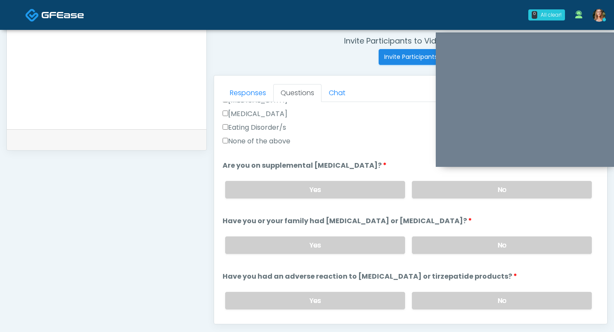
scroll to position [287, 0]
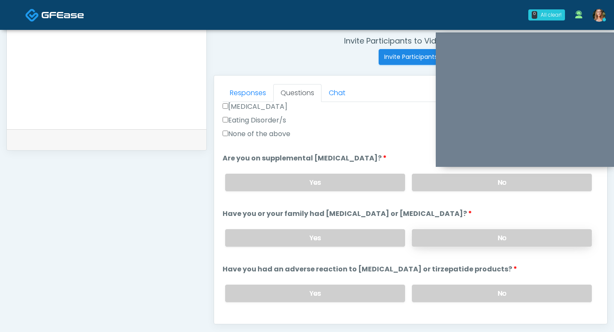
click at [426, 235] on label "No" at bounding box center [502, 237] width 180 height 17
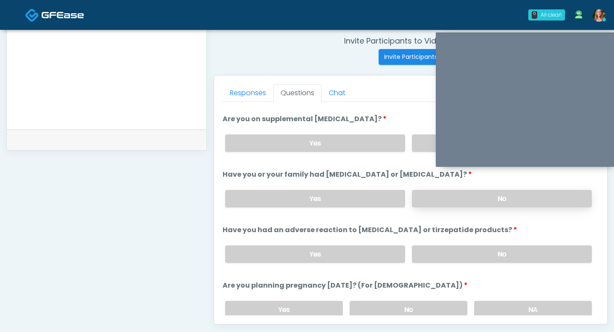
scroll to position [343, 0]
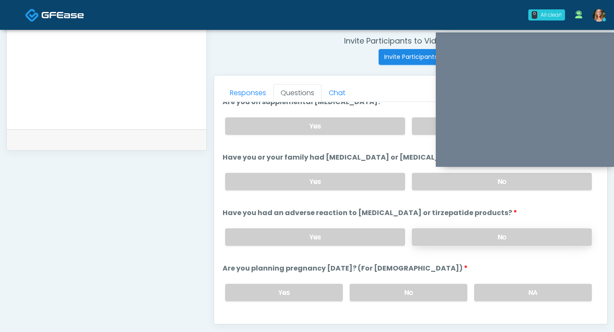
click at [443, 236] on label "No" at bounding box center [502, 236] width 180 height 17
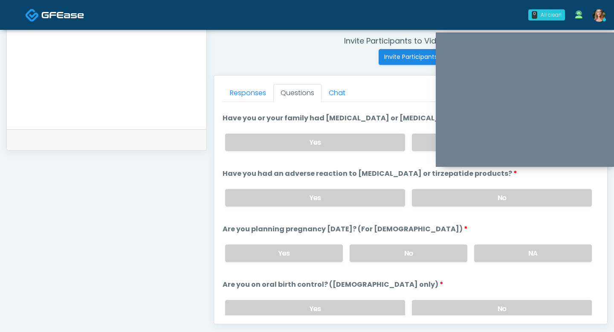
scroll to position [388, 0]
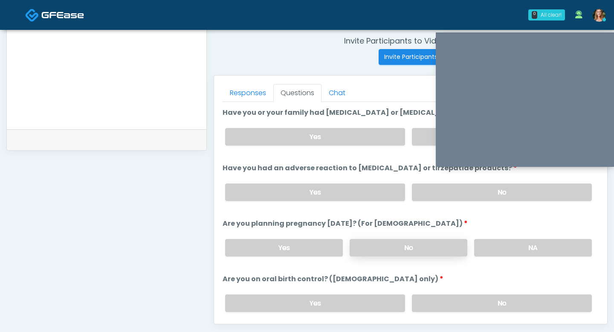
click at [441, 247] on label "No" at bounding box center [409, 247] width 118 height 17
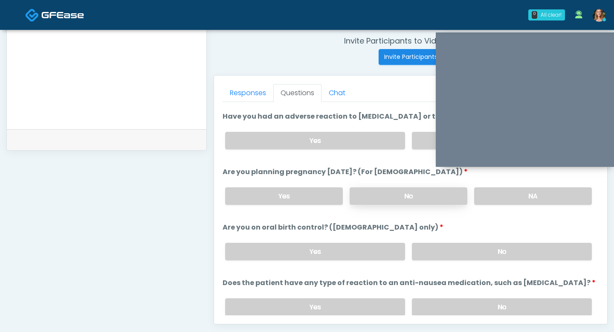
scroll to position [471, 0]
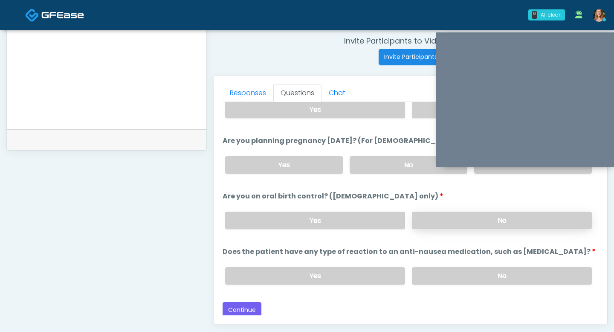
click at [429, 216] on label "No" at bounding box center [502, 220] width 180 height 17
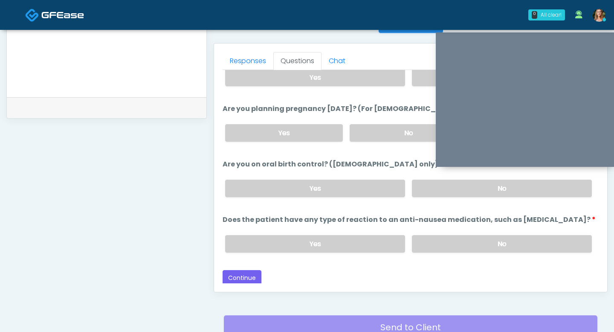
scroll to position [390, 0]
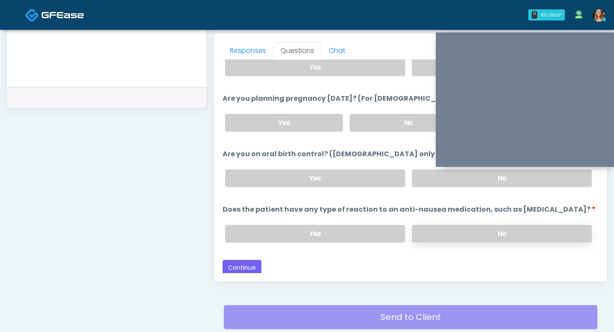
click at [435, 233] on label "No" at bounding box center [502, 233] width 180 height 17
click at [247, 265] on button "Continue" at bounding box center [242, 268] width 39 height 16
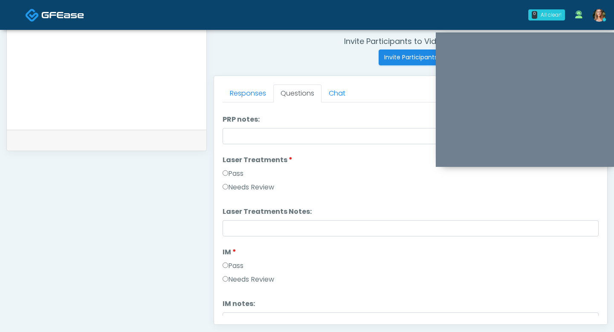
scroll to position [351, 0]
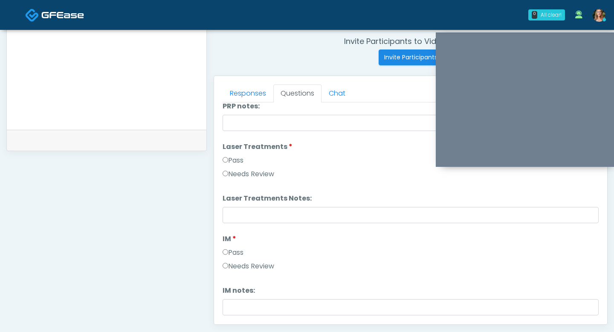
click at [236, 206] on li "Laser Treatments Notes: Laser Treatments Notes:" at bounding box center [411, 208] width 376 height 30
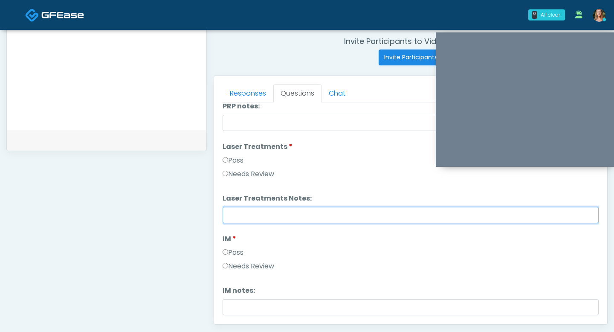
click at [236, 212] on input "Laser Treatments Notes:" at bounding box center [411, 215] width 376 height 16
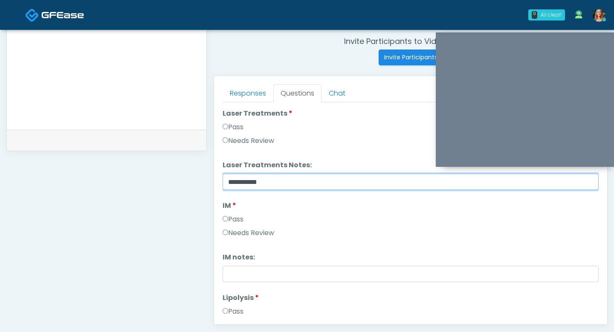
scroll to position [387, 0]
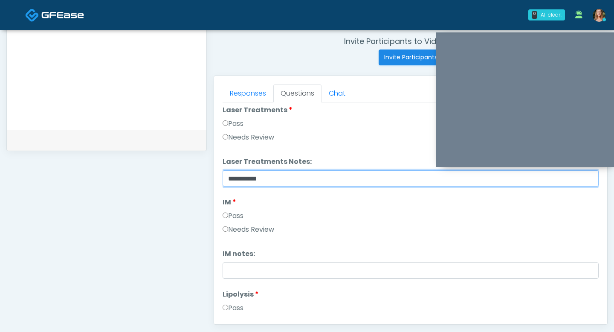
type input "**********"
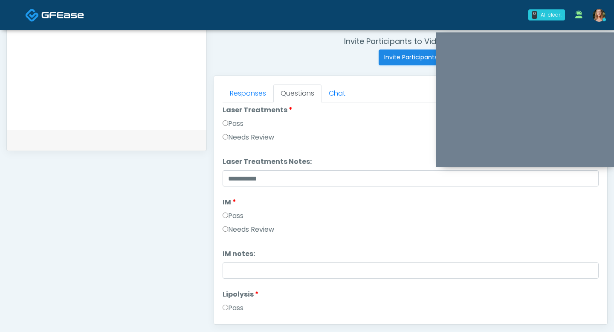
click at [231, 217] on label "Pass" at bounding box center [233, 216] width 21 height 10
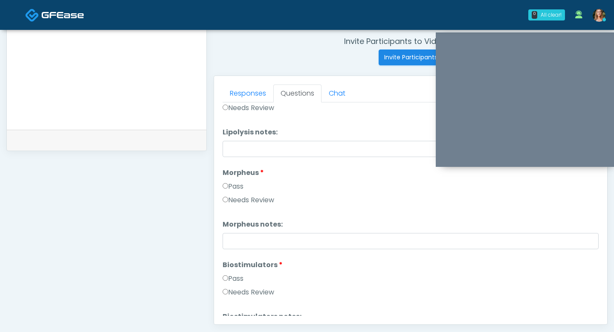
scroll to position [612, 0]
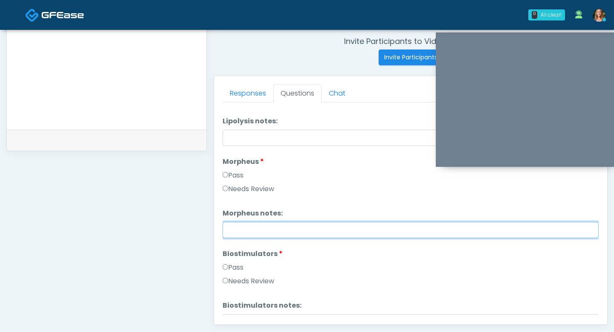
click at [228, 233] on input "Morpheus notes:" at bounding box center [411, 230] width 376 height 16
type input "**********"
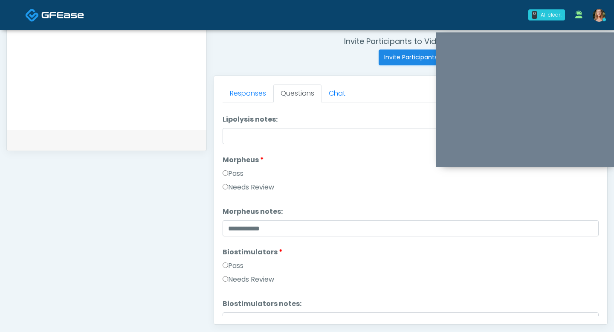
click at [228, 265] on label "Pass" at bounding box center [233, 266] width 21 height 10
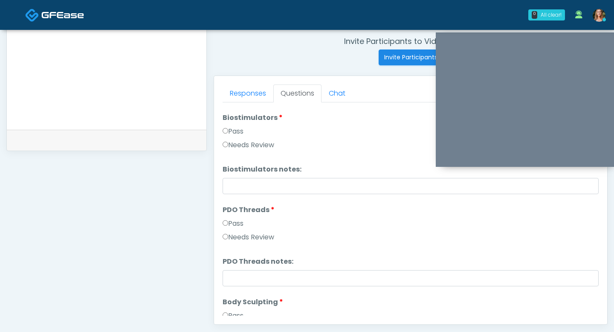
scroll to position [756, 0]
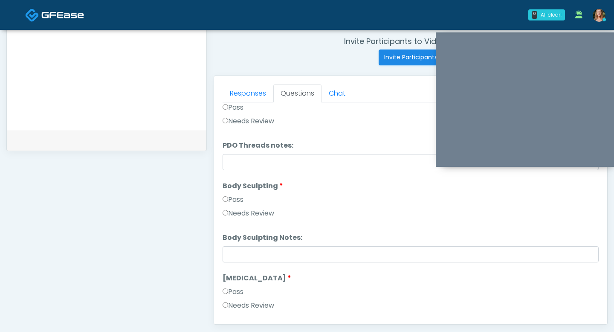
click at [229, 197] on label "Pass" at bounding box center [233, 200] width 21 height 10
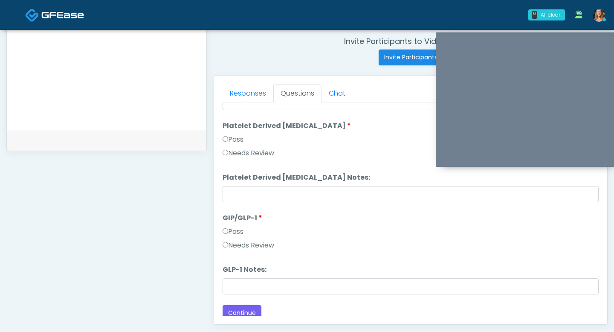
scroll to position [1575, 0]
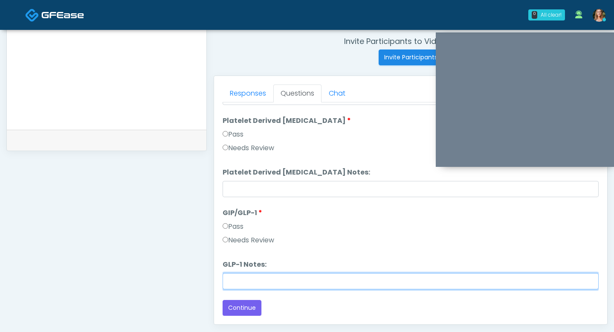
click at [233, 276] on input "GLP-1 Notes:" at bounding box center [411, 281] width 376 height 16
type input "**********"
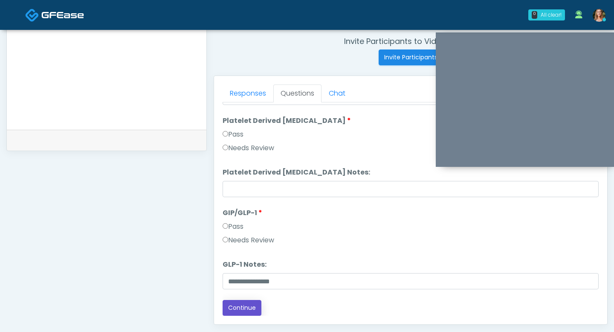
click at [235, 308] on button "Continue" at bounding box center [242, 308] width 39 height 16
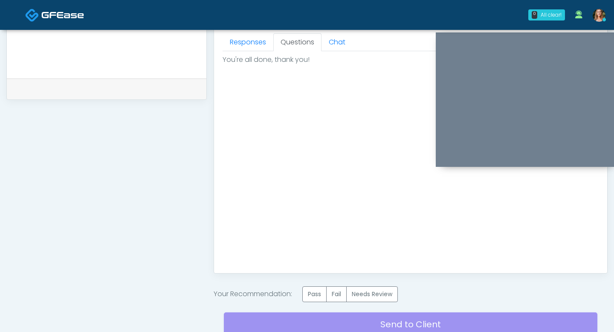
scroll to position [470, 0]
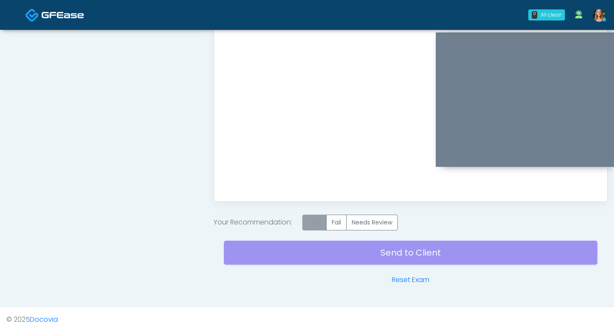
click at [319, 220] on label "Pass" at bounding box center [314, 223] width 24 height 16
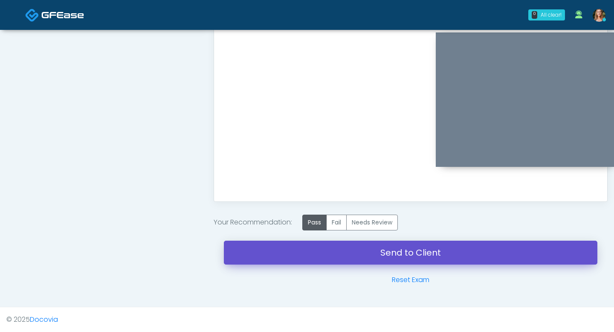
click at [334, 248] on link "Send to Client" at bounding box center [411, 253] width 374 height 24
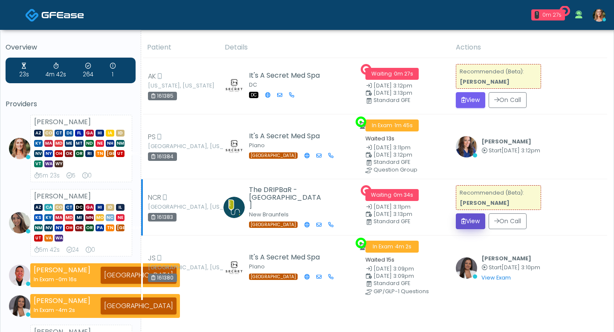
click at [465, 221] on button "View" at bounding box center [470, 221] width 29 height 16
